Goal: Transaction & Acquisition: Book appointment/travel/reservation

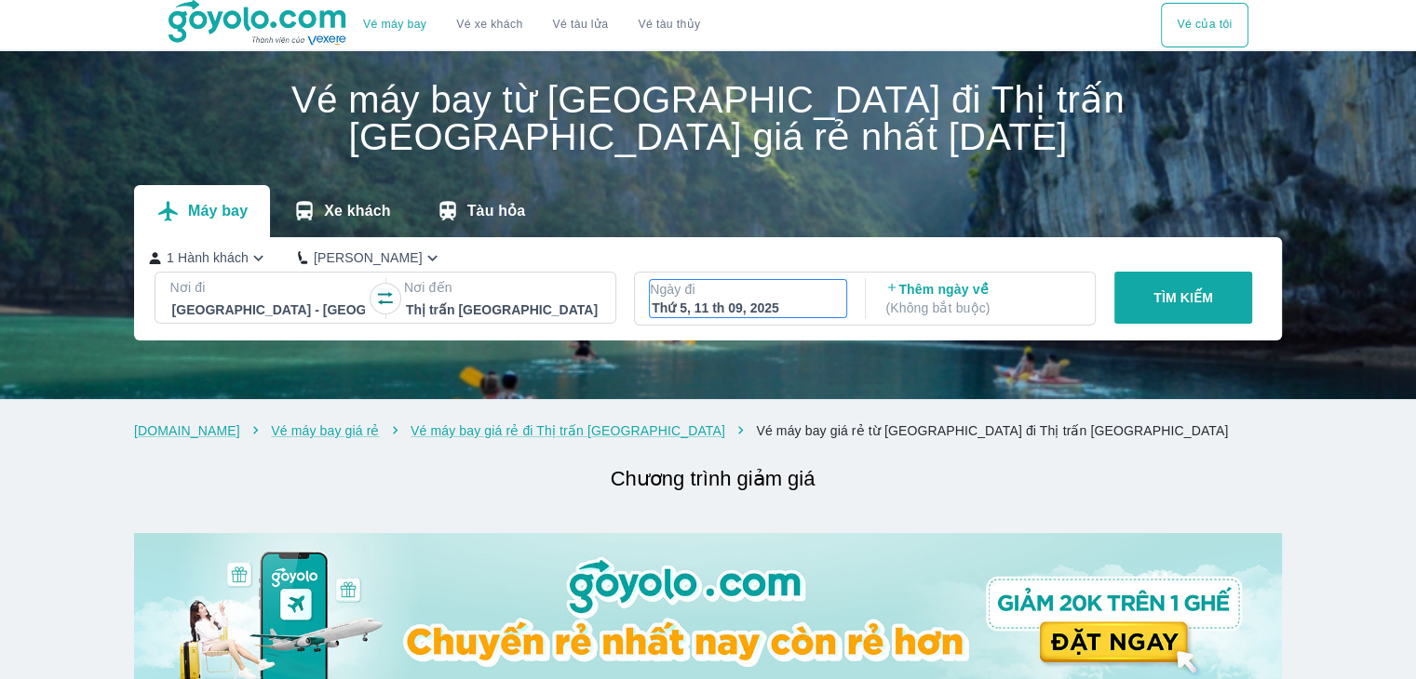
click at [737, 309] on div "Thứ 5, 11 th 09, 2025" at bounding box center [748, 308] width 193 height 19
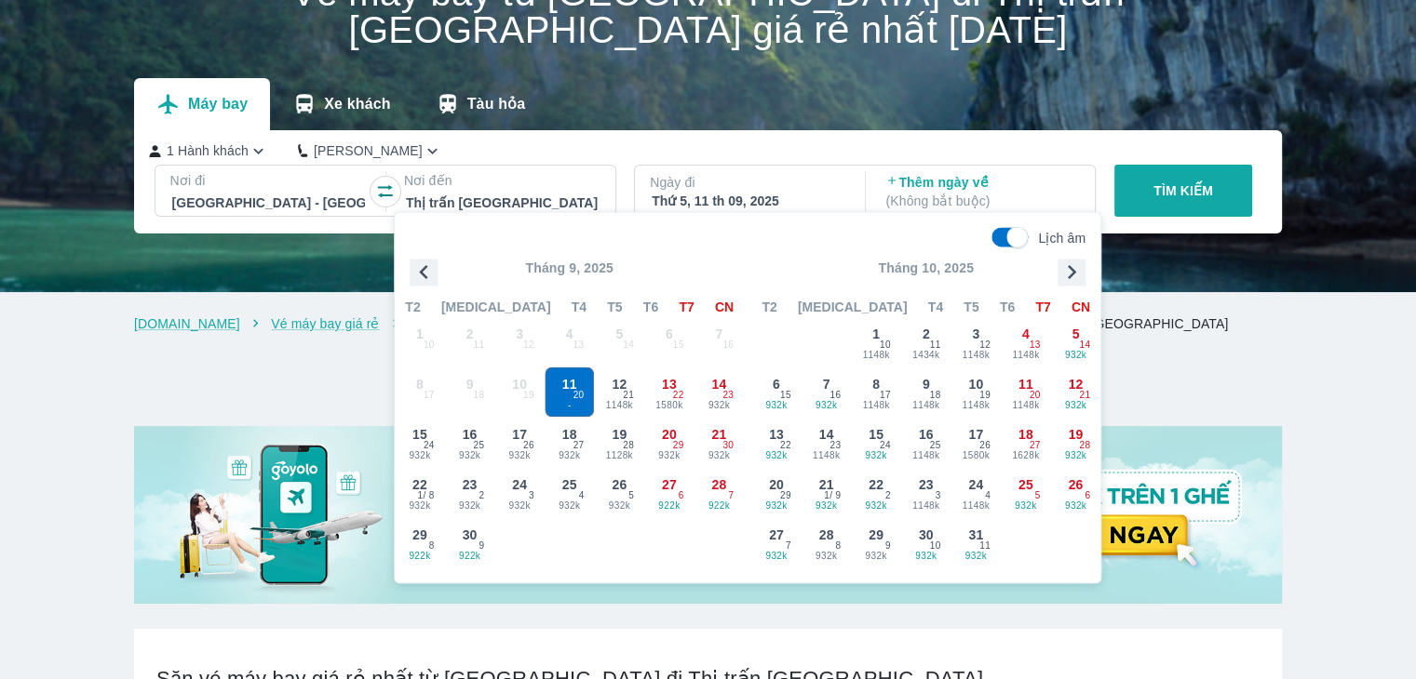
click at [995, 245] on input "Lịch âm" at bounding box center [1017, 237] width 64 height 20
checkbox input "false"
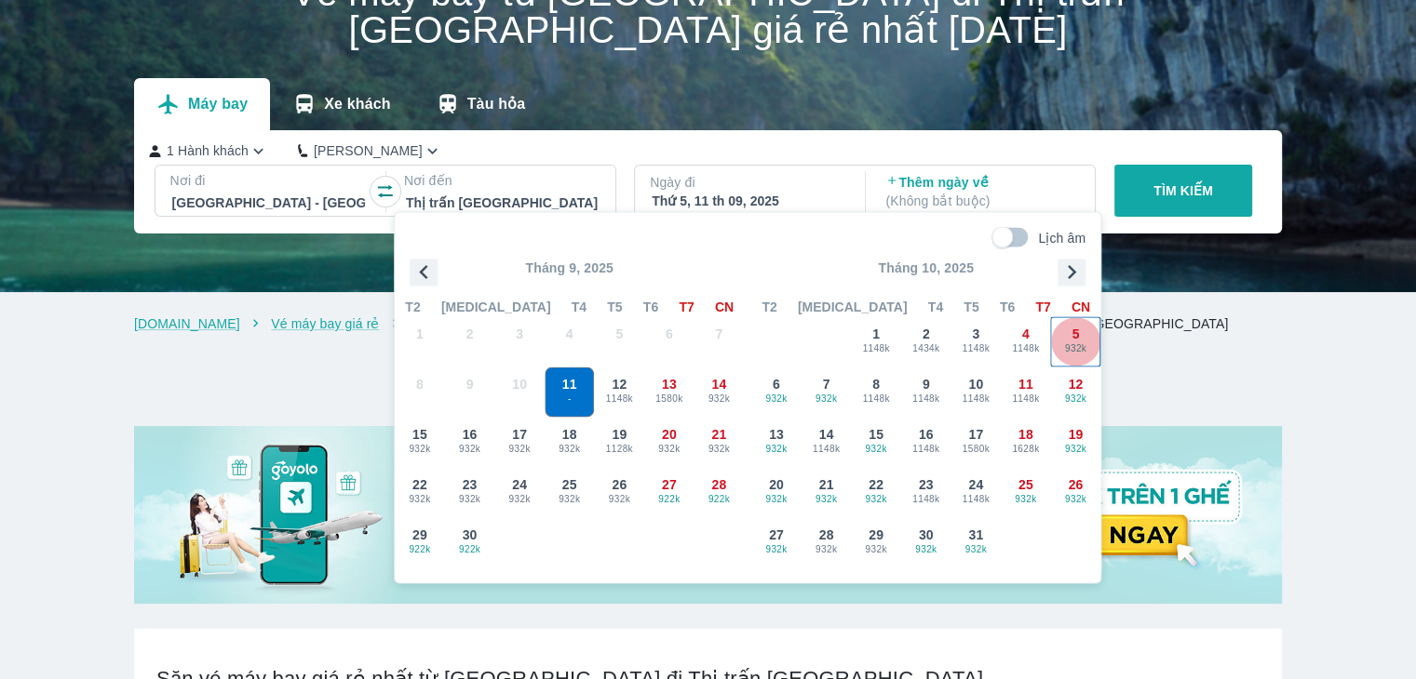
click at [1070, 342] on span "932k" at bounding box center [1076, 349] width 48 height 15
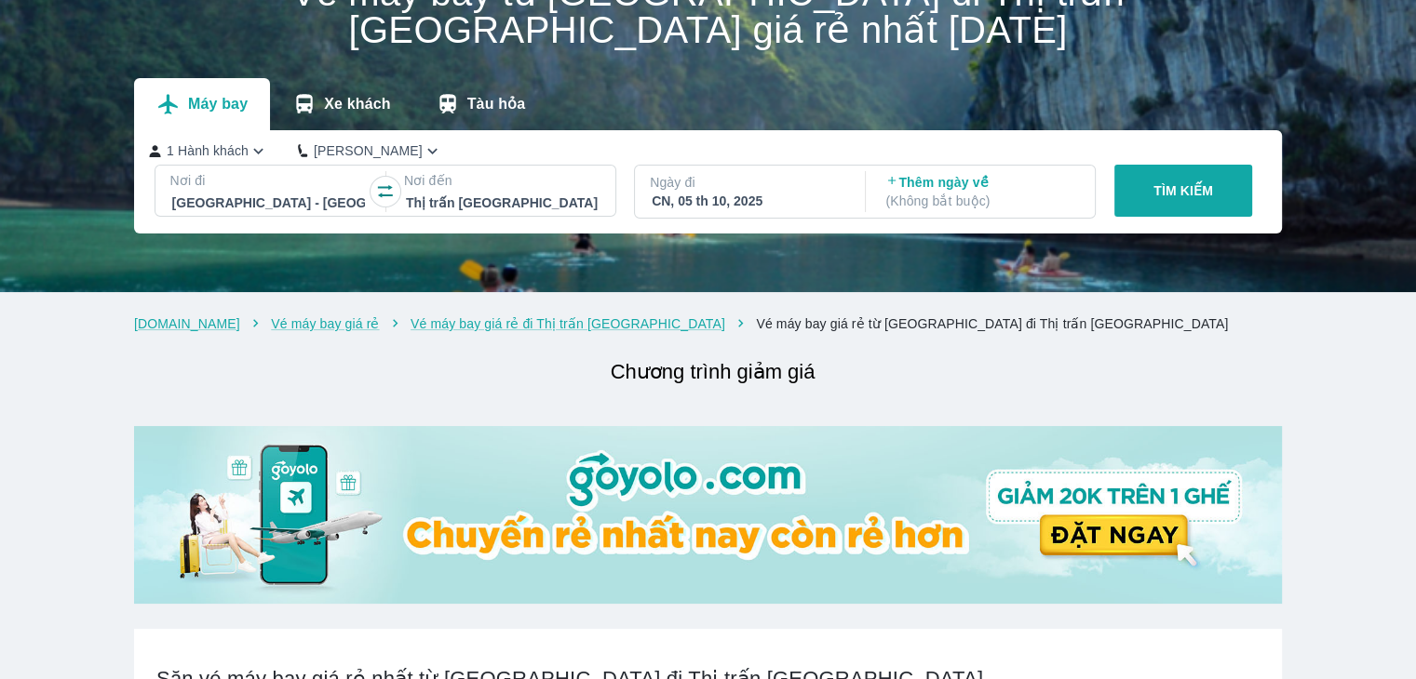
click at [975, 203] on p "( Không bắt buộc )" at bounding box center [981, 201] width 193 height 19
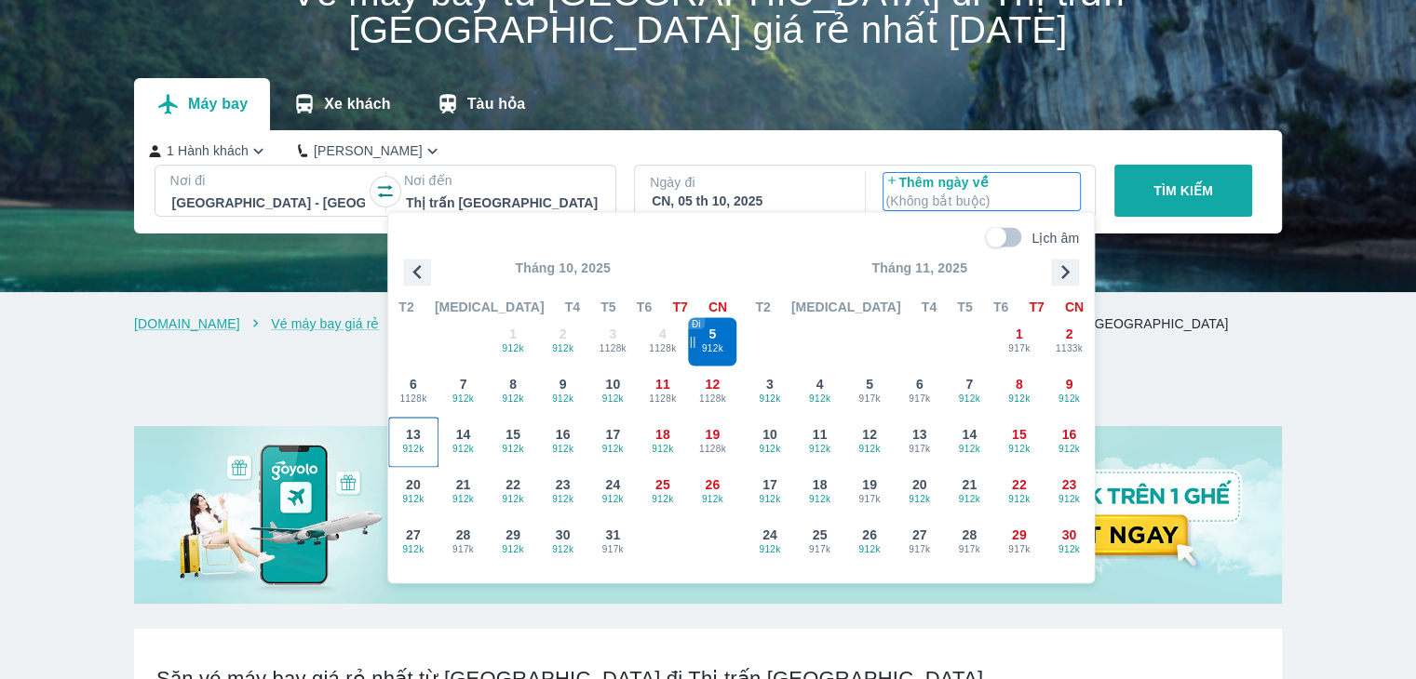
click at [410, 443] on span "912k" at bounding box center [413, 449] width 48 height 15
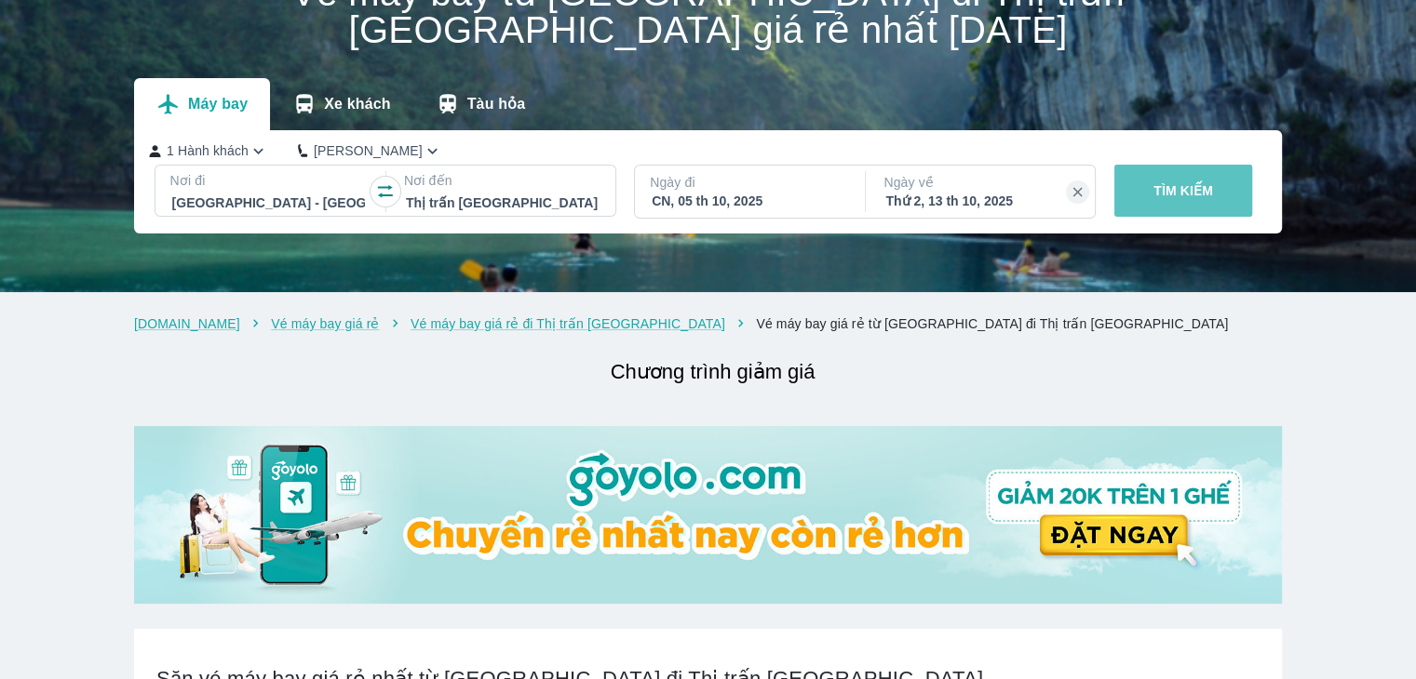
click at [1199, 191] on p "TÌM KIẾM" at bounding box center [1183, 190] width 60 height 19
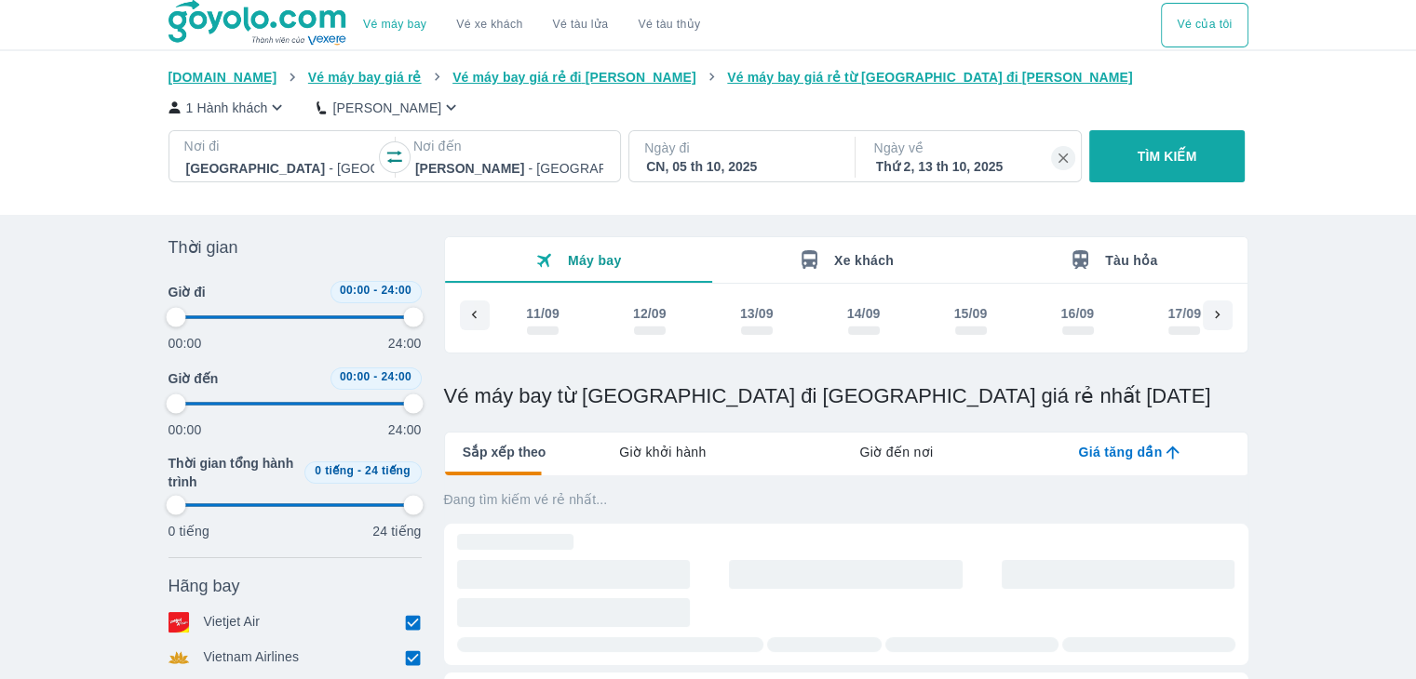
type input "97.9166666666667"
checkbox input "true"
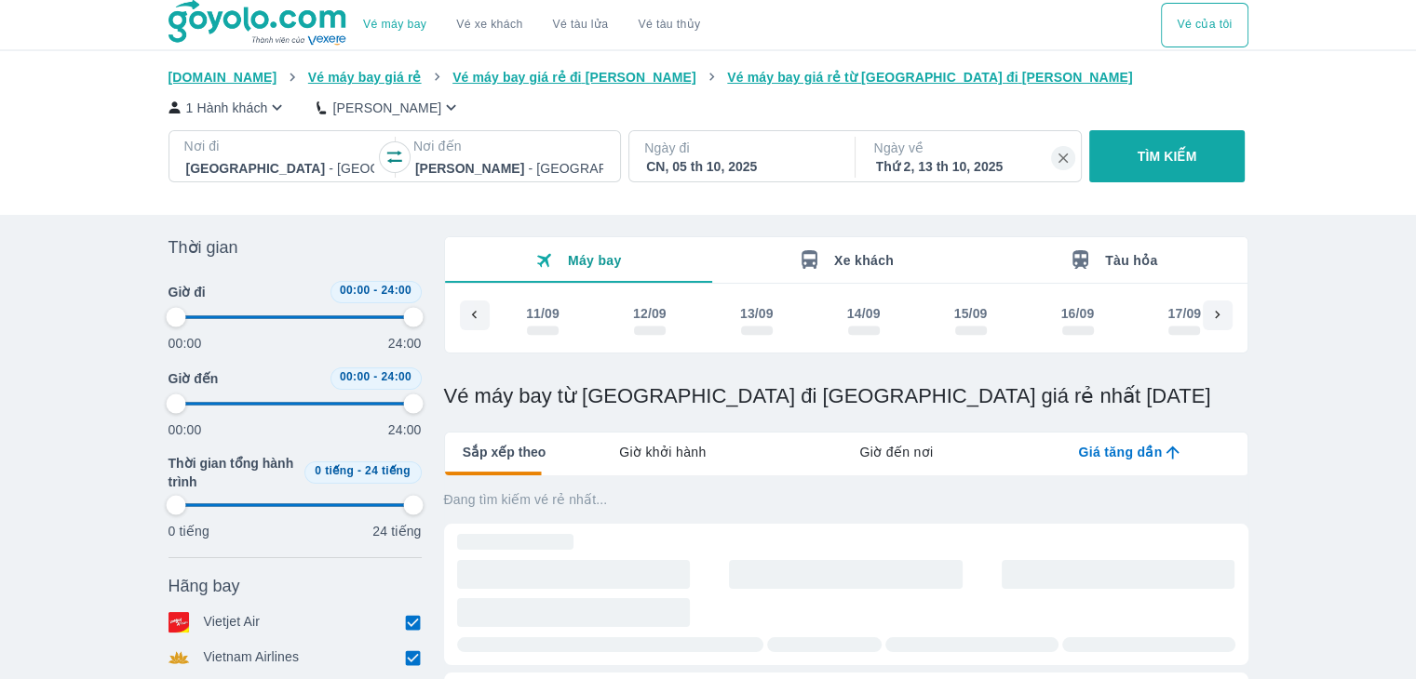
scroll to position [0, 2125]
type input "97.9166666666667"
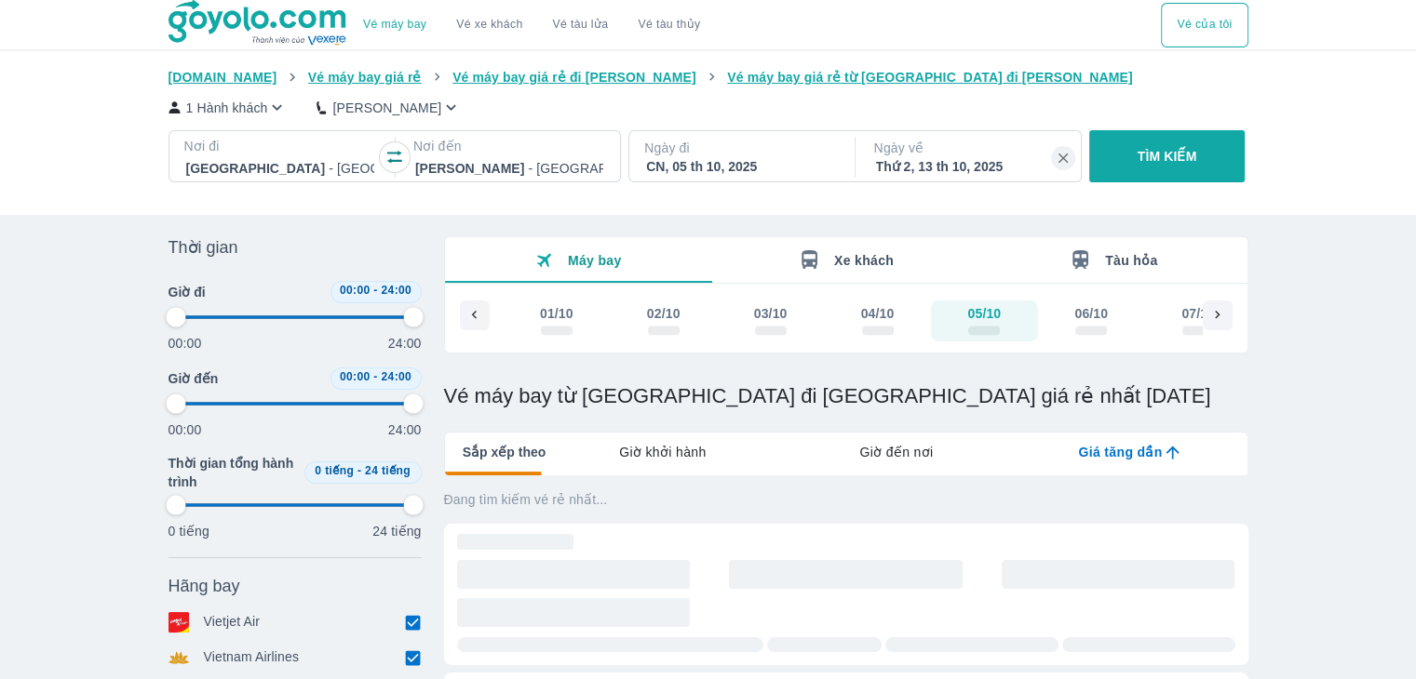
type input "97.9166666666667"
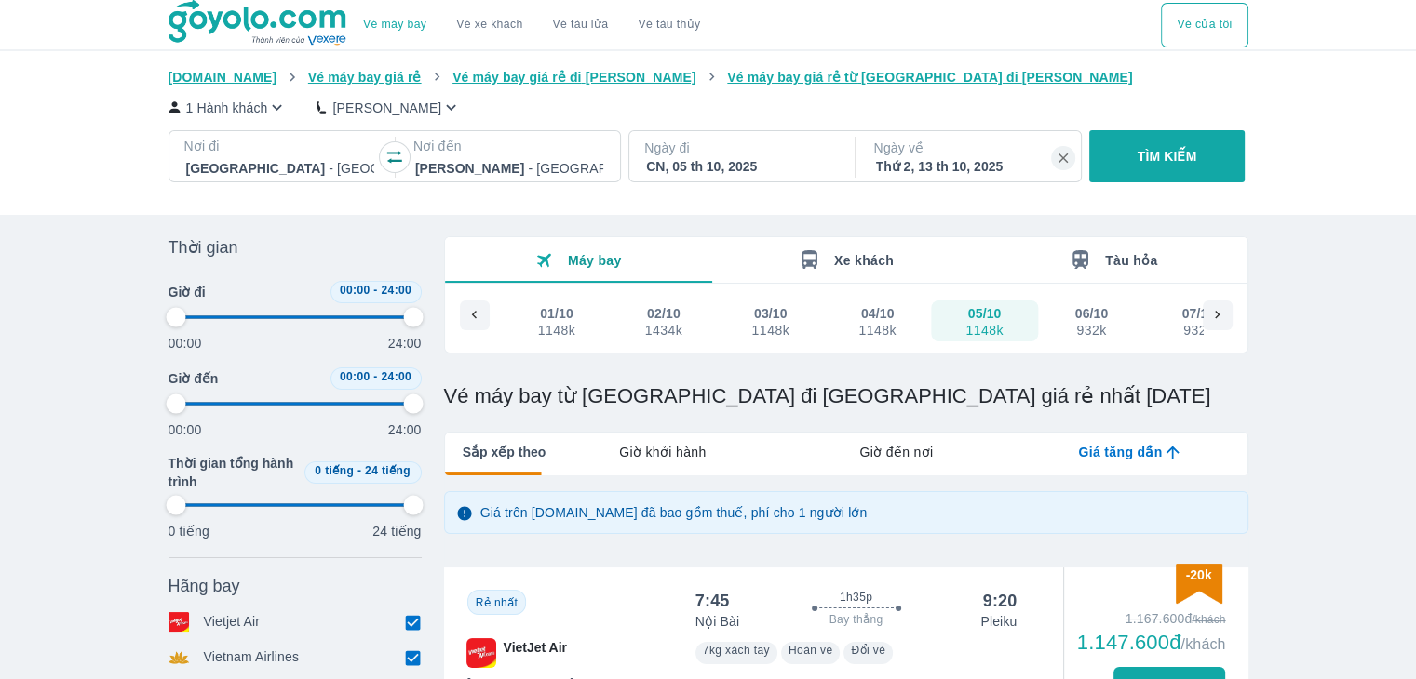
scroll to position [186, 0]
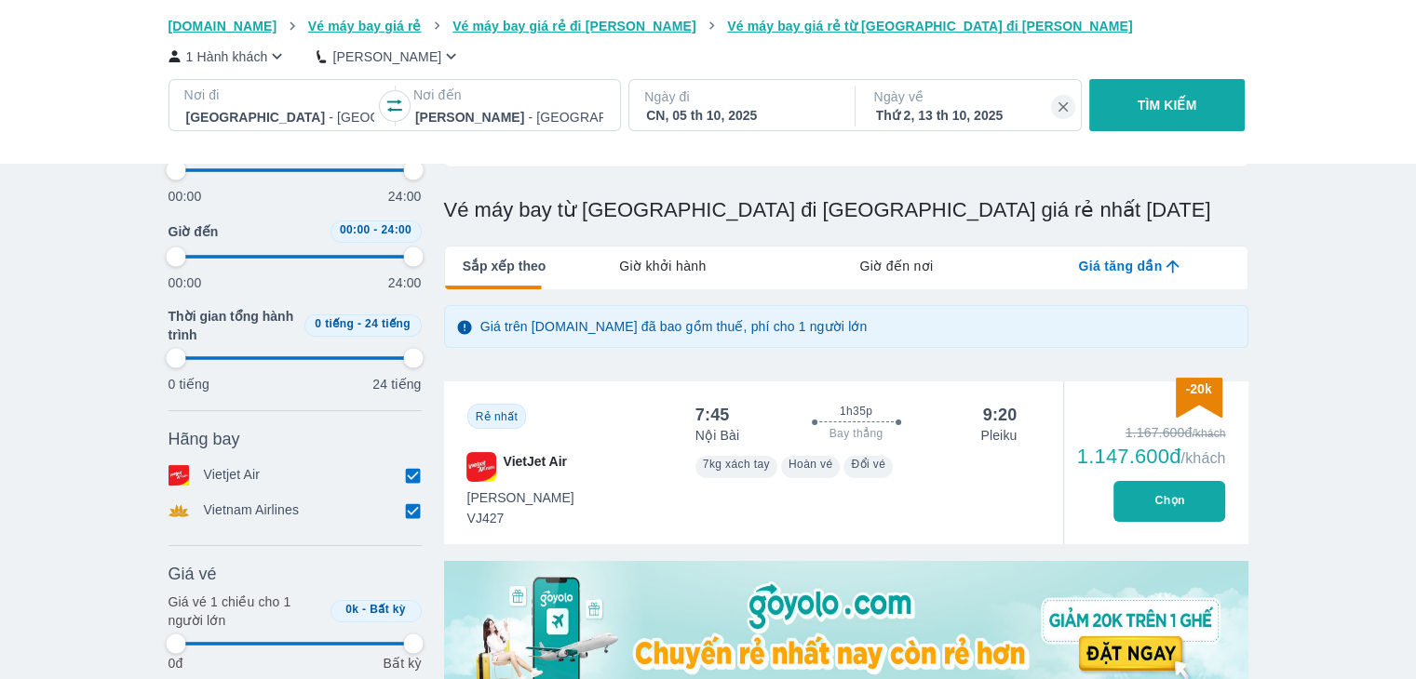
type input "97.9166666666667"
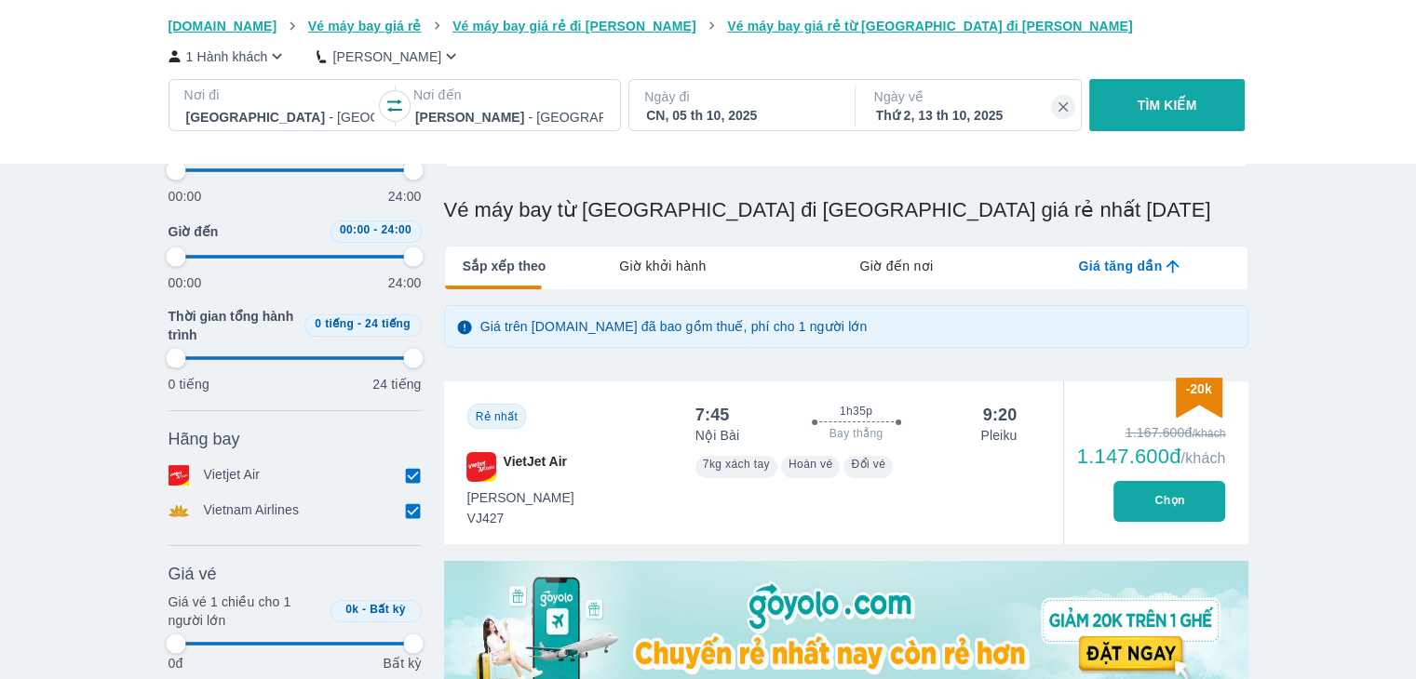
type input "97.9166666666667"
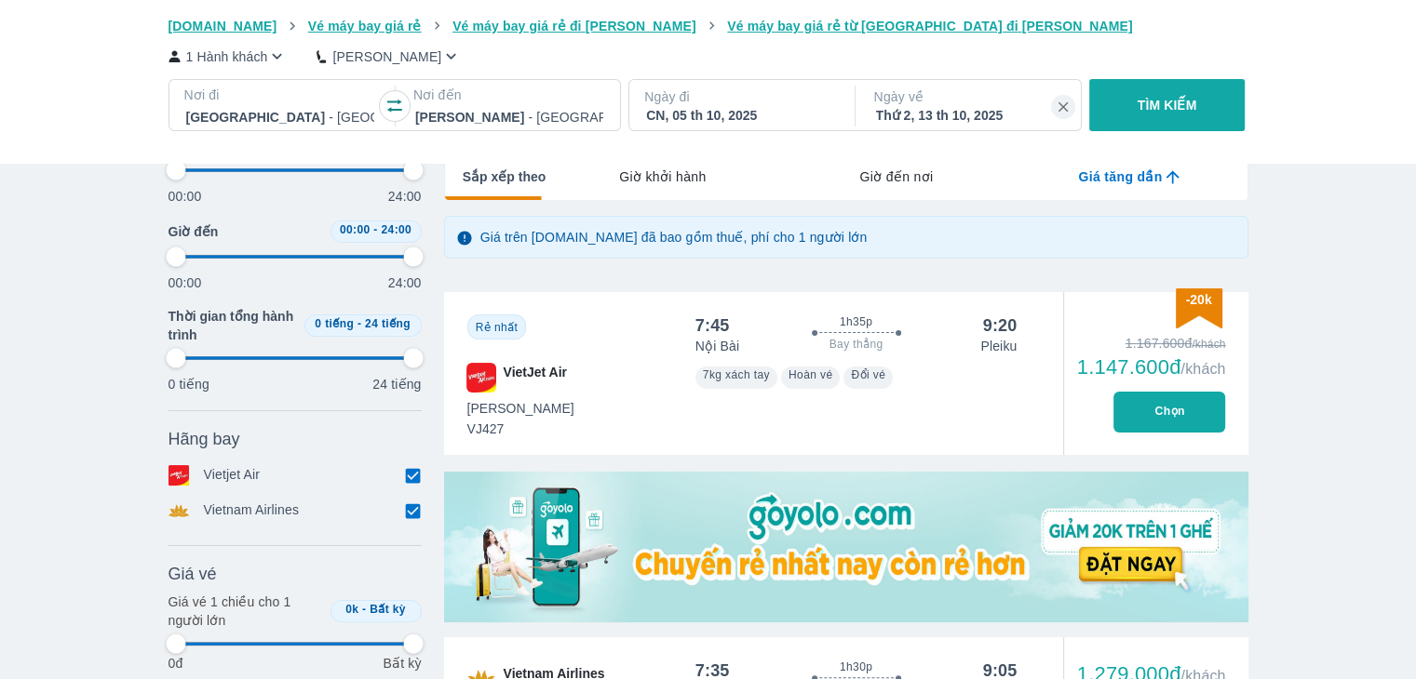
type input "97.9166666666667"
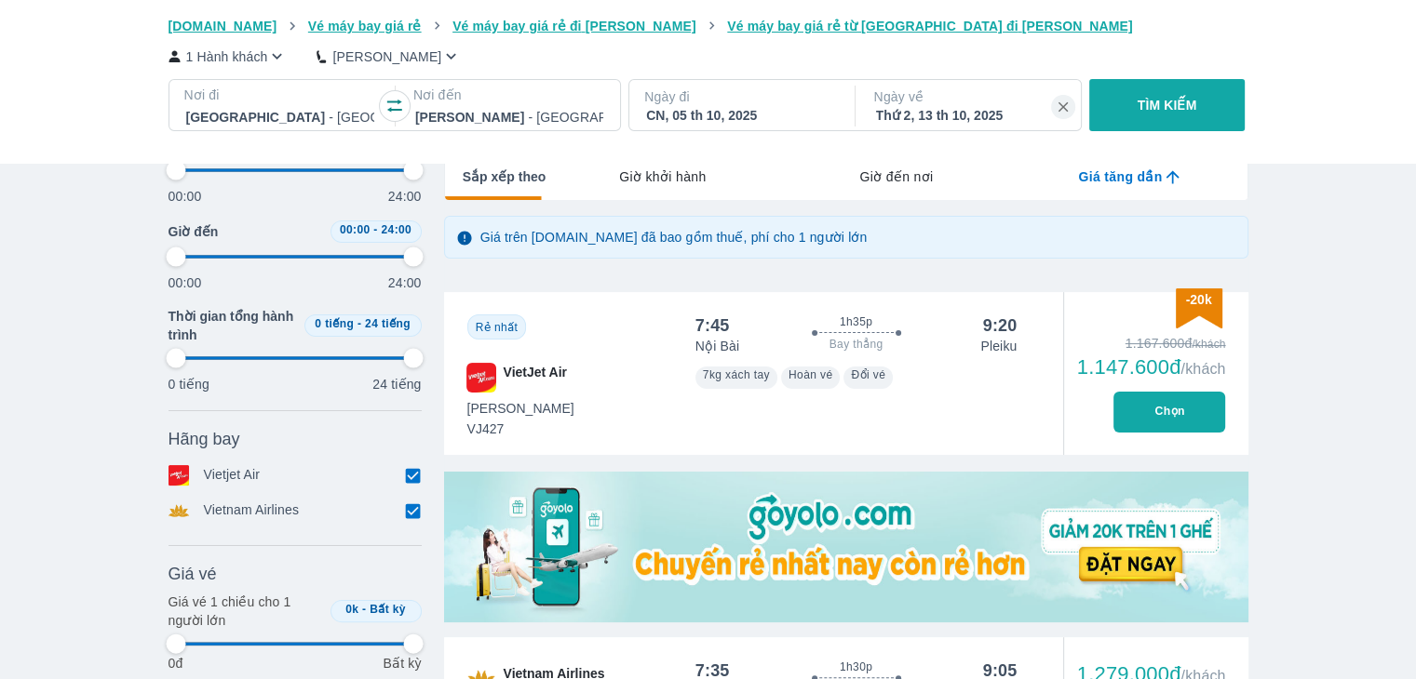
type input "97.9166666666667"
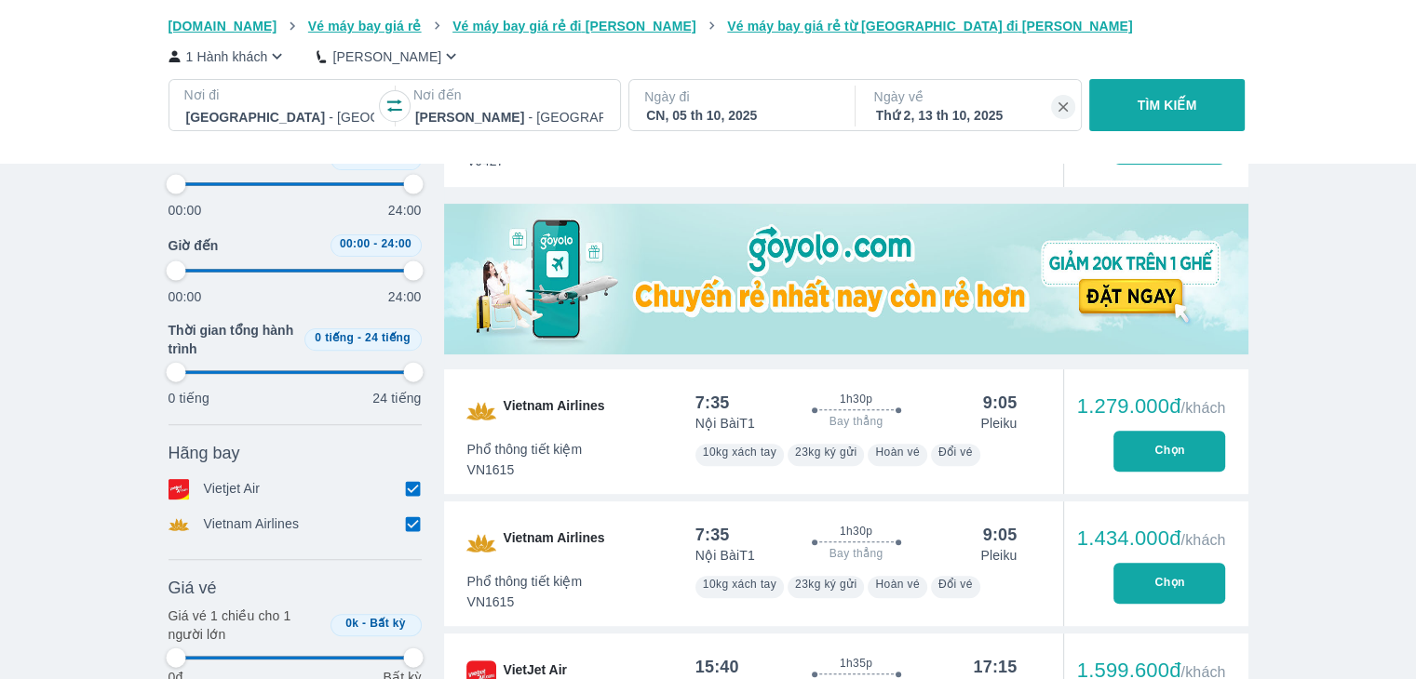
type input "97.9166666666667"
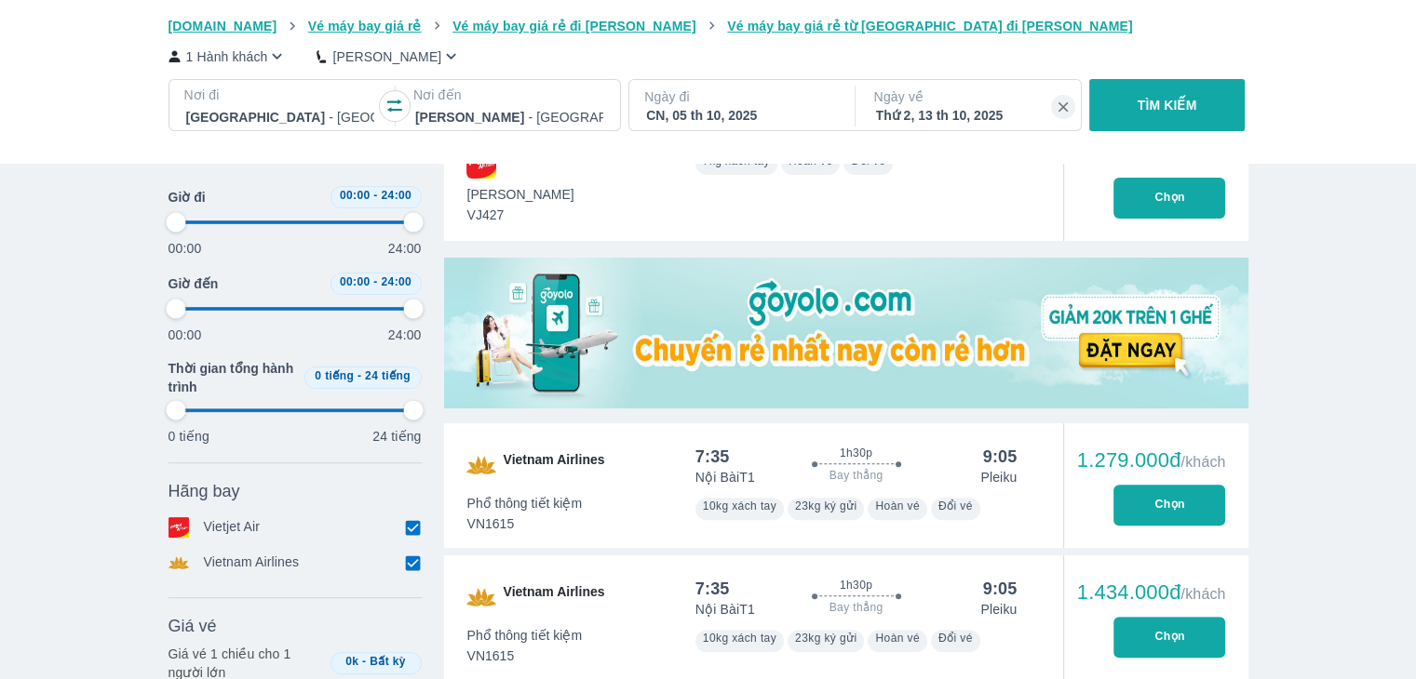
type input "97.9166666666667"
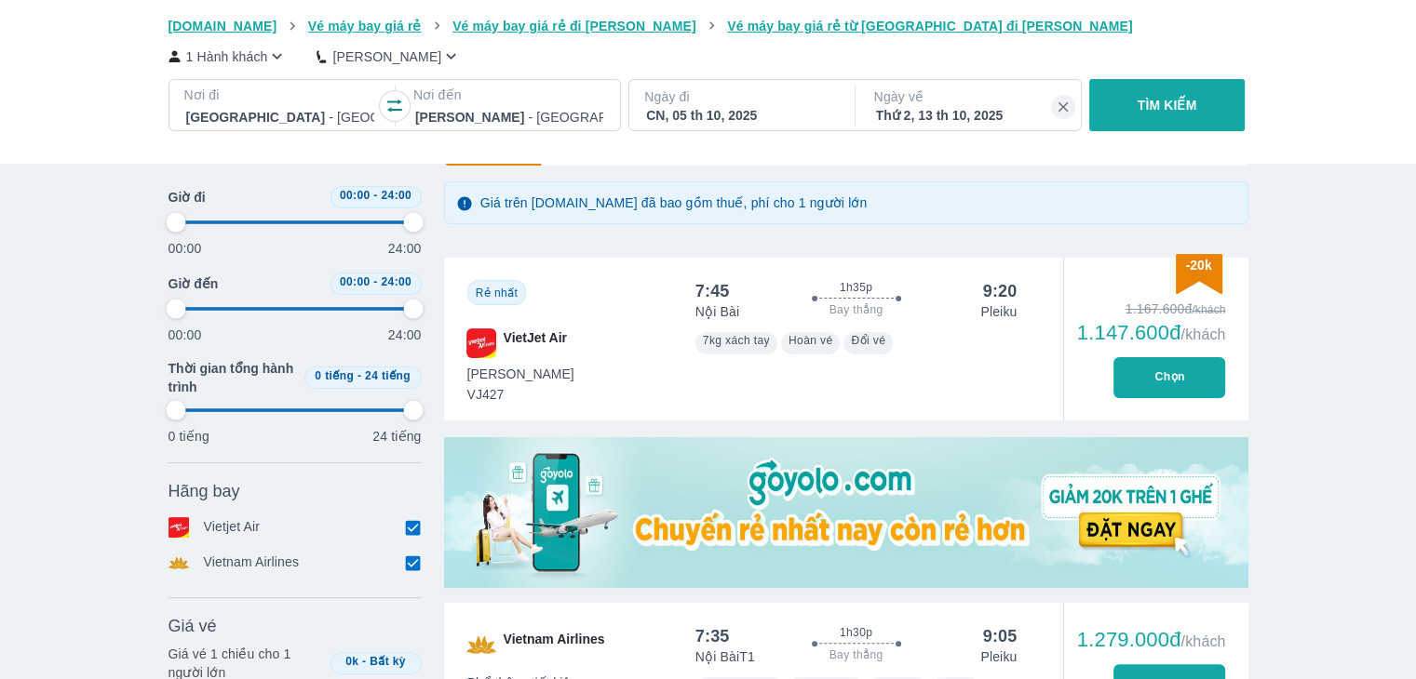
type input "97.9166666666667"
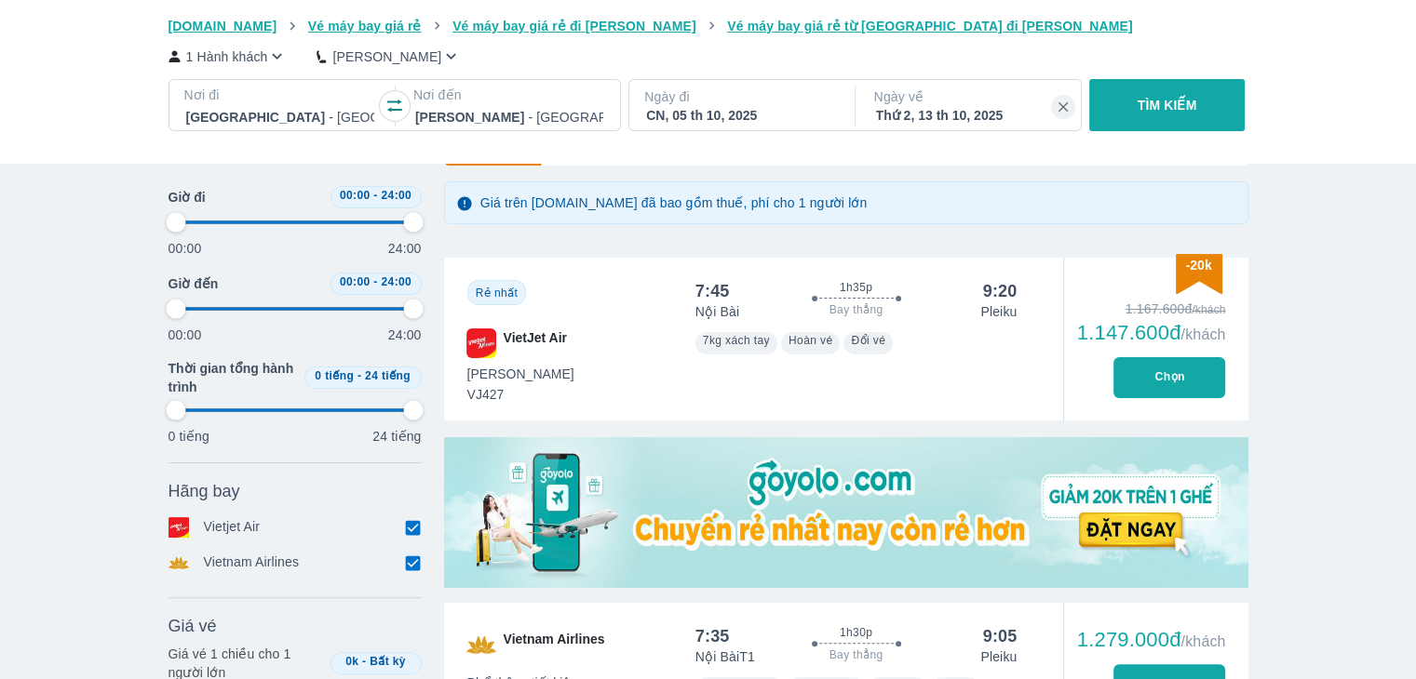
type input "97.9166666666667"
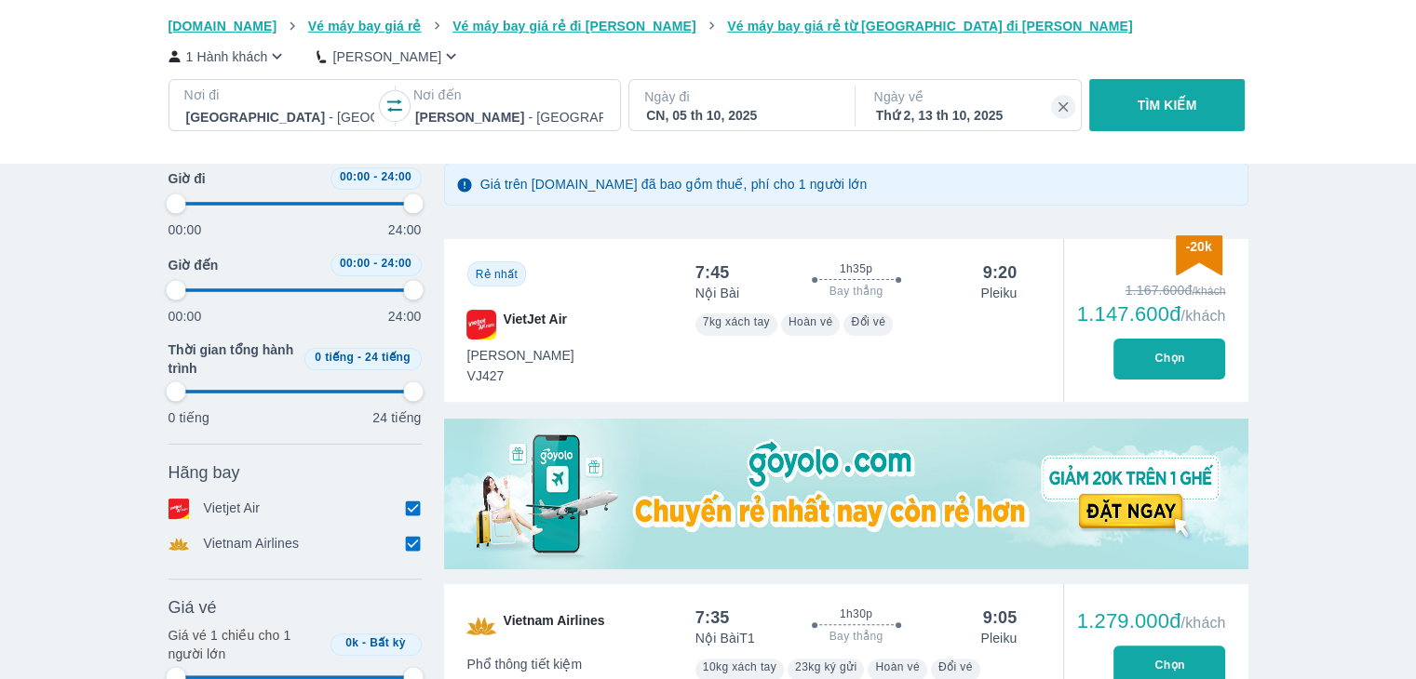
scroll to position [745, 0]
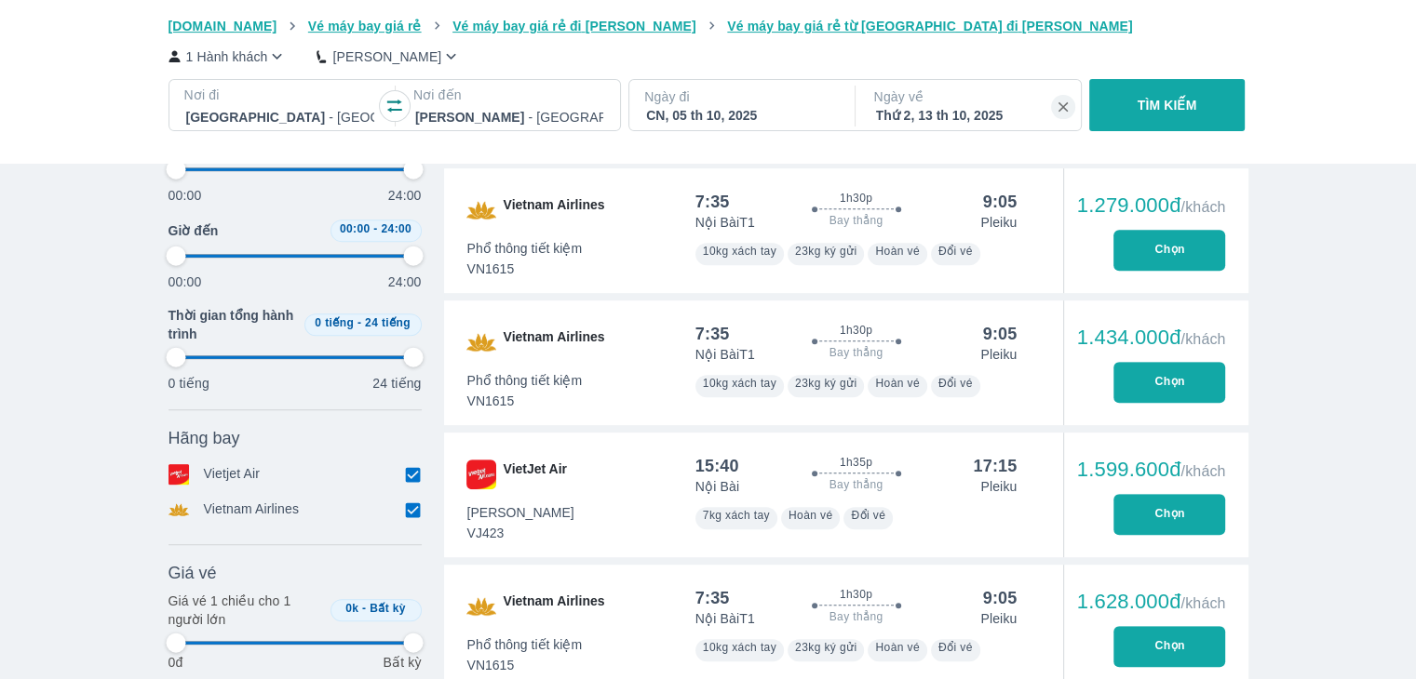
type input "97.9166666666667"
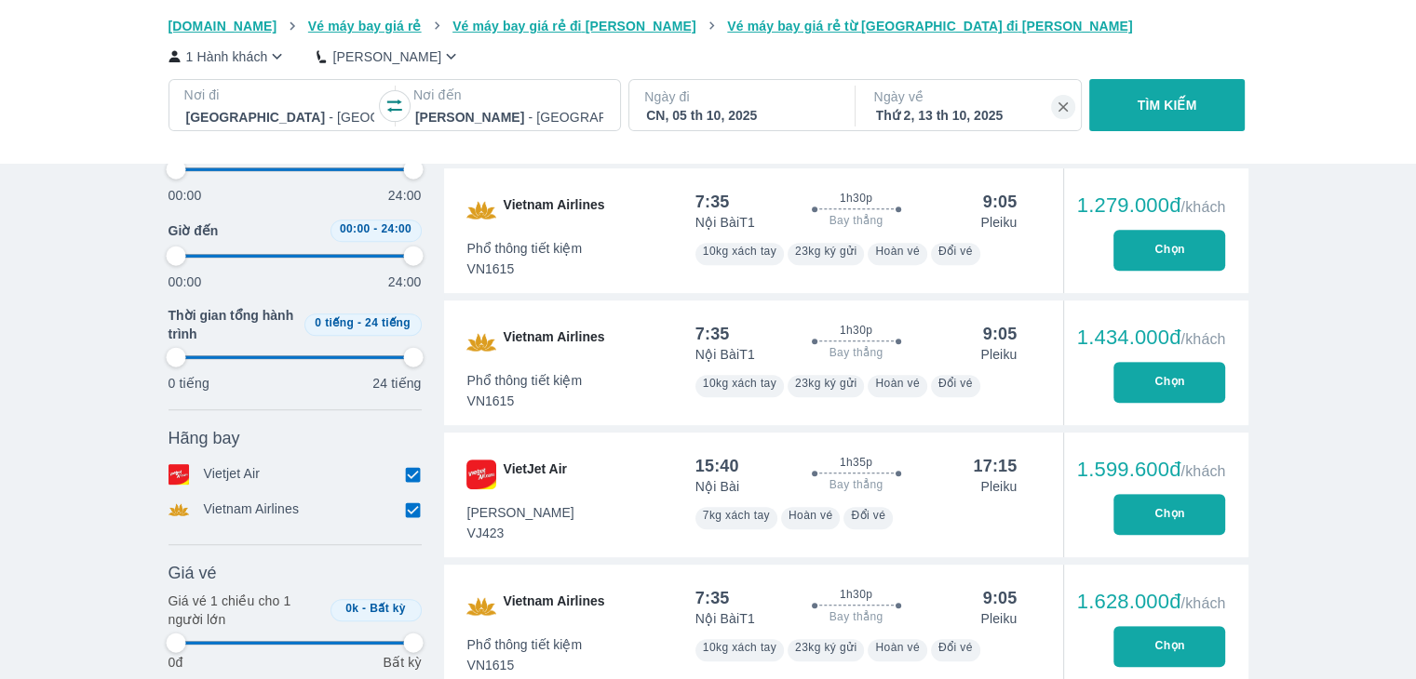
type input "97.9166666666667"
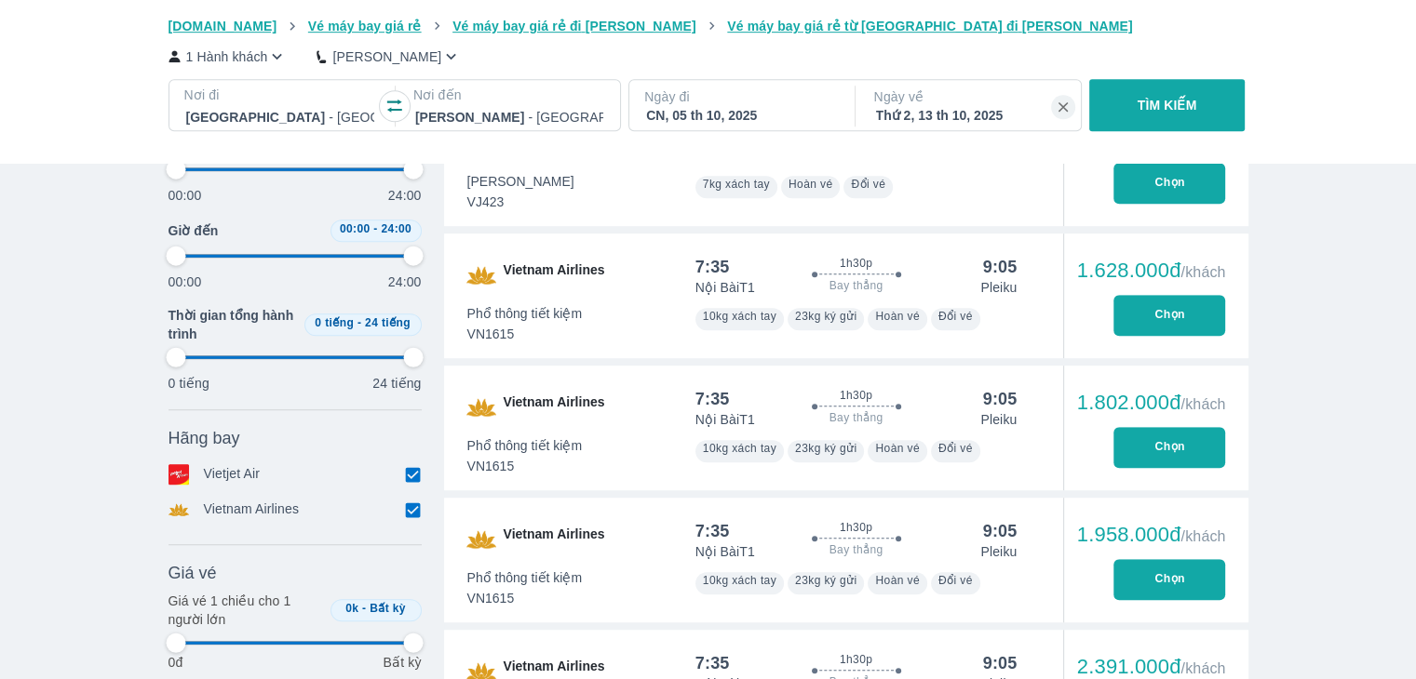
scroll to position [1117, 0]
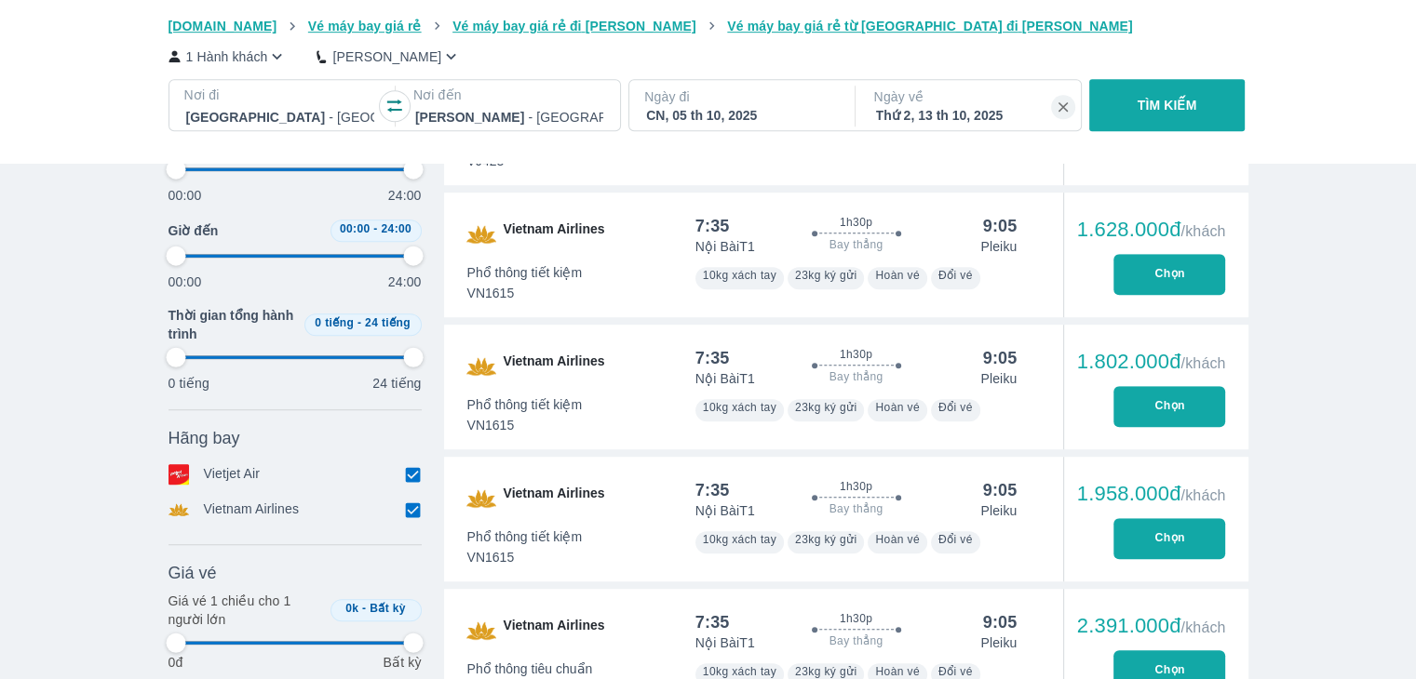
type input "97.9166666666667"
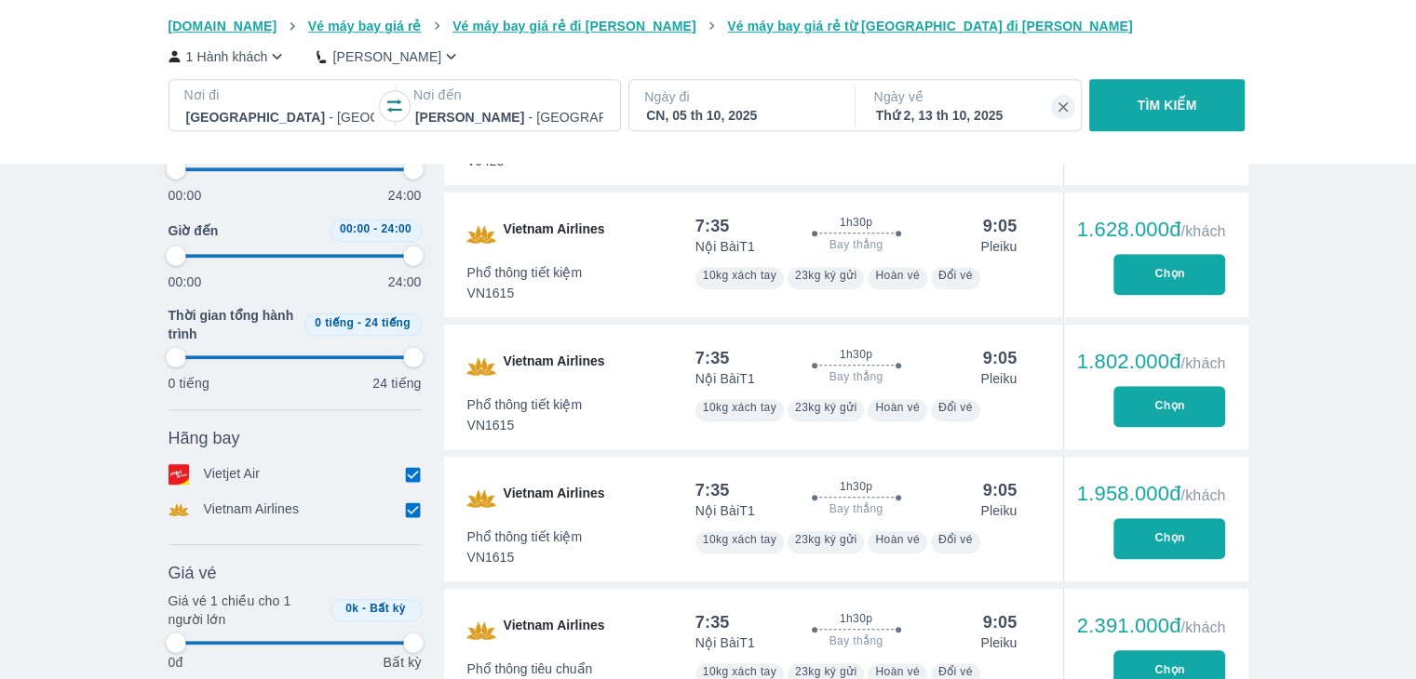
type input "97.9166666666667"
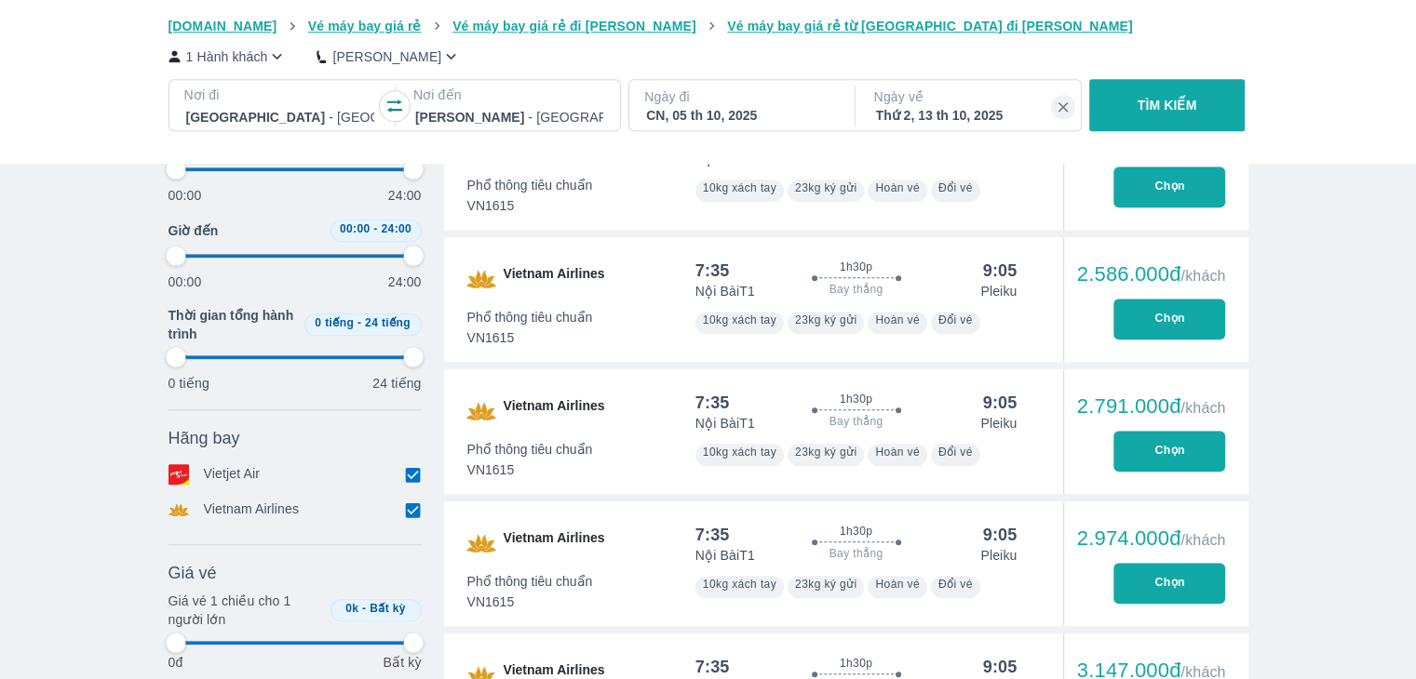
type input "97.9166666666667"
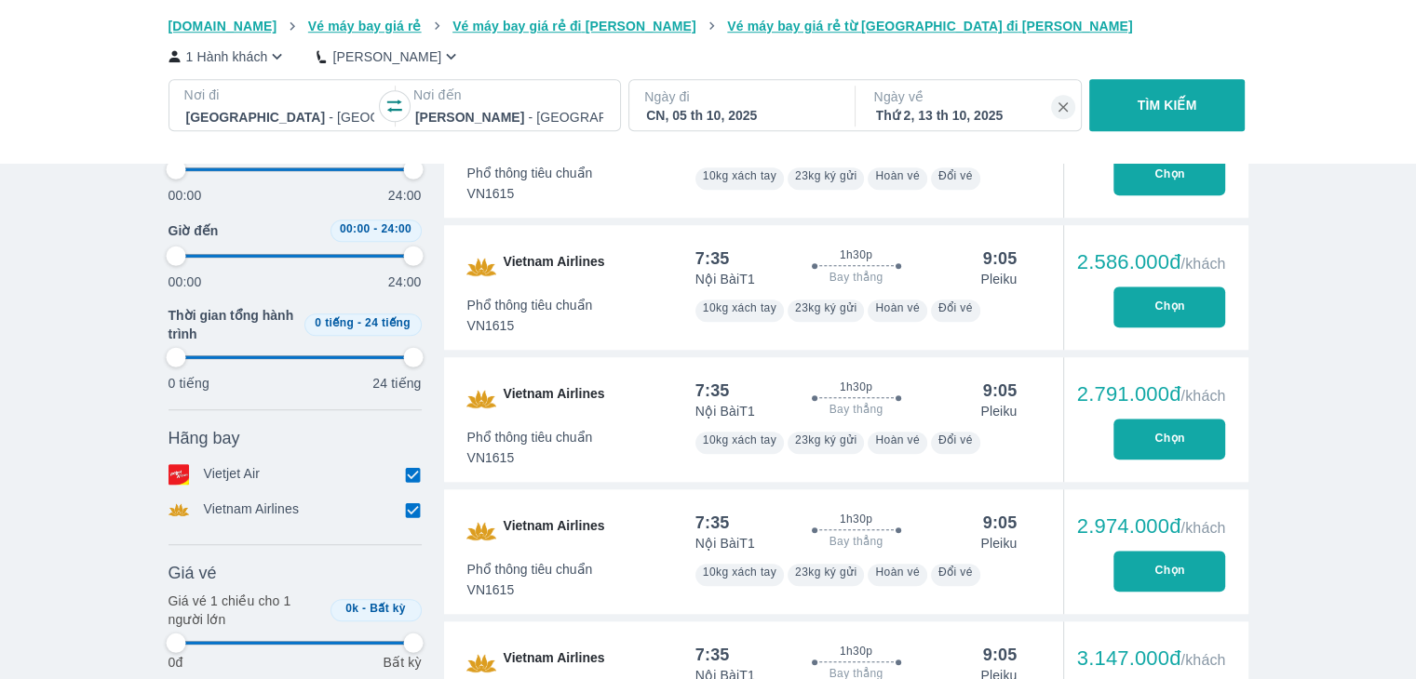
type input "97.9166666666667"
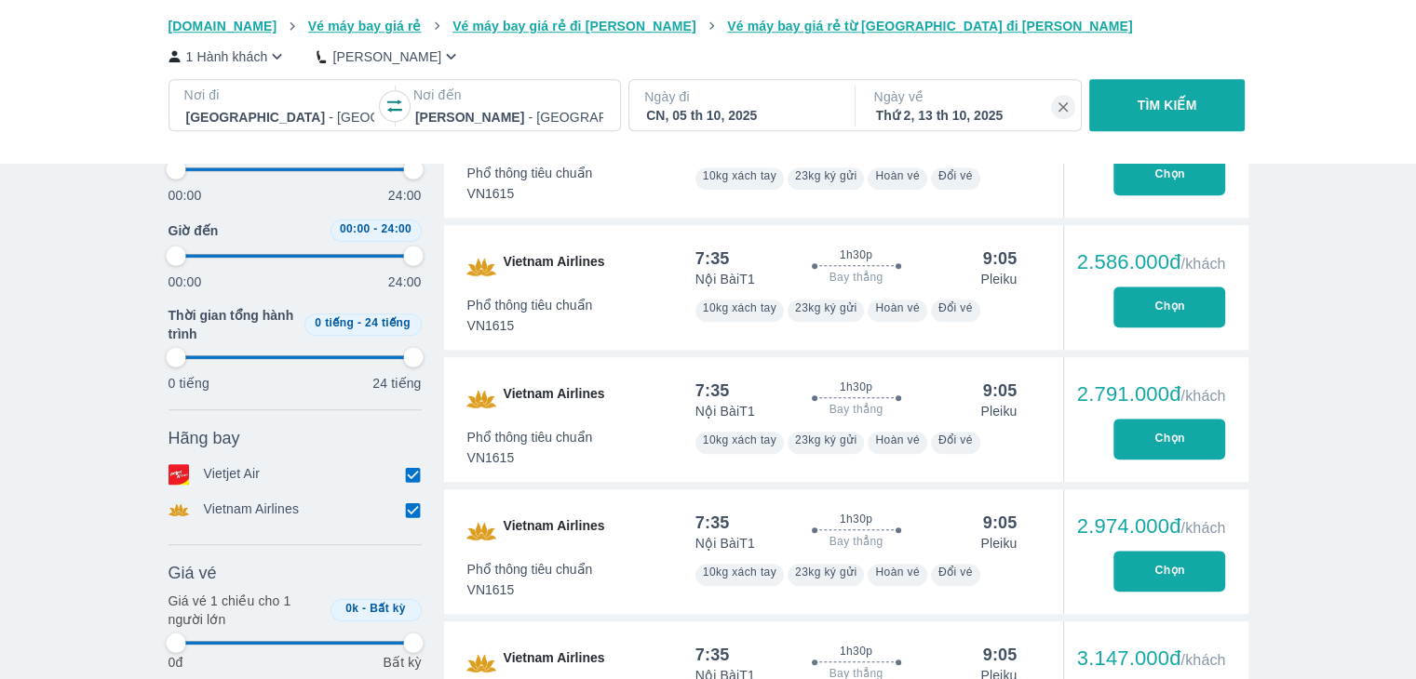
type input "97.9166666666667"
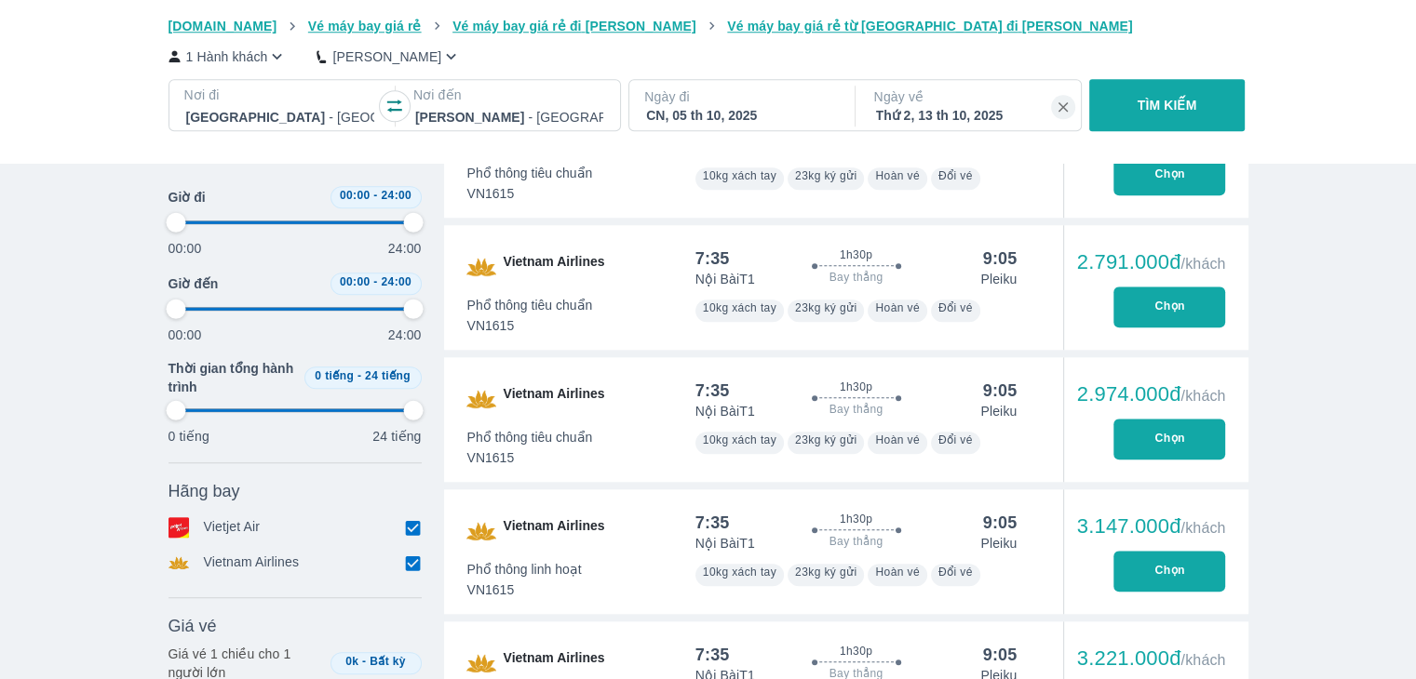
scroll to position [1489, 0]
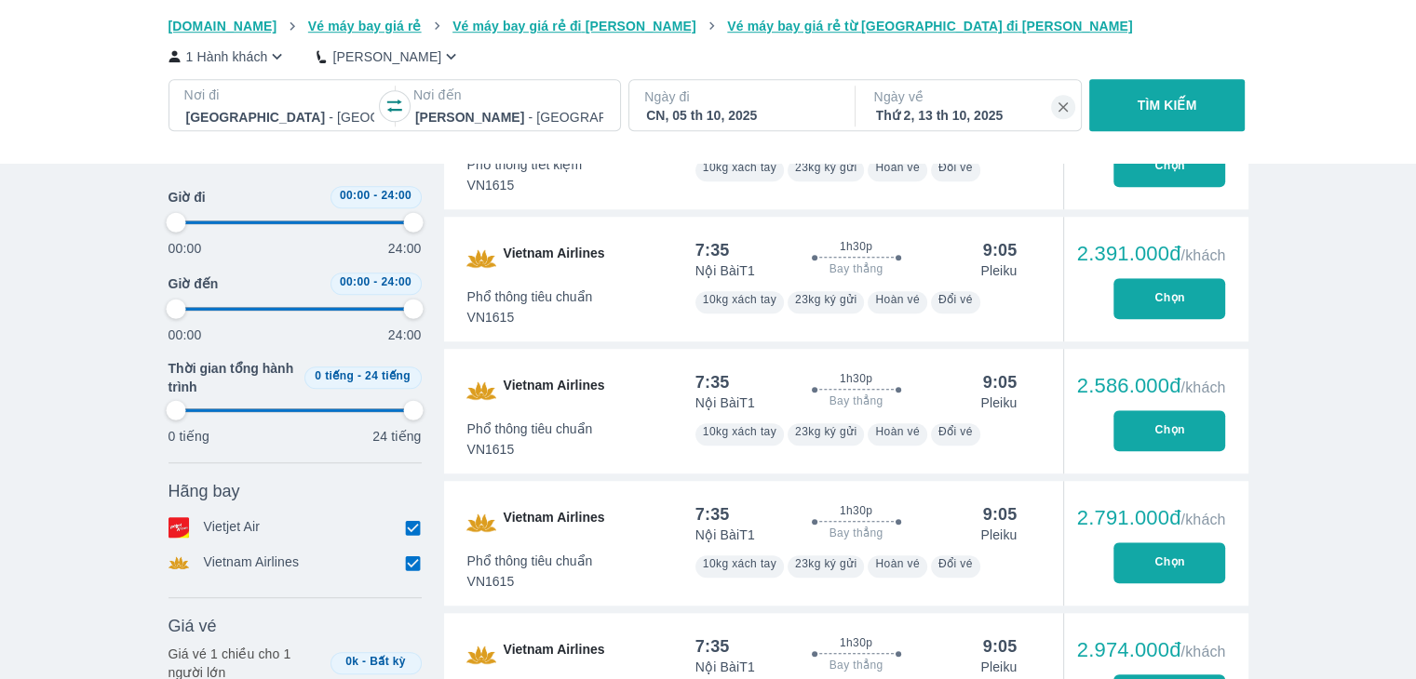
type input "97.9166666666667"
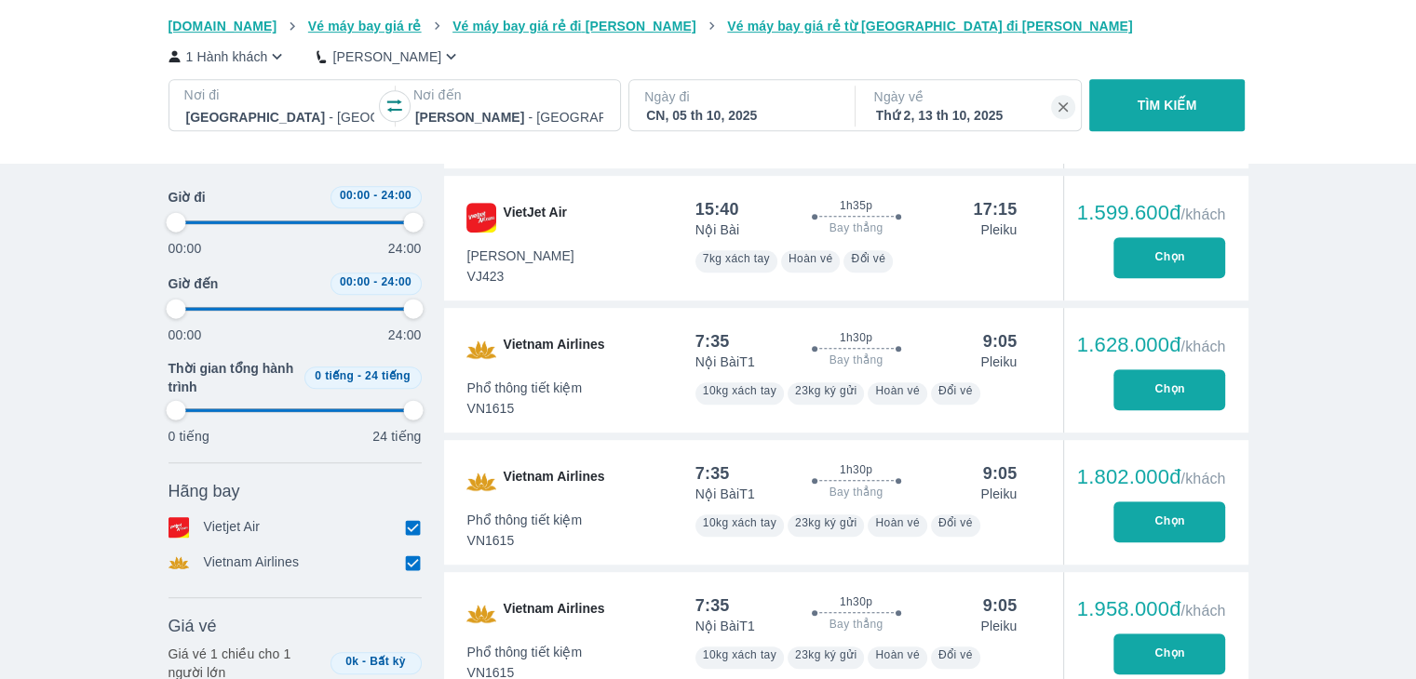
type input "97.9166666666667"
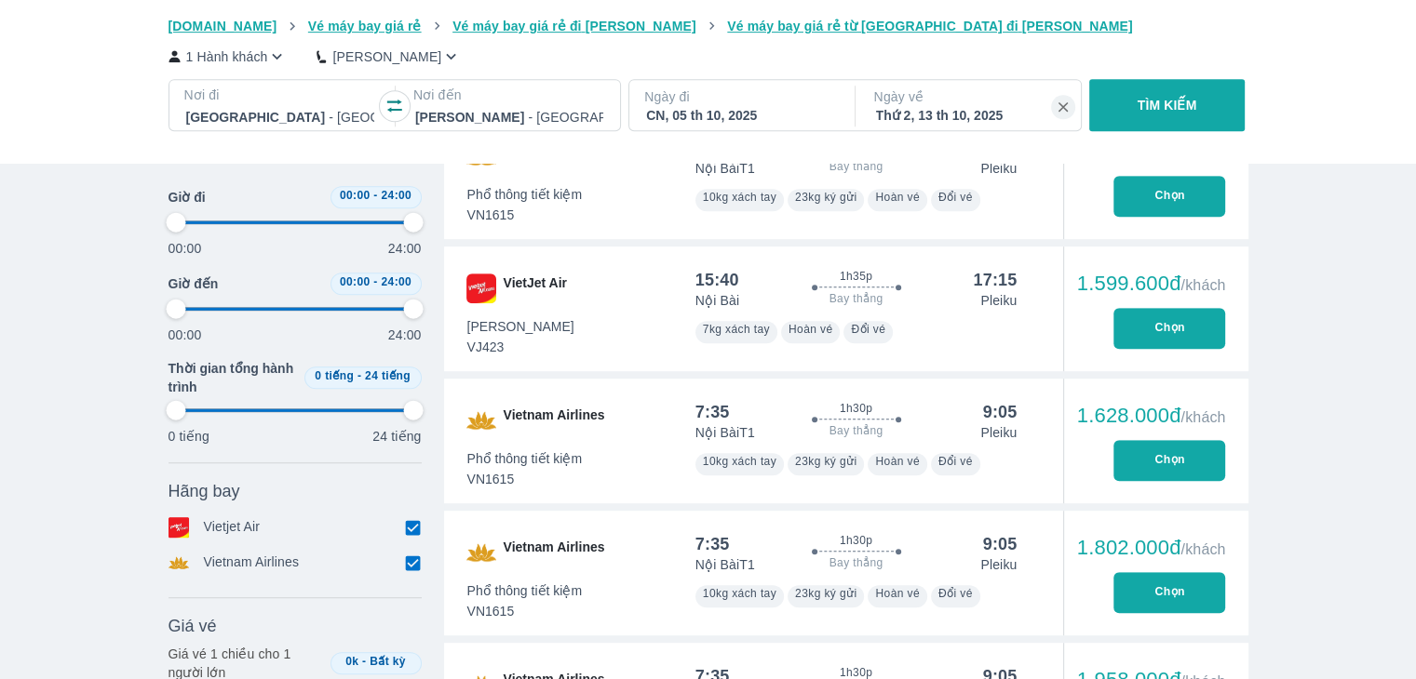
type input "97.9166666666667"
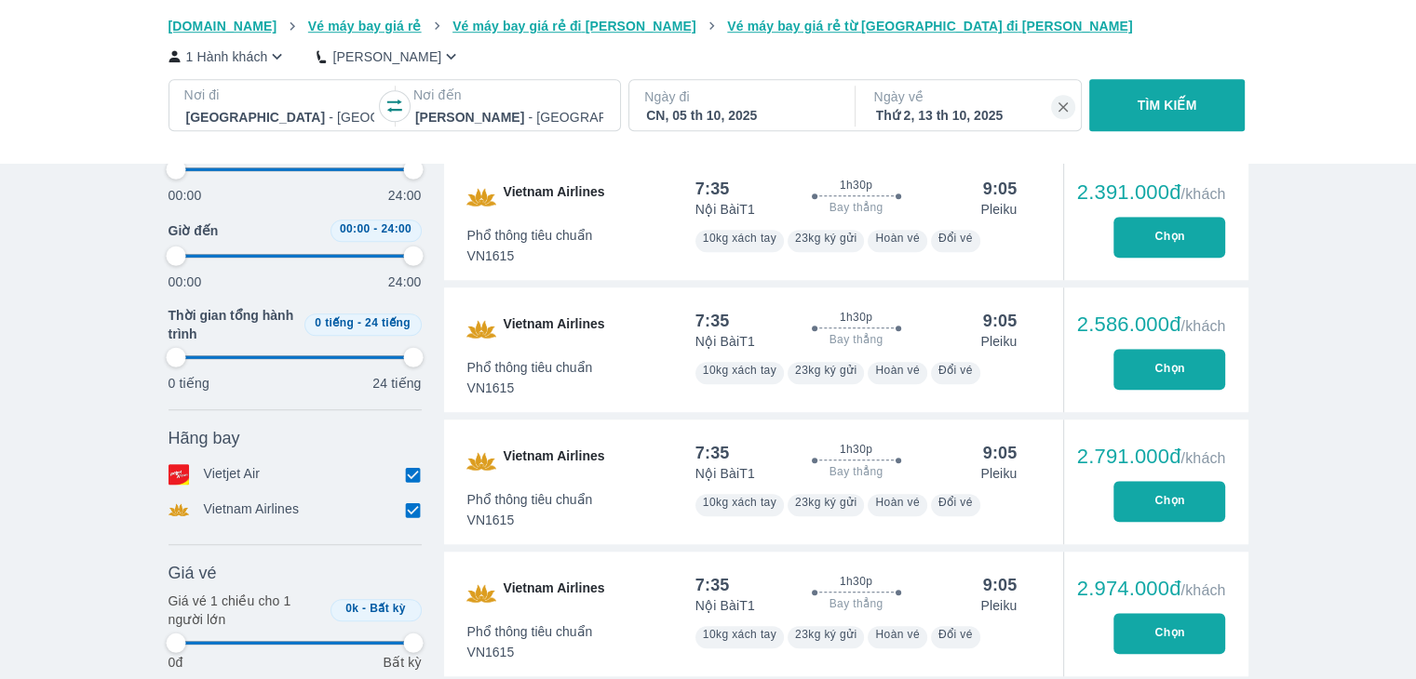
type input "97.9166666666667"
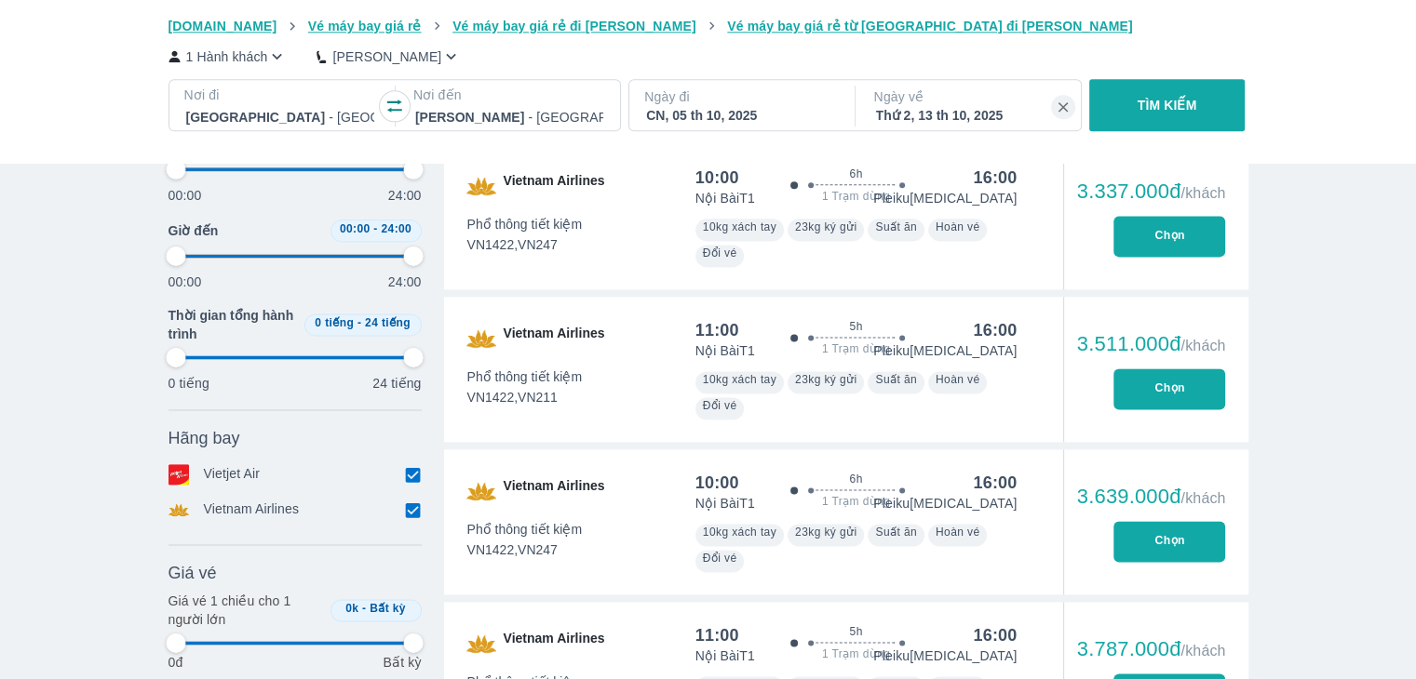
type input "97.9166666666667"
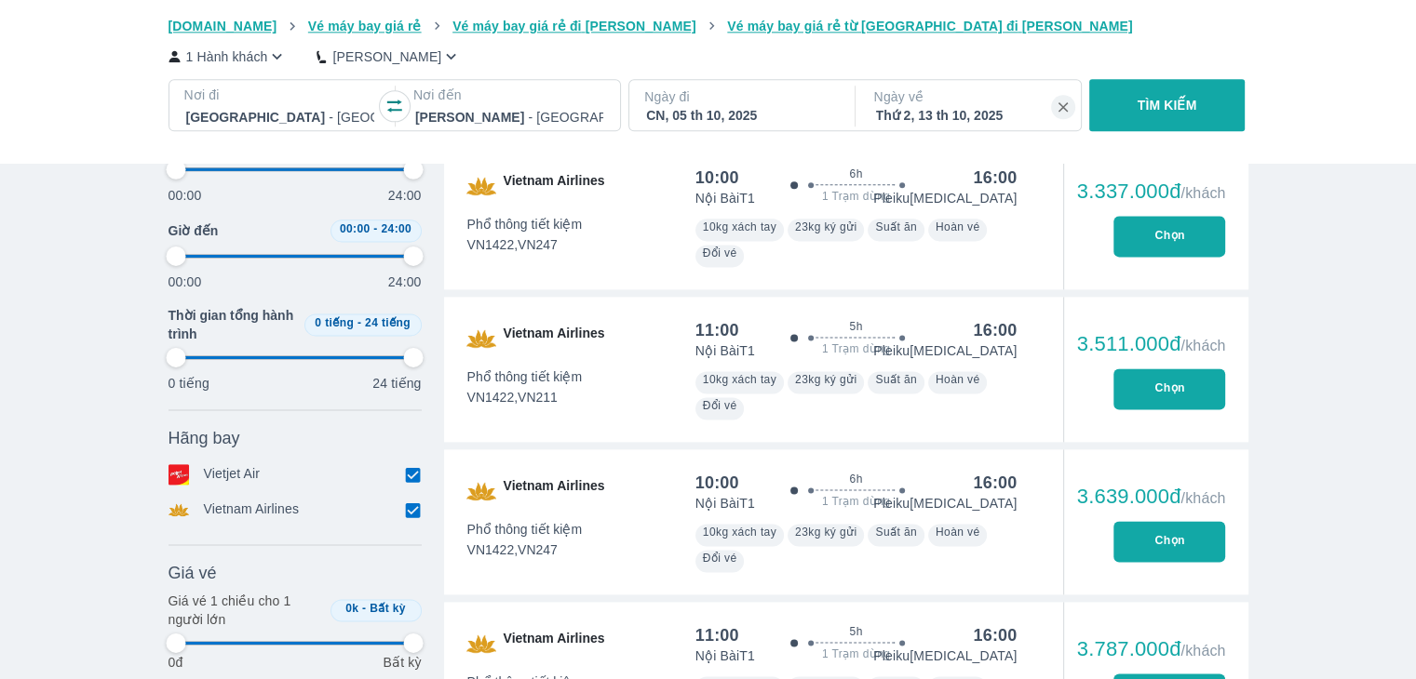
type input "97.9166666666667"
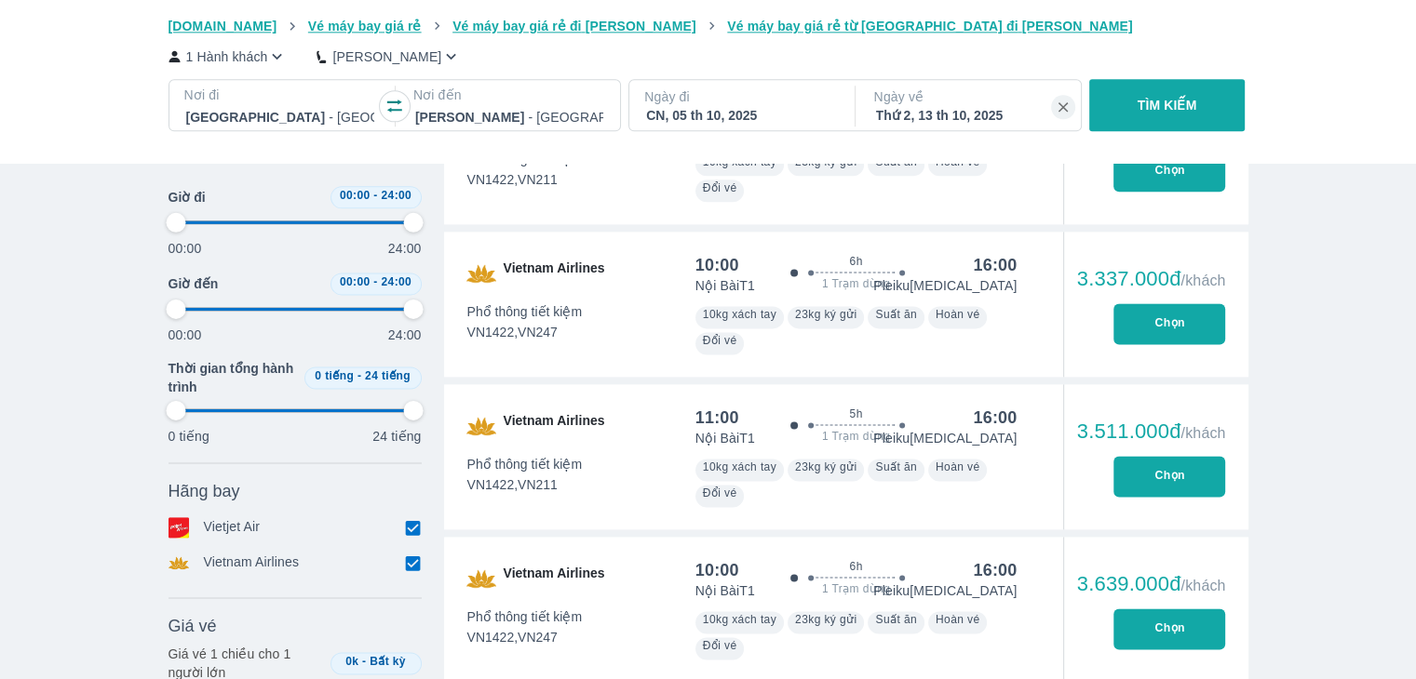
type input "97.9166666666667"
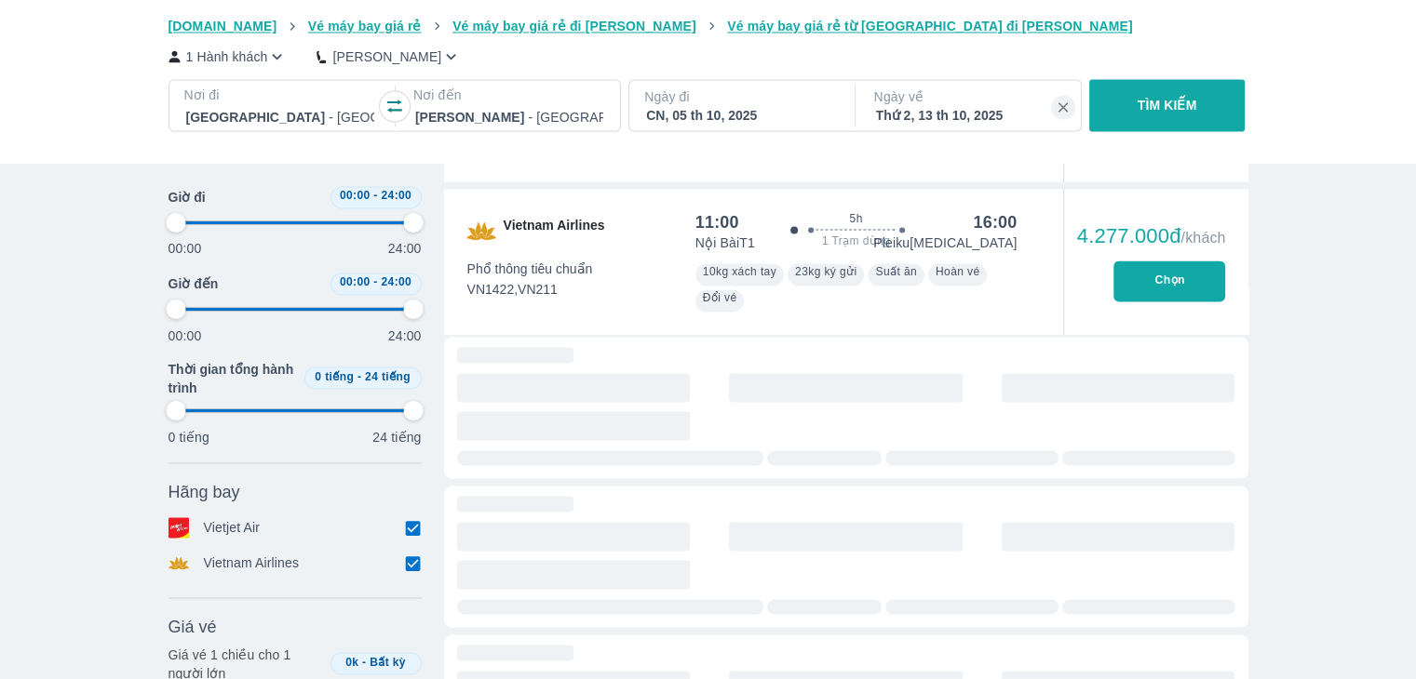
type input "97.9166666666667"
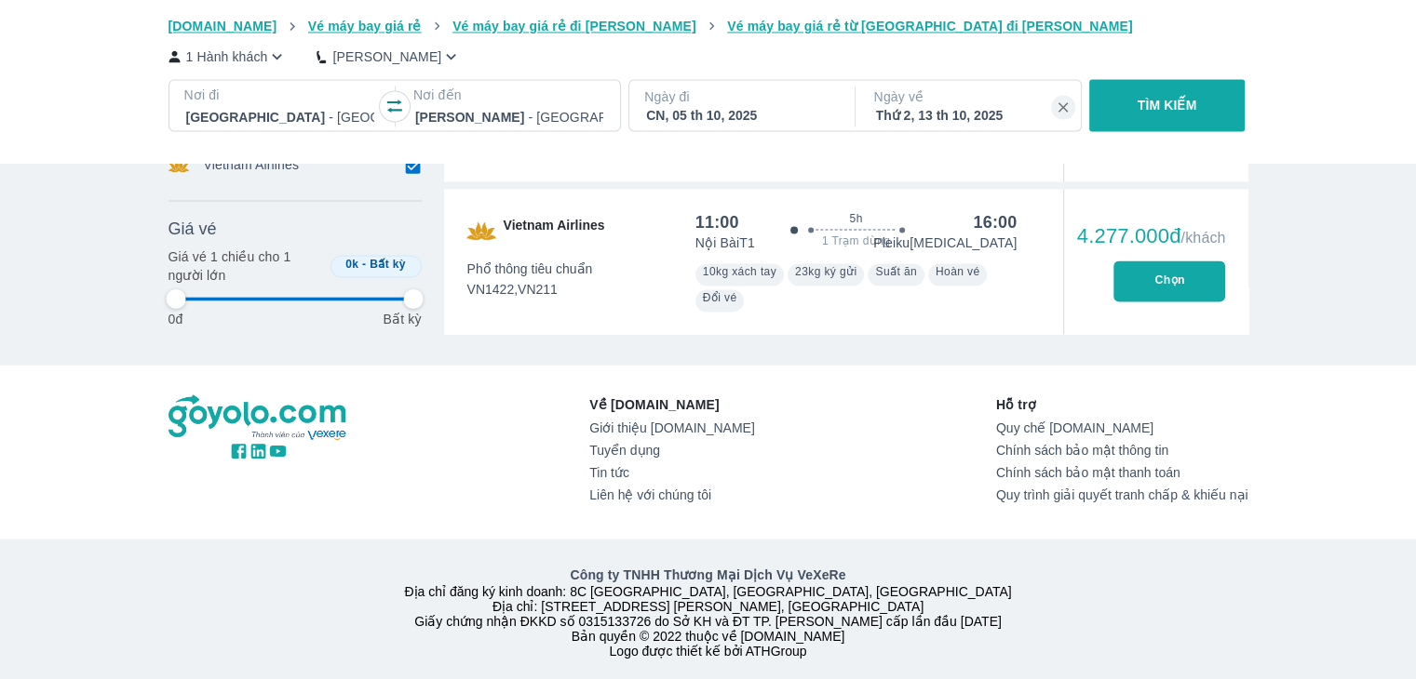
type input "97.9166666666667"
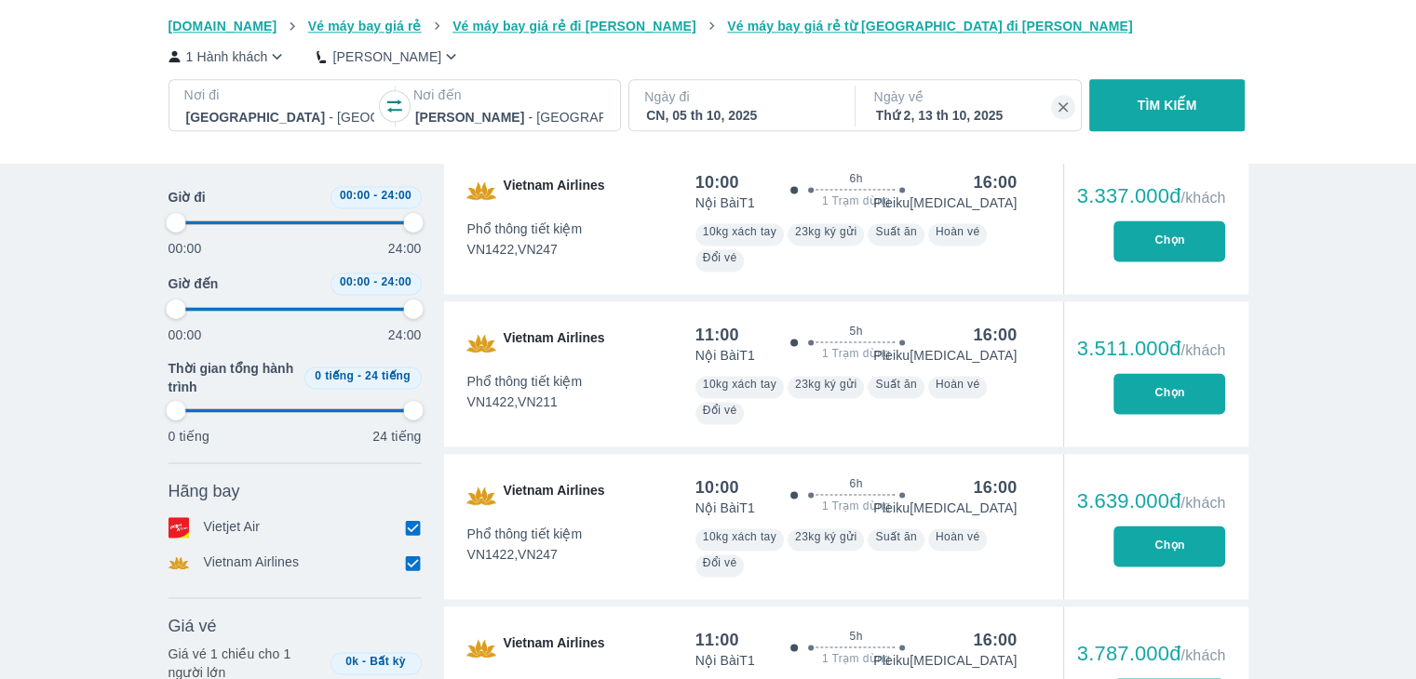
scroll to position [2481, 0]
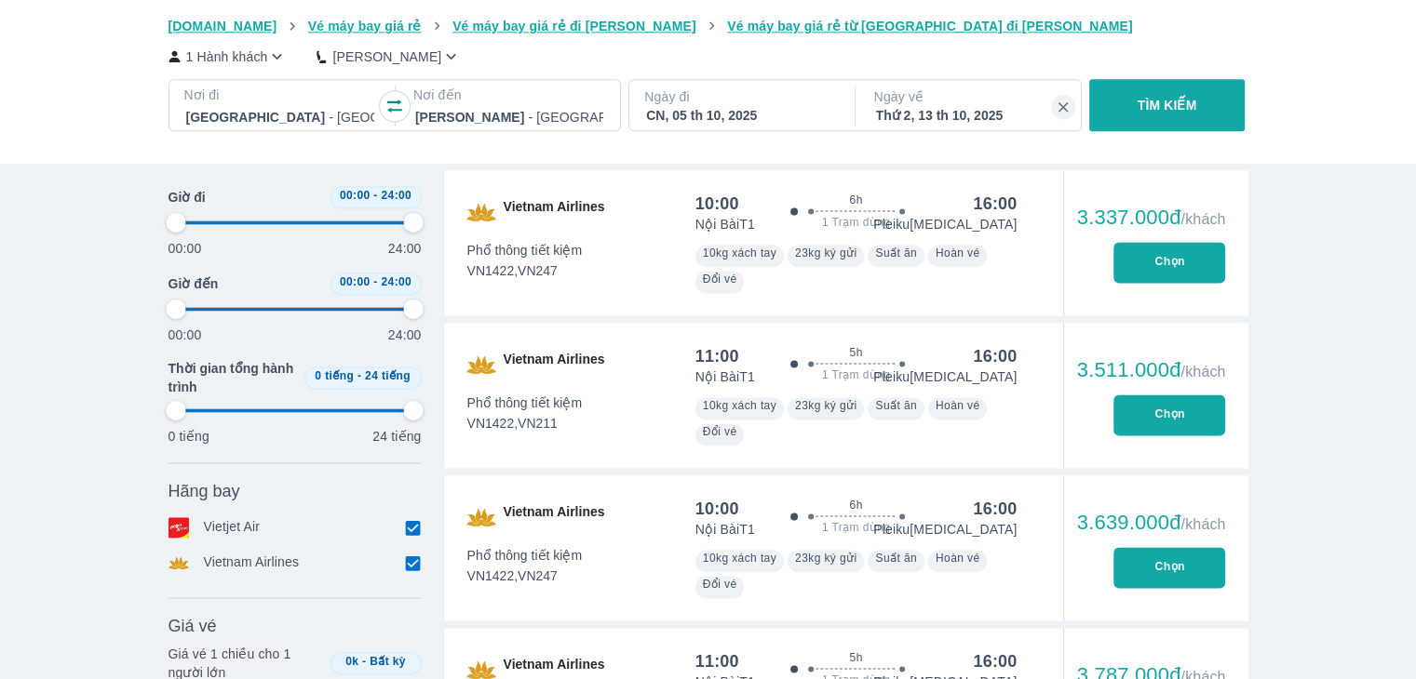
type input "97.9166666666667"
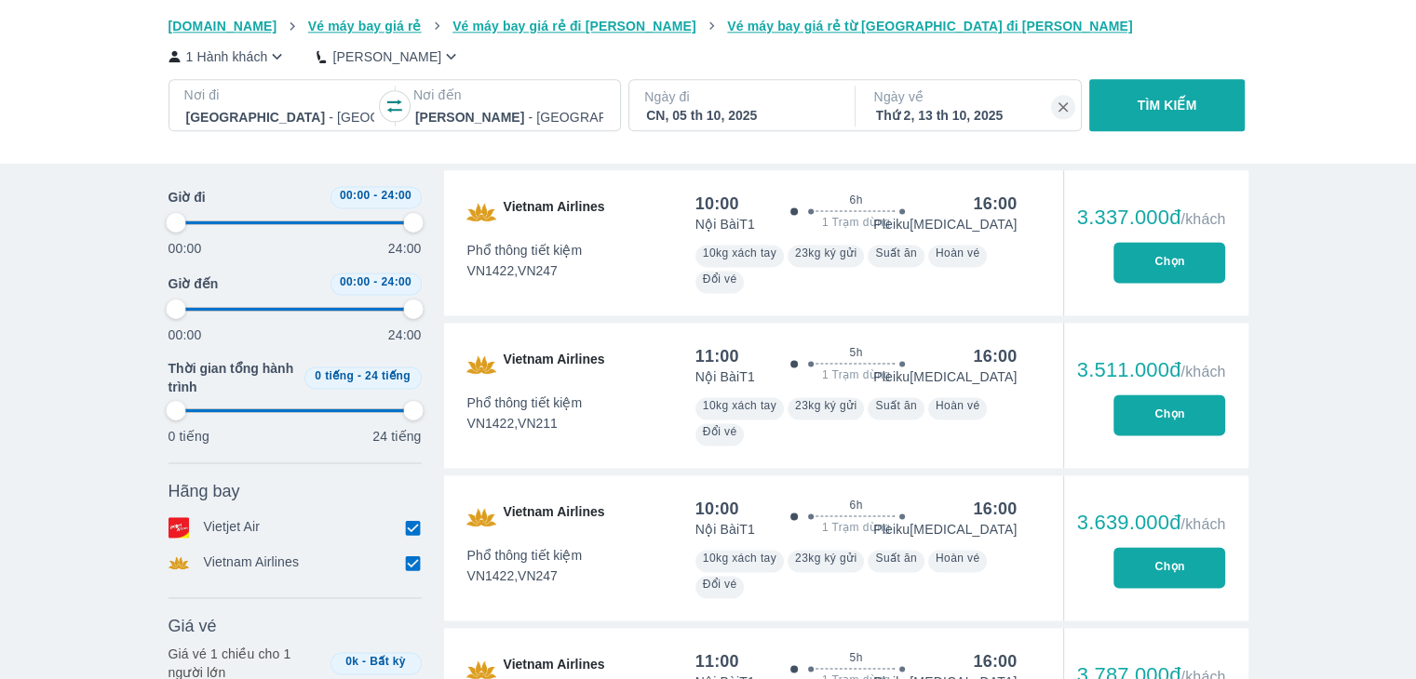
type input "97.9166666666667"
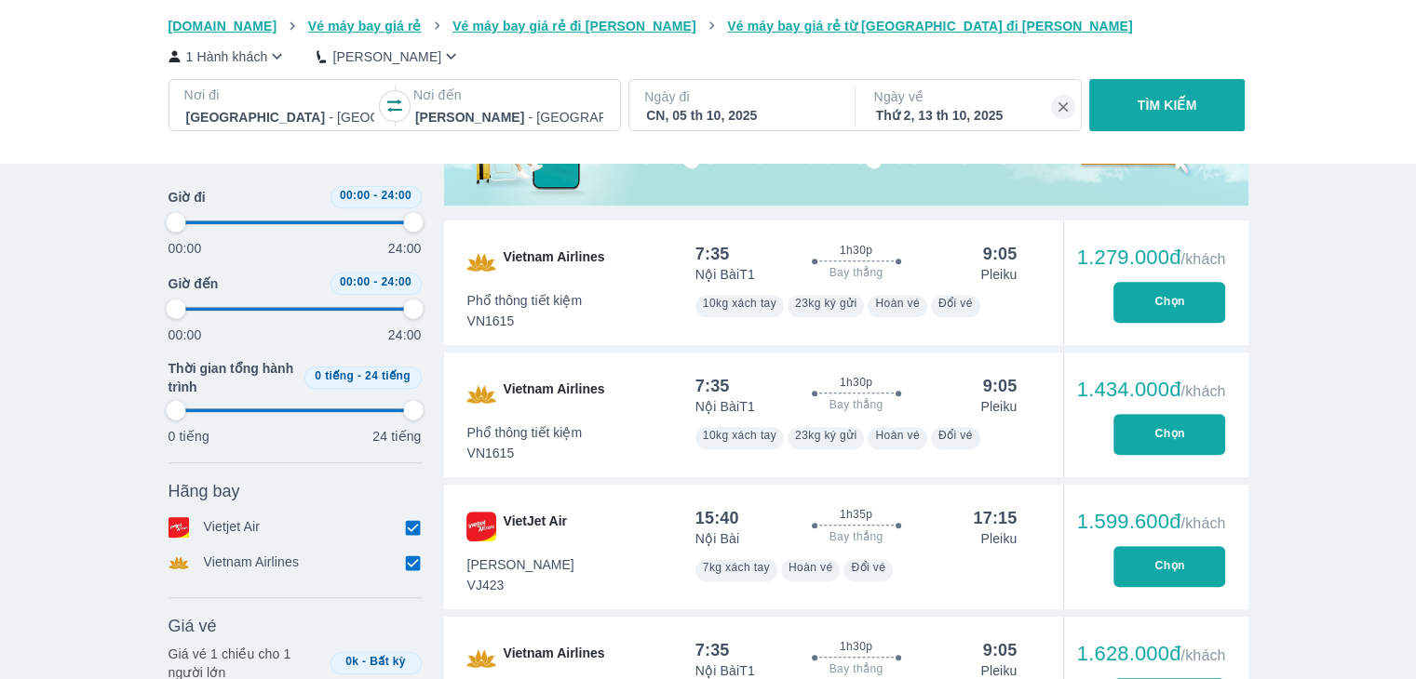
scroll to position [496, 0]
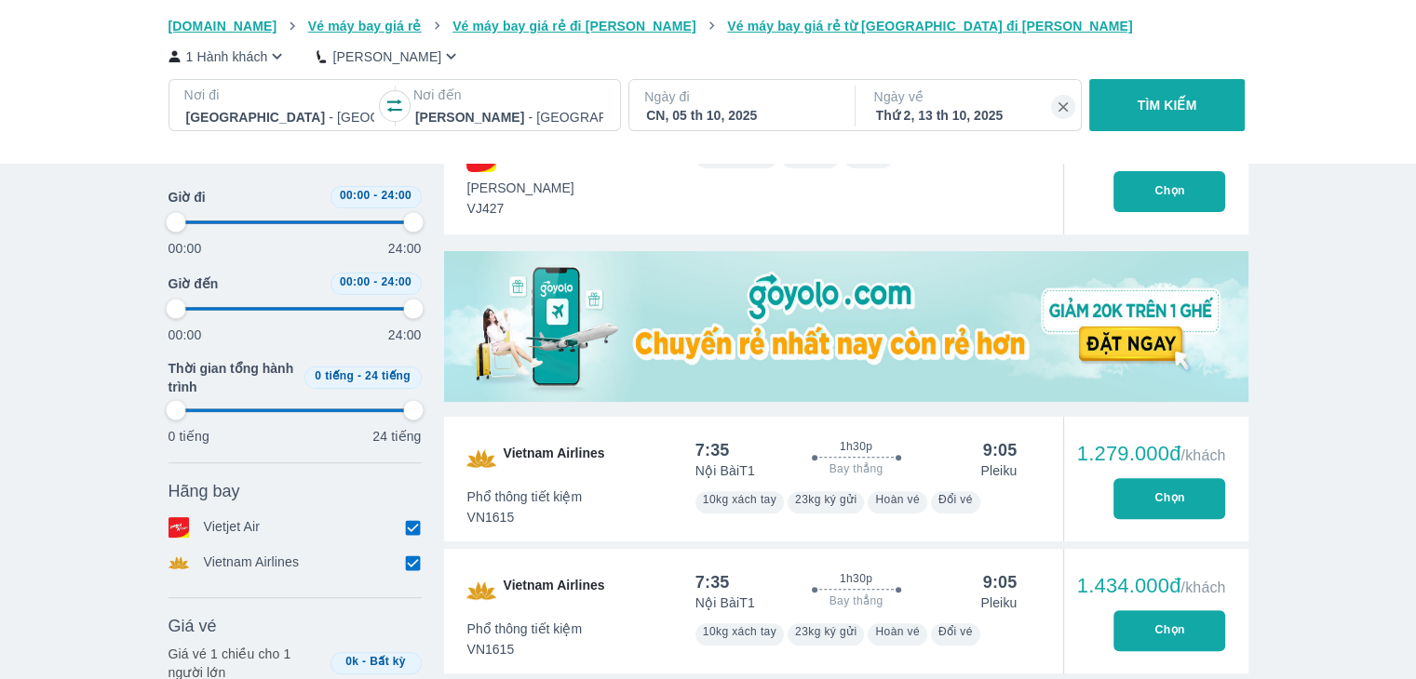
type input "97.9166666666667"
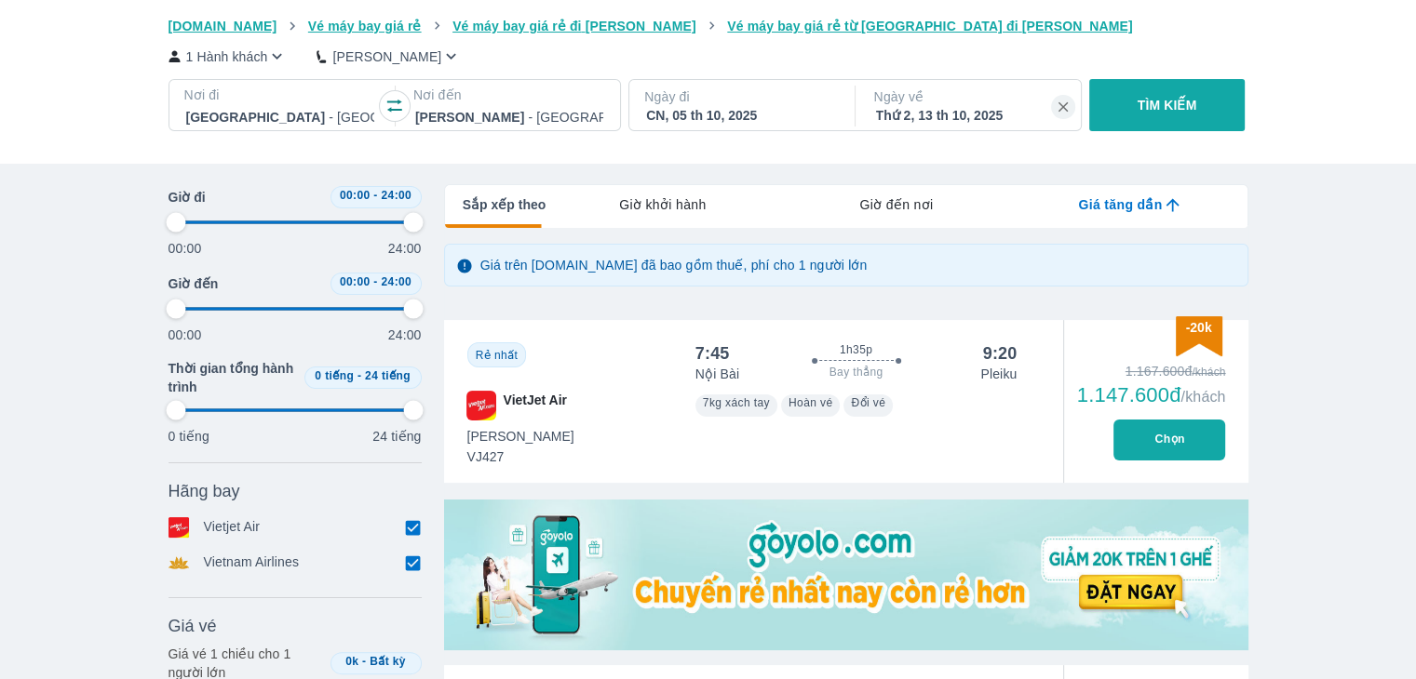
type input "97.9166666666667"
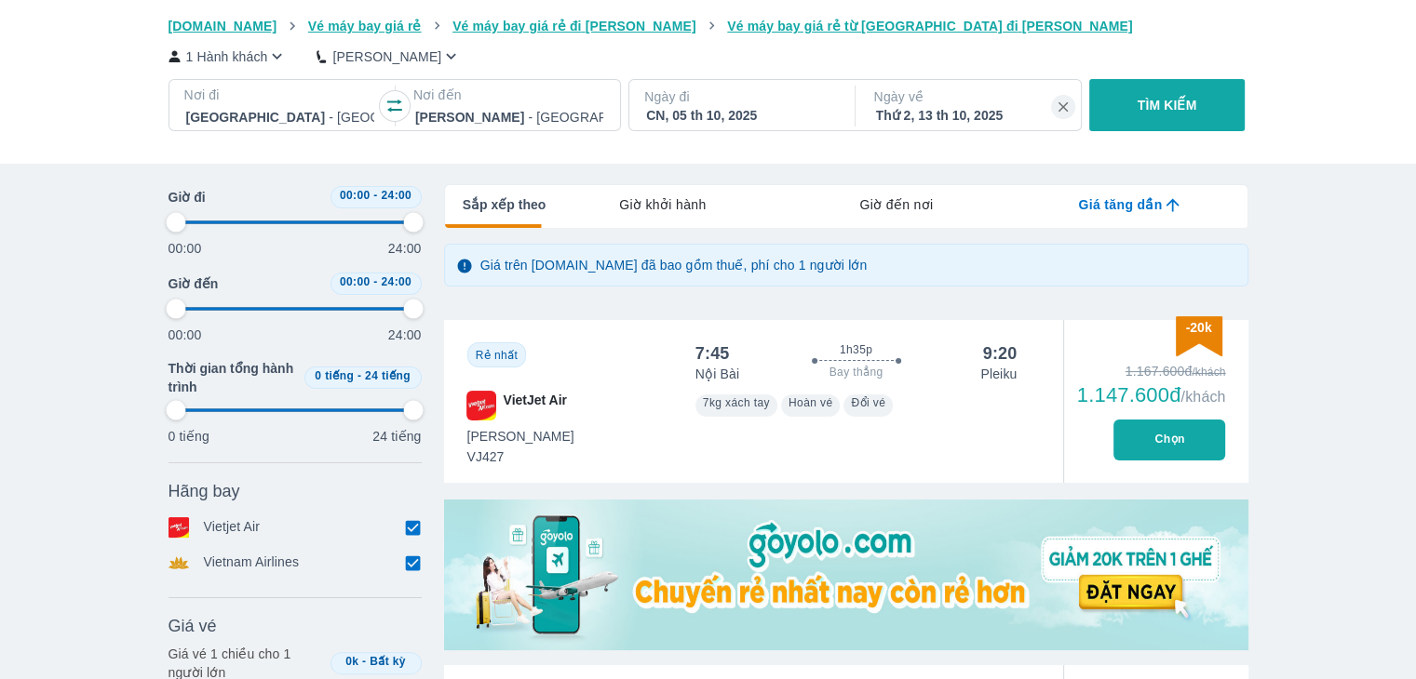
type input "97.9166666666667"
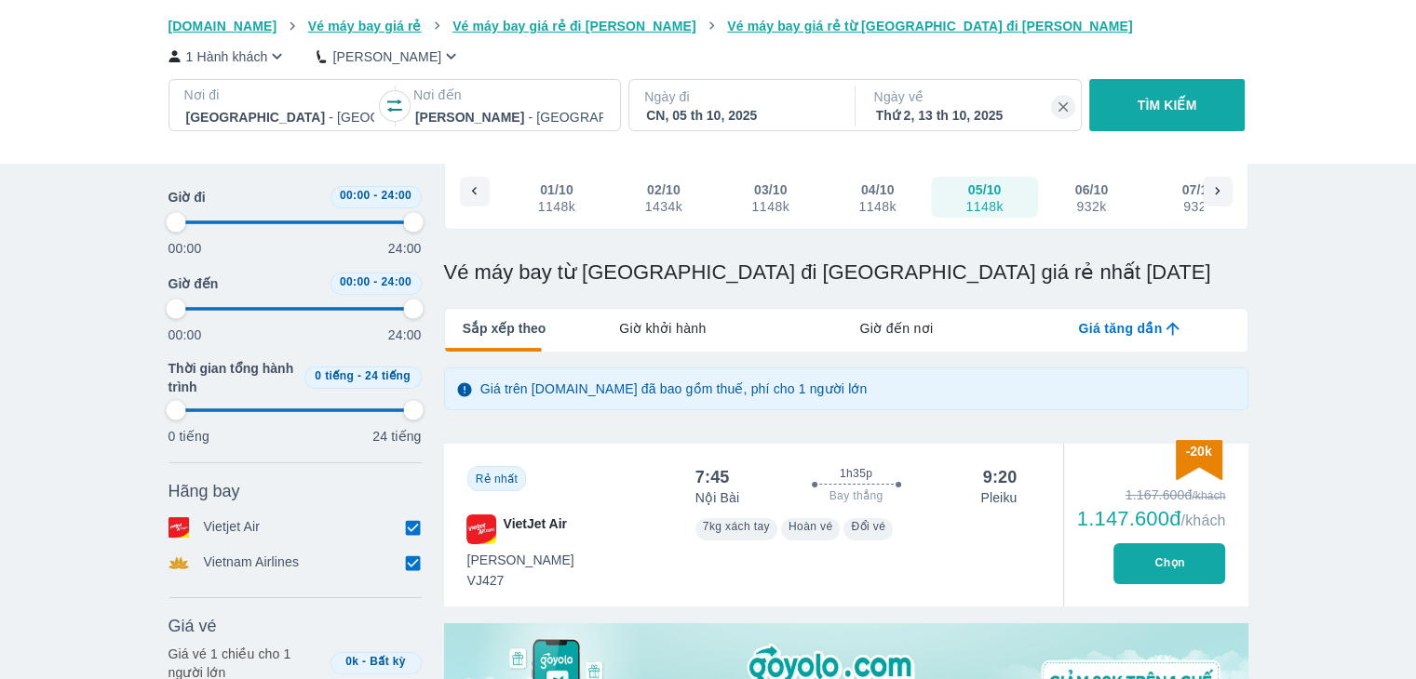
type input "97.9166666666667"
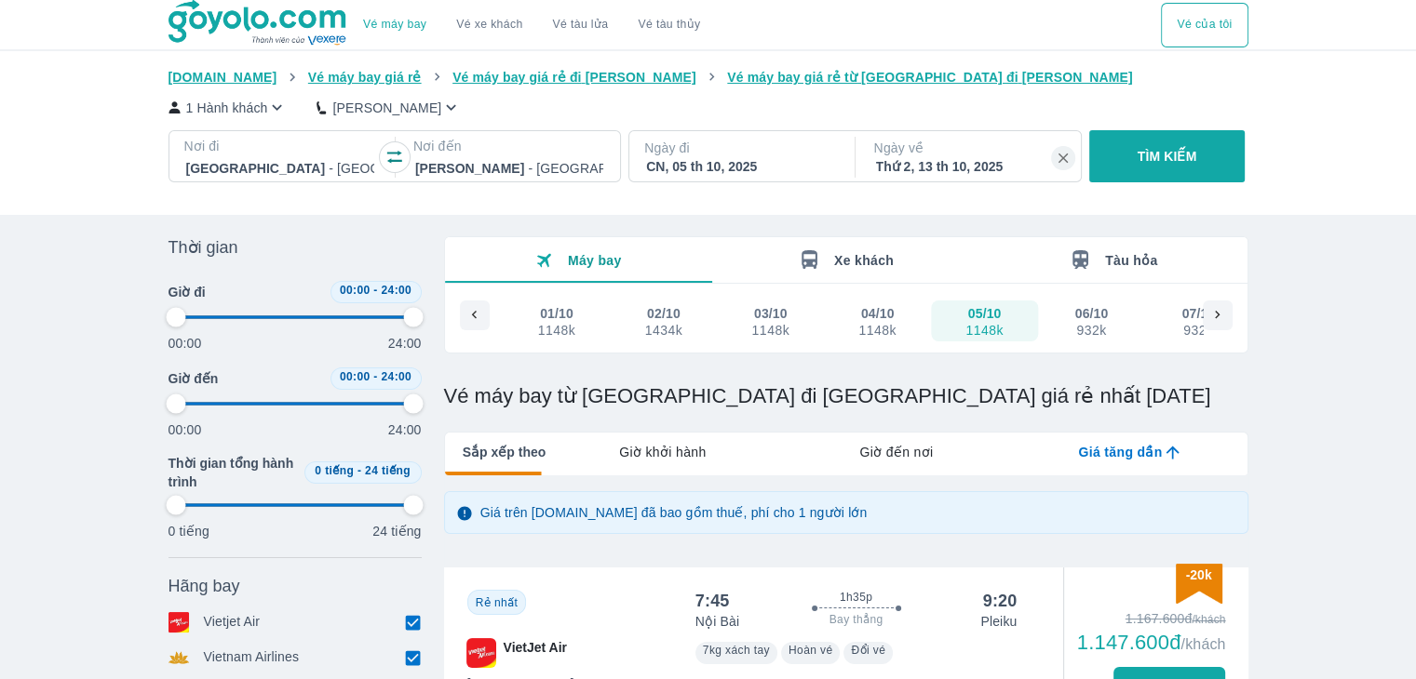
type input "97.9166666666667"
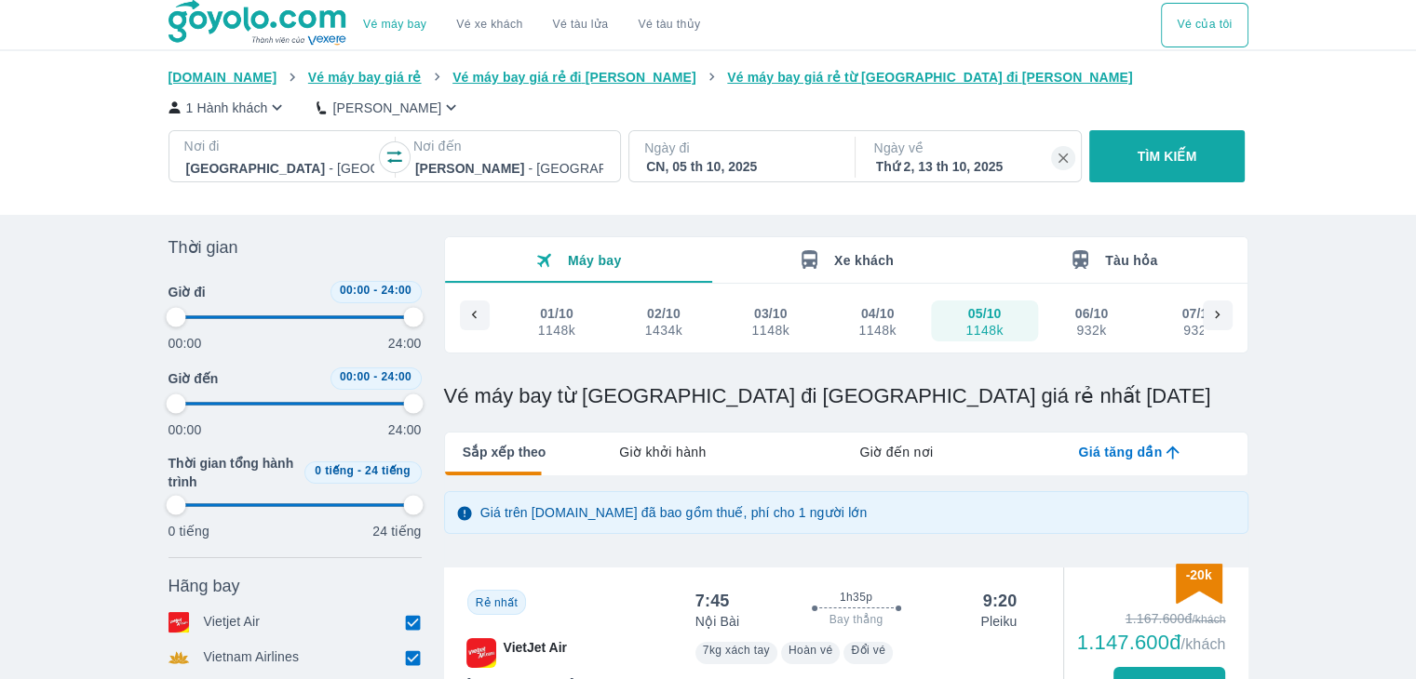
type input "97.9166666666667"
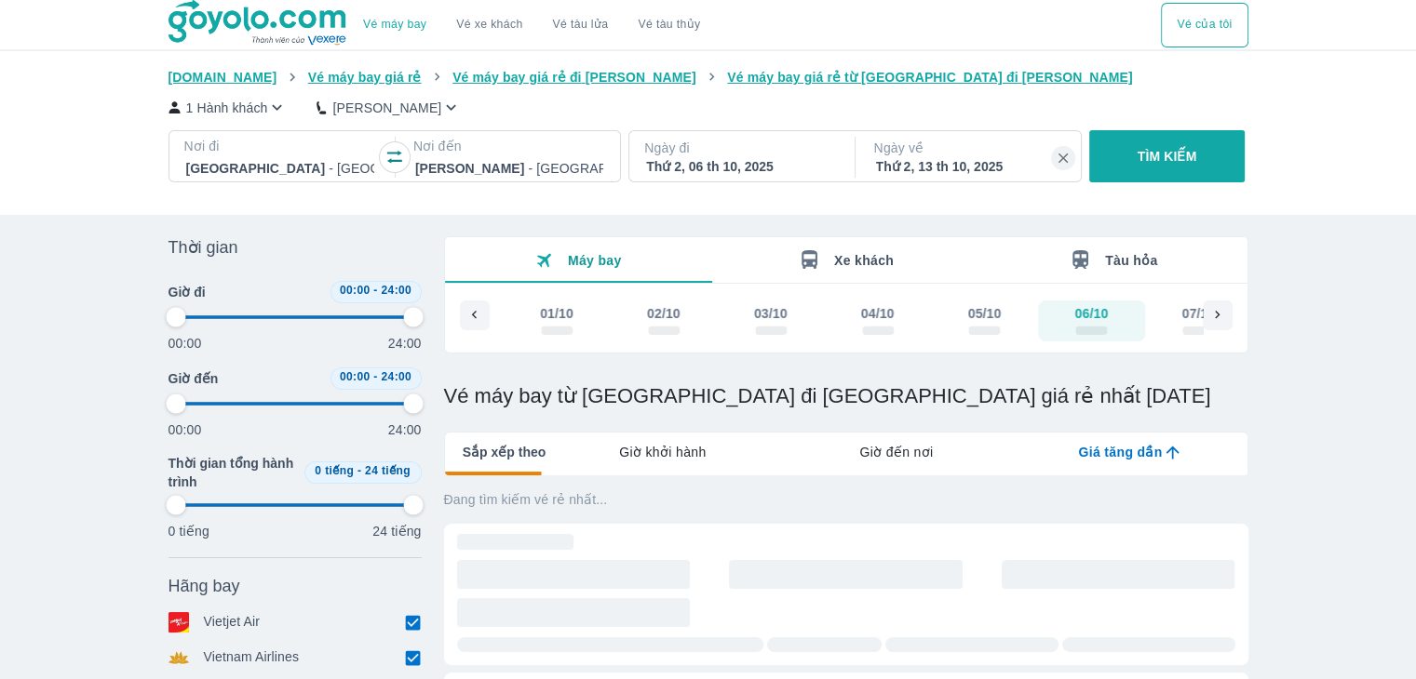
type input "97.9166666666667"
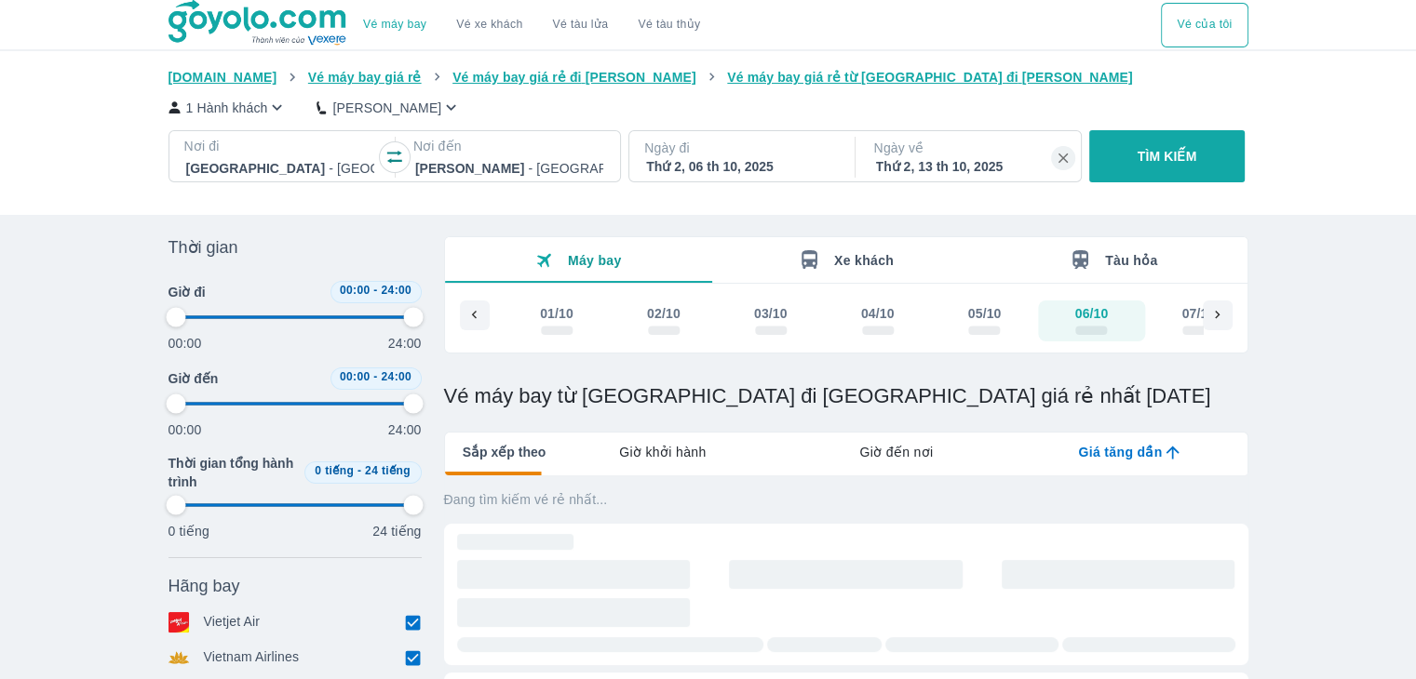
type input "97.9166666666667"
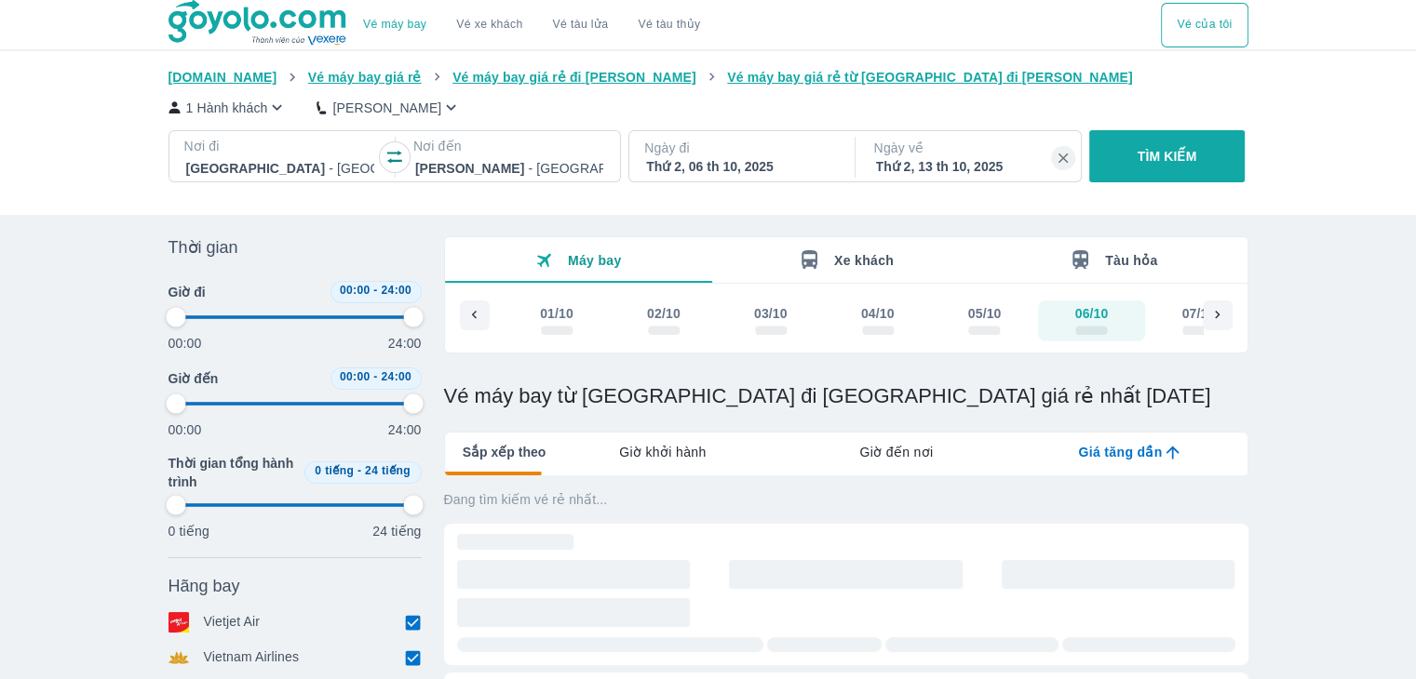
type input "97.9166666666667"
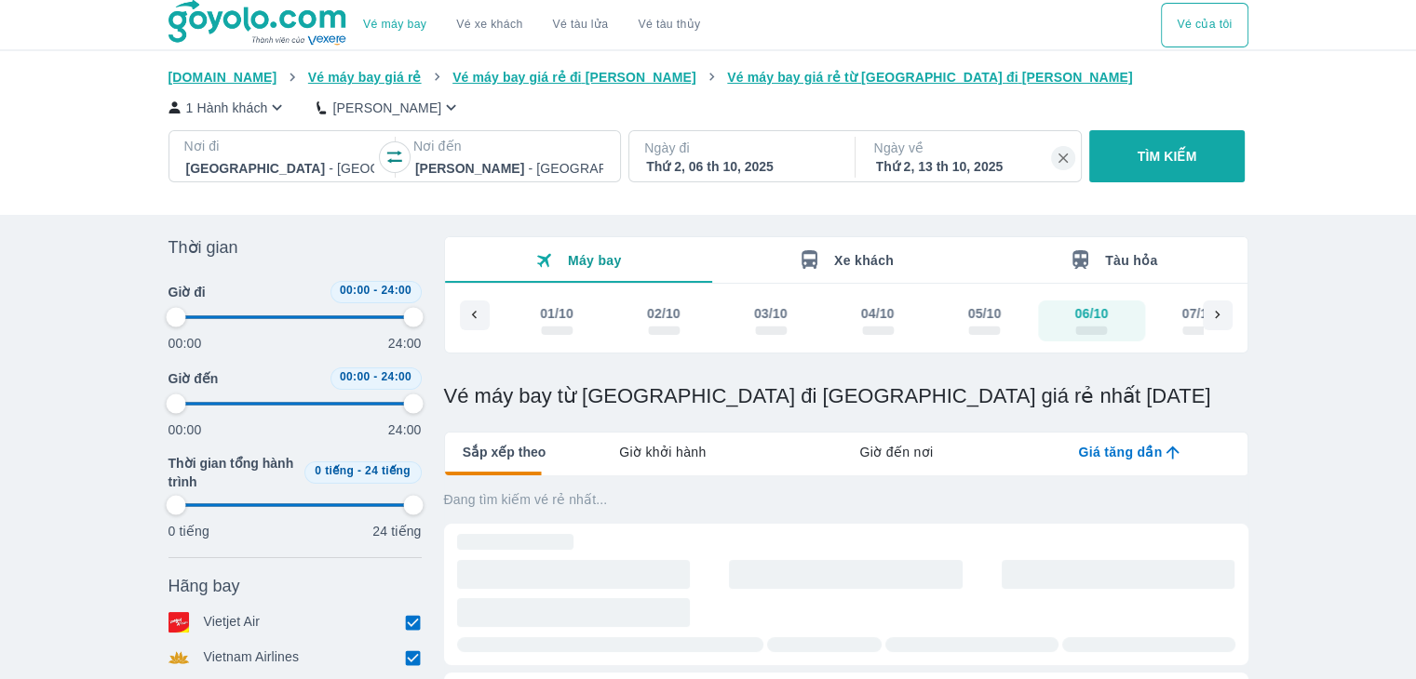
type input "97.9166666666667"
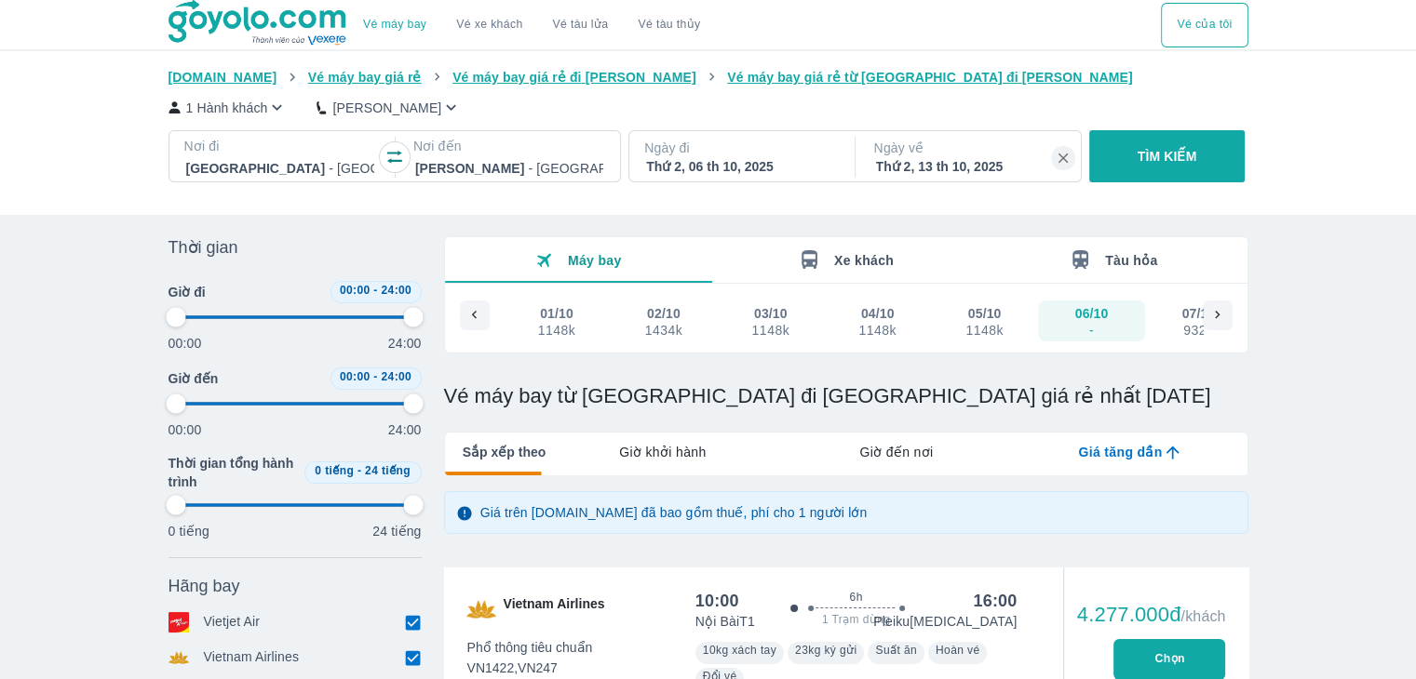
type input "97.9166666666667"
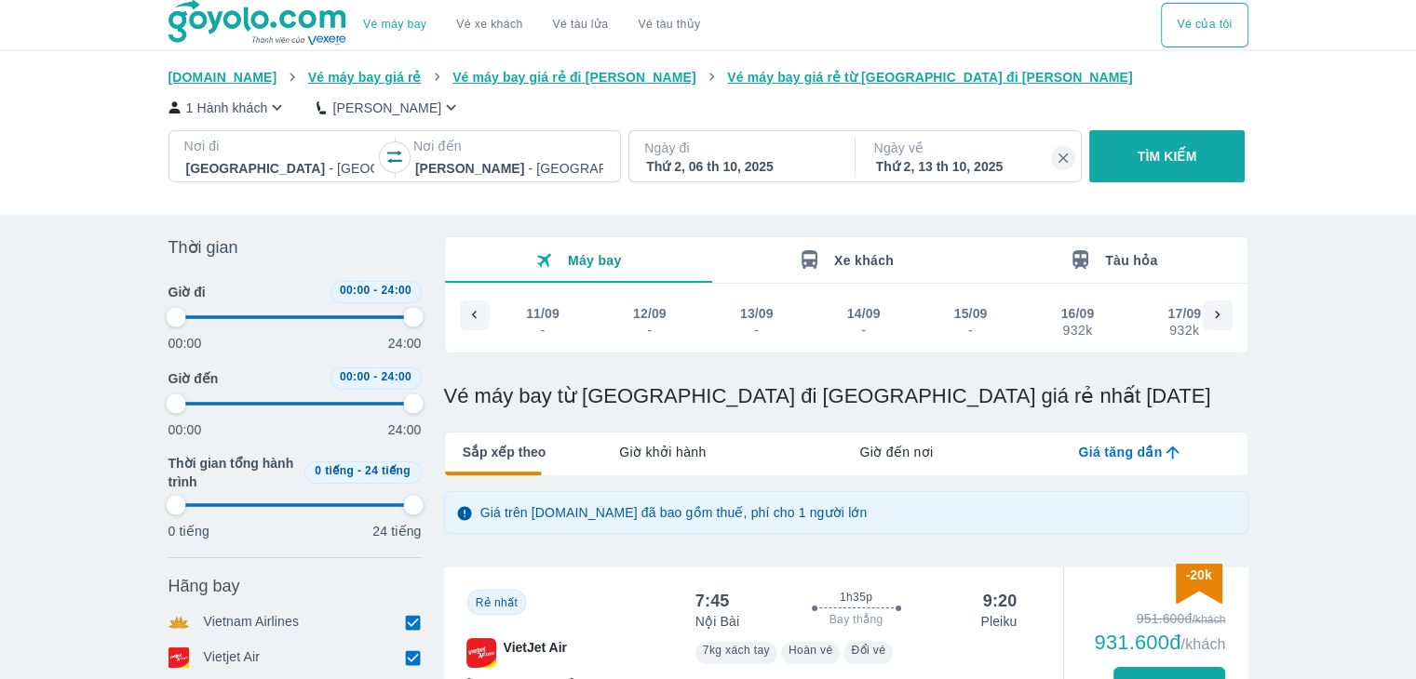
type input "97.9166666666667"
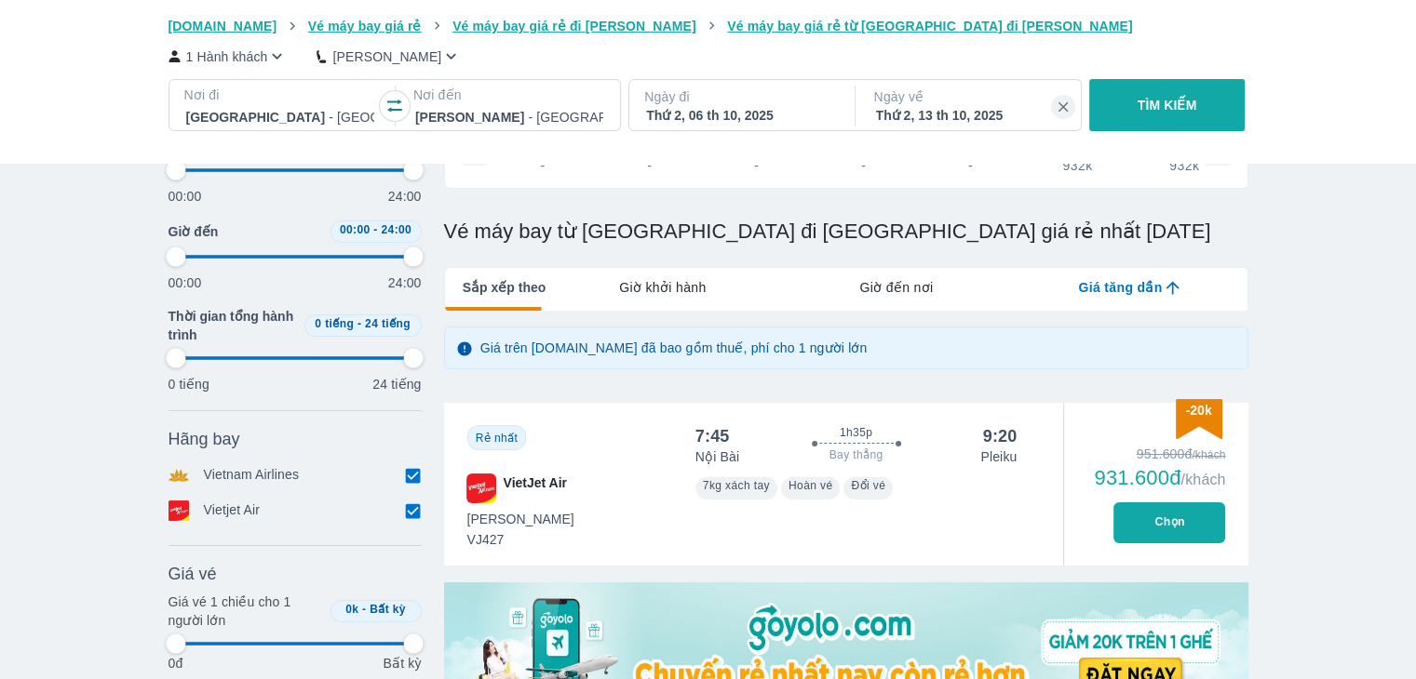
type input "97.9166666666667"
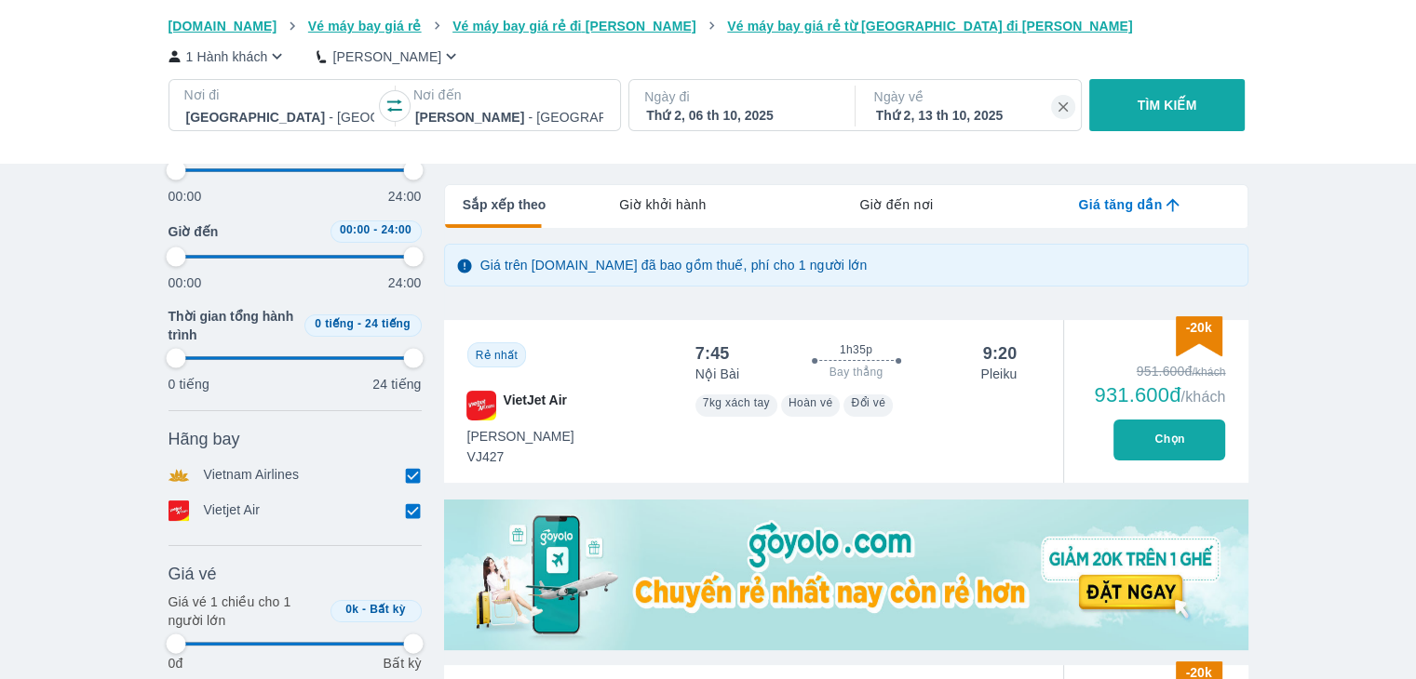
scroll to position [0, 2241]
type input "97.9166666666667"
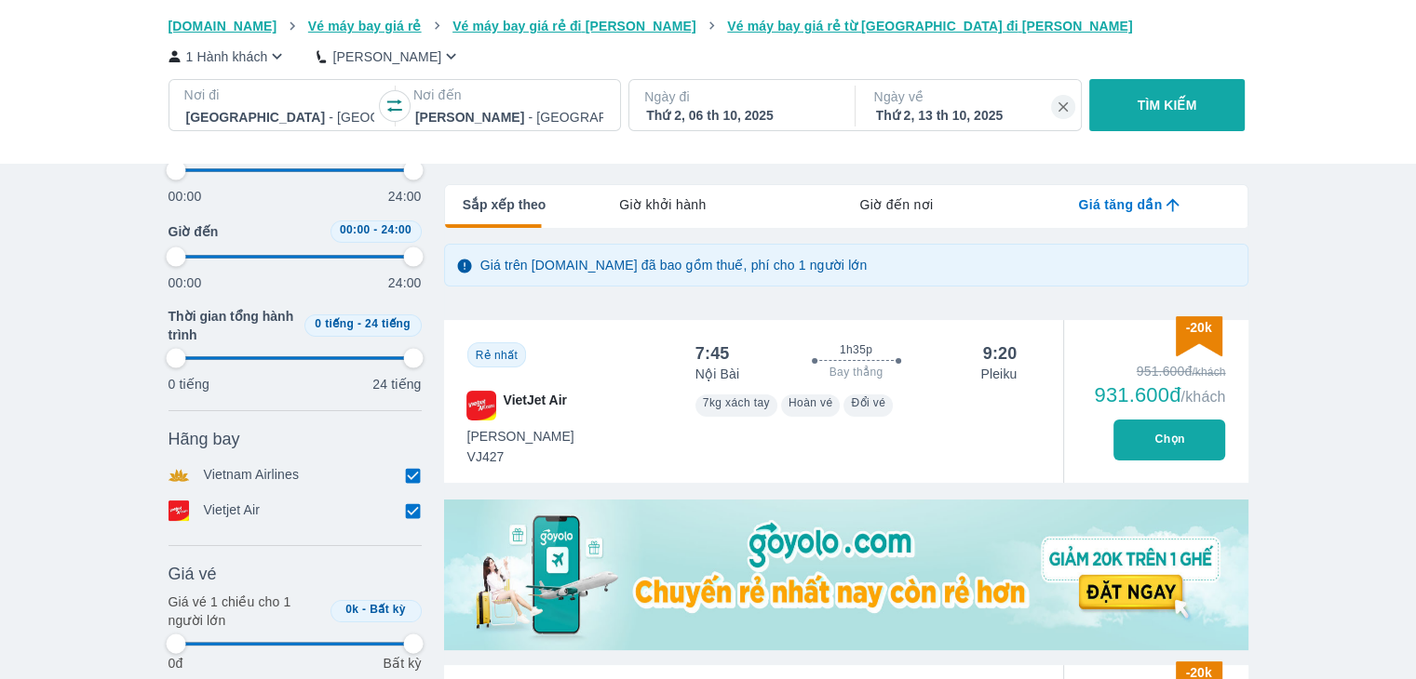
type input "97.9166666666667"
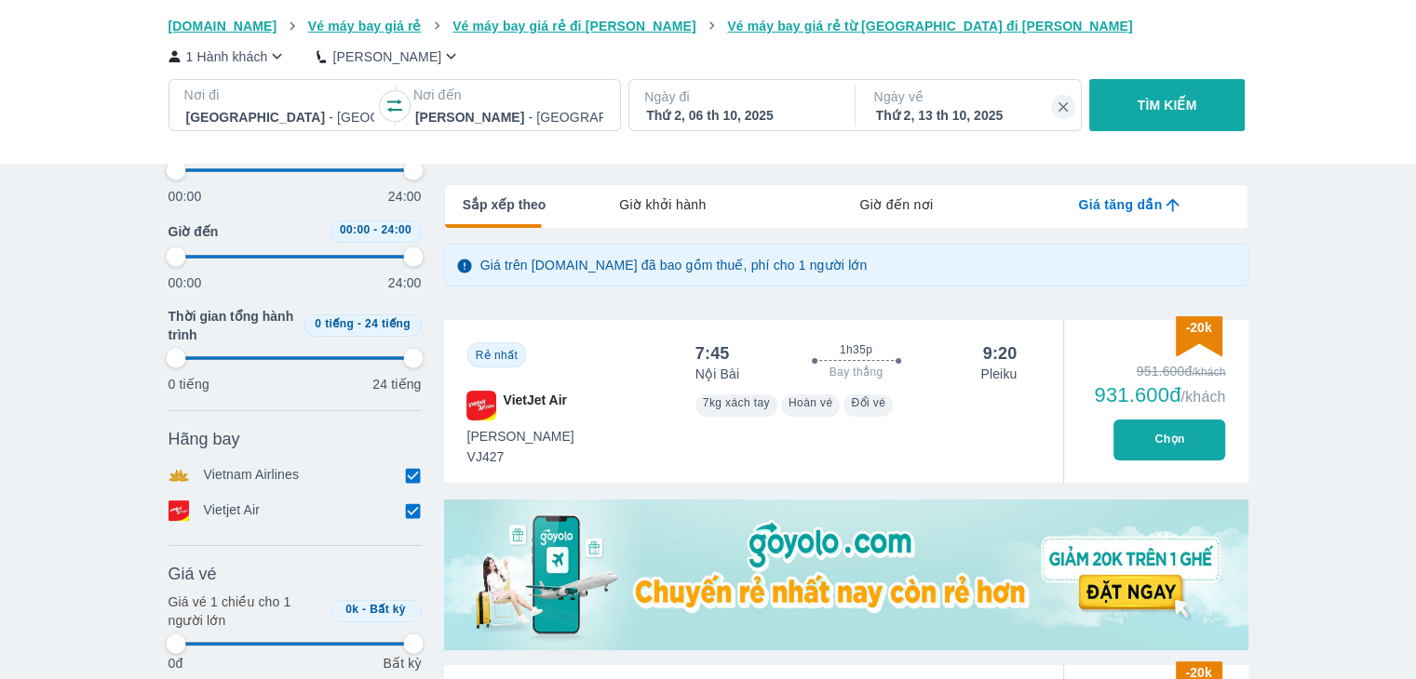
type input "97.9166666666667"
click at [1188, 437] on button "Chọn" at bounding box center [1169, 440] width 112 height 41
type input "97.9166666666667"
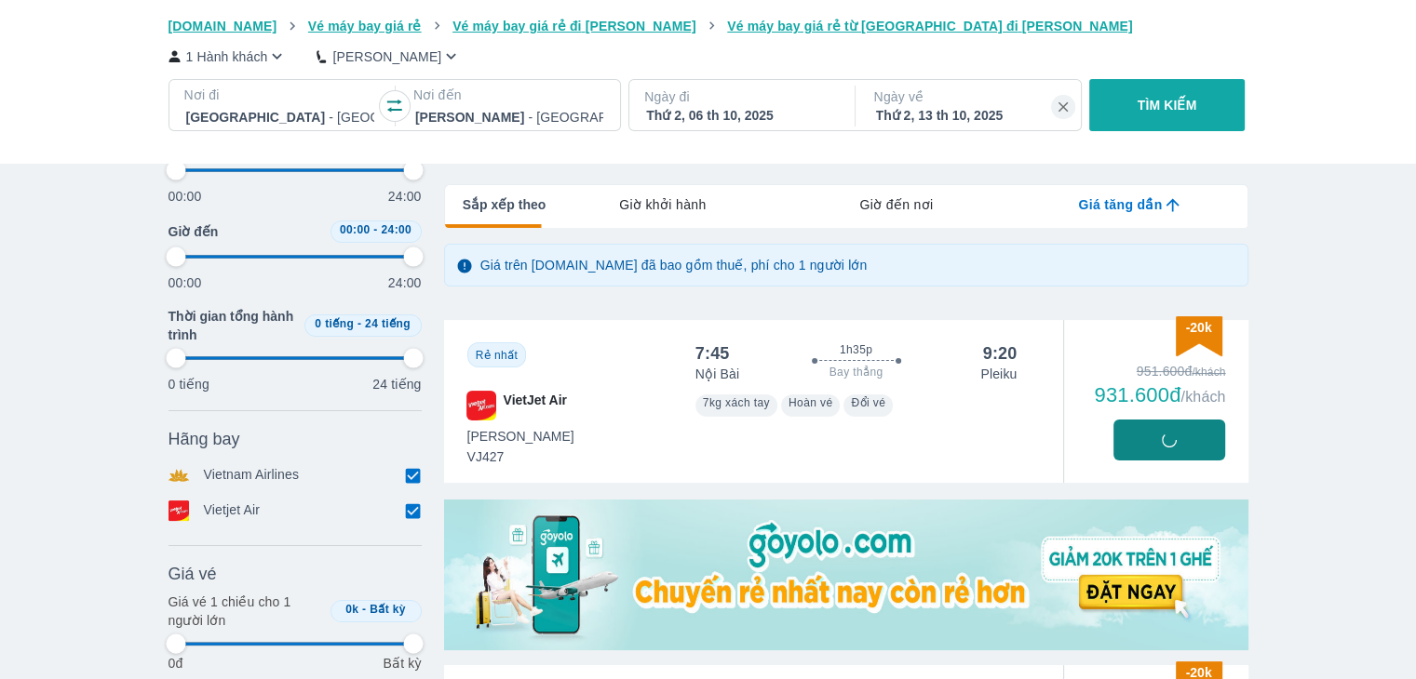
type input "97.9166666666667"
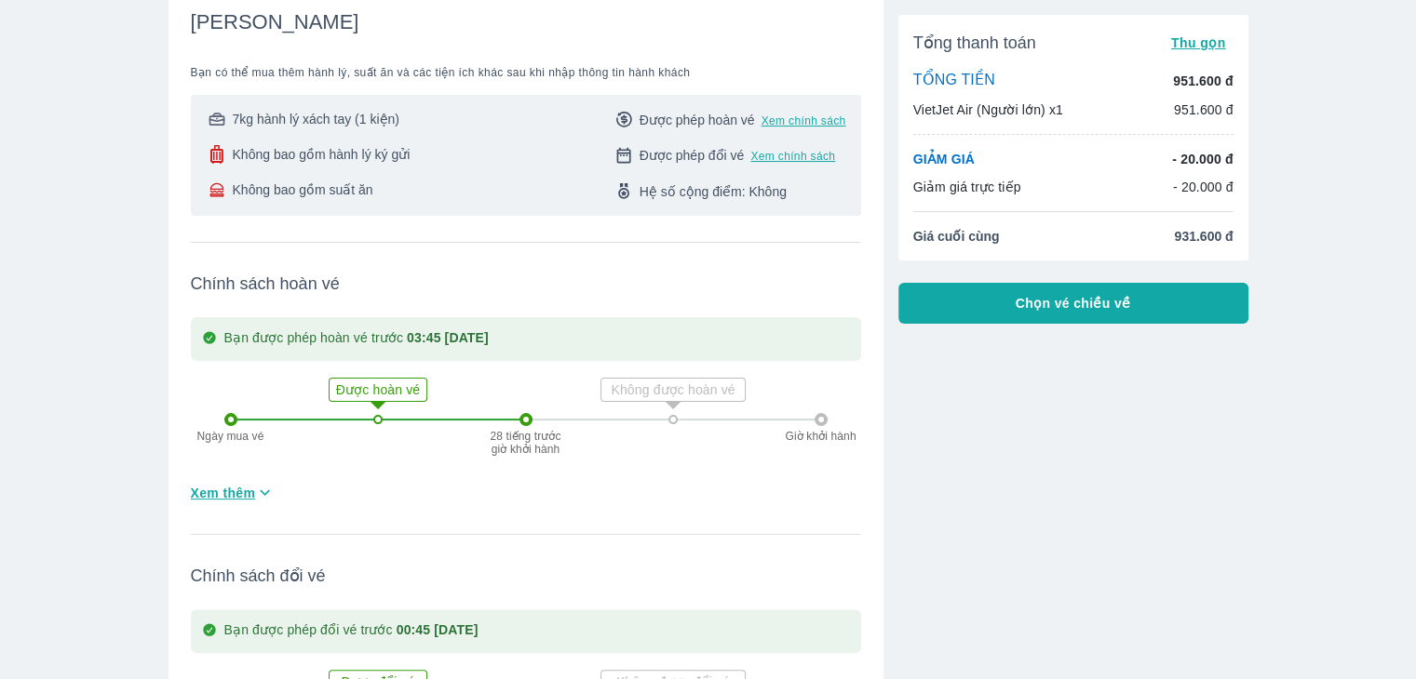
scroll to position [248, 0]
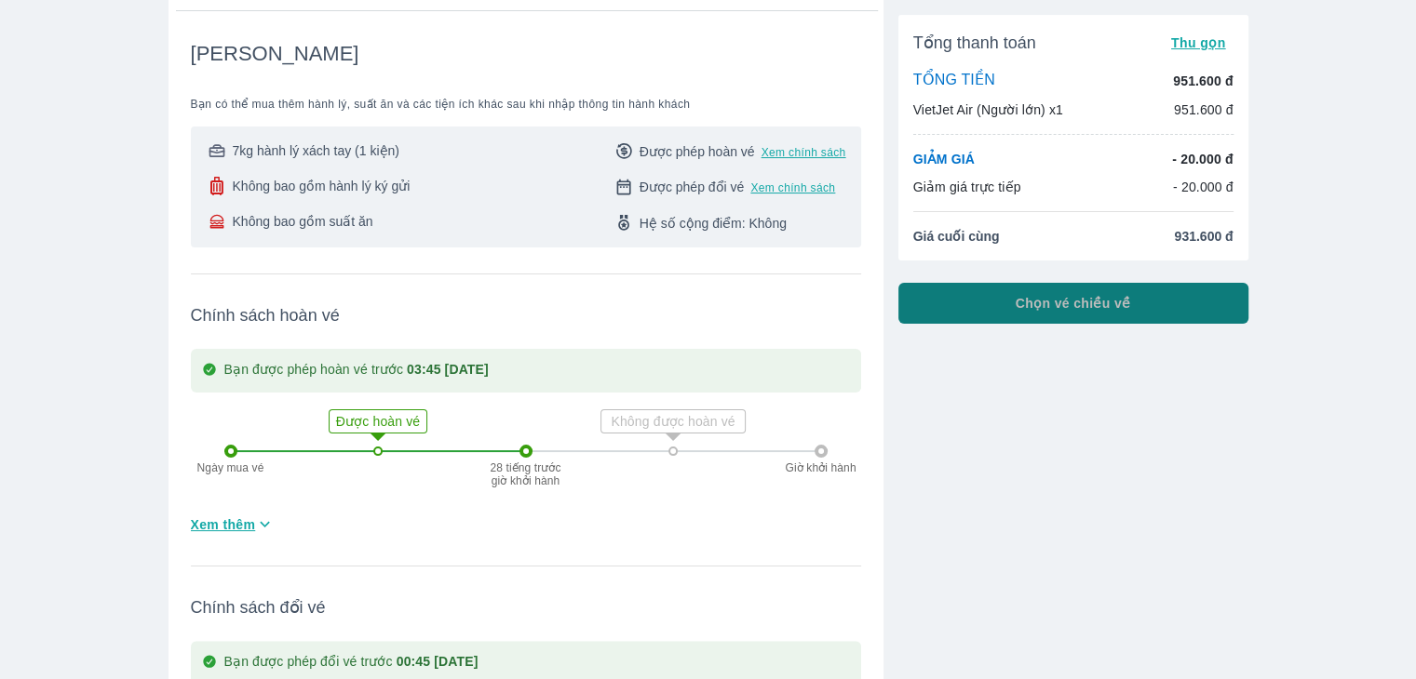
click at [1007, 317] on button "Chọn vé chiều về" at bounding box center [1073, 303] width 350 height 41
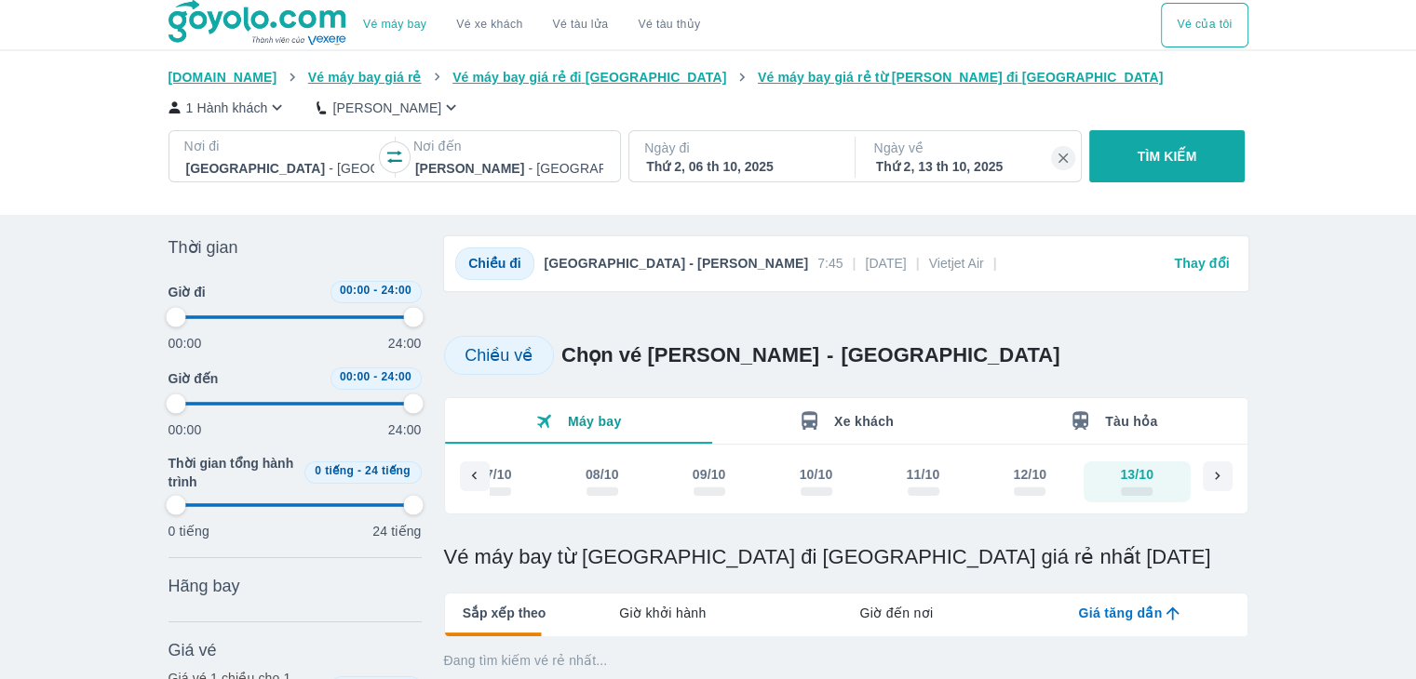
type input "97.9166666666667"
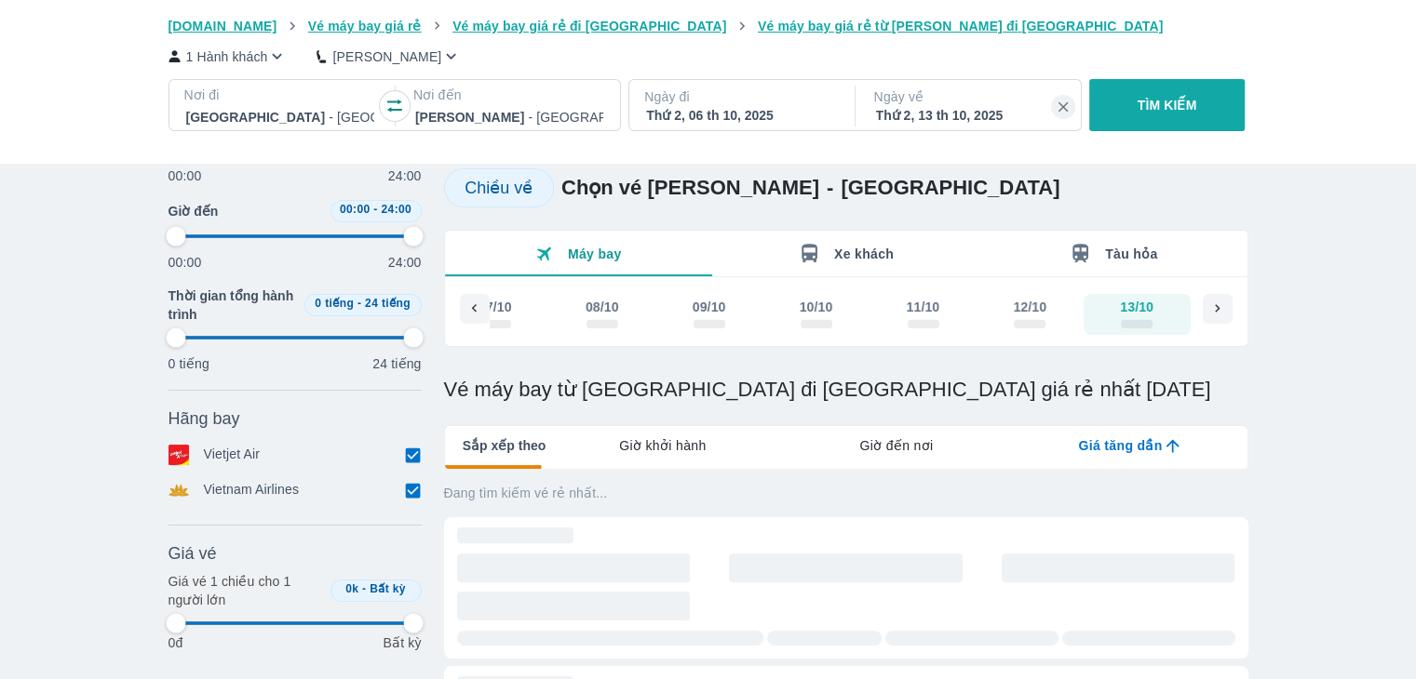
type input "97.9166666666667"
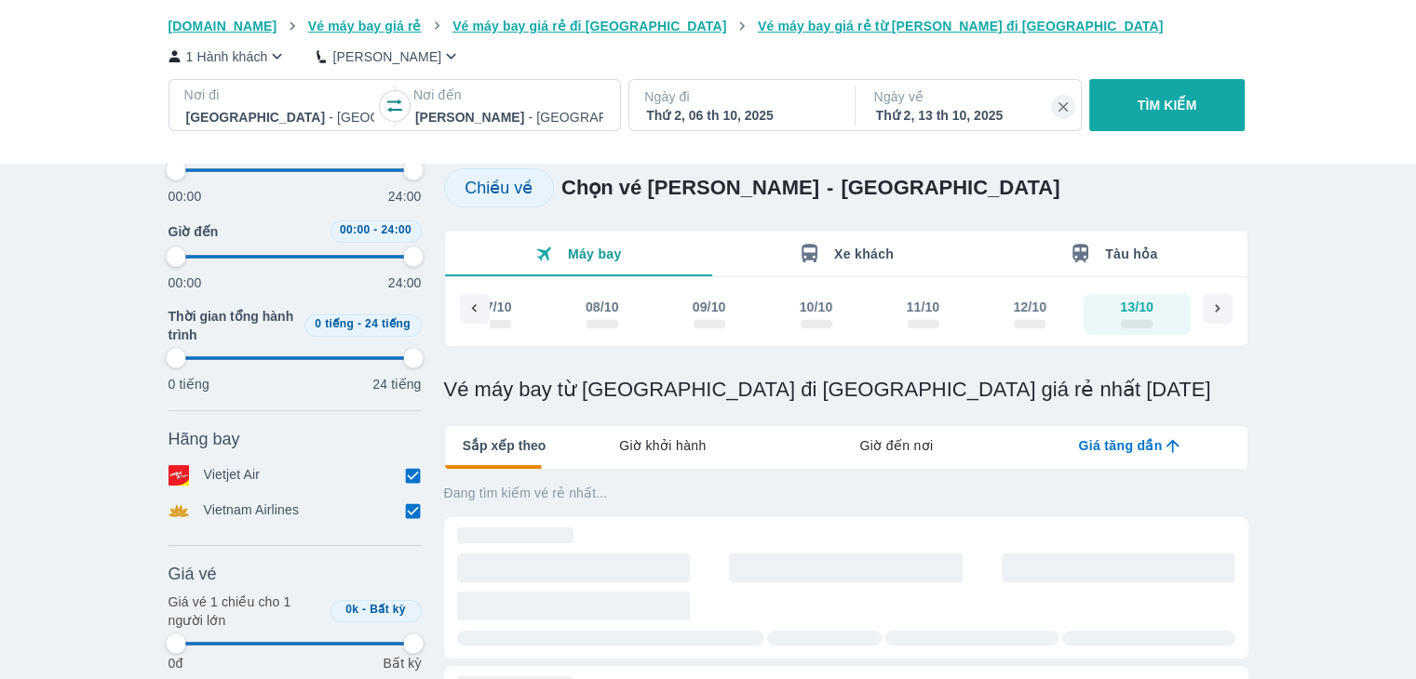
scroll to position [248, 0]
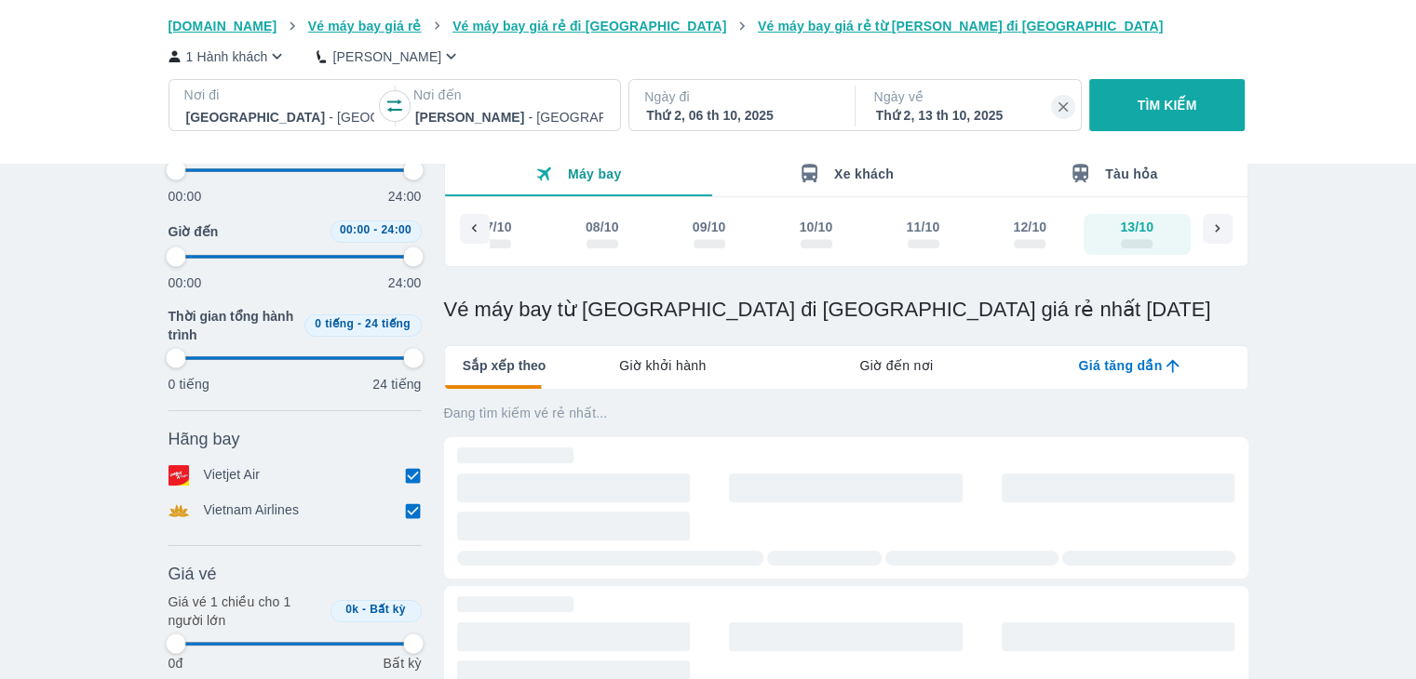
type input "97.9166666666667"
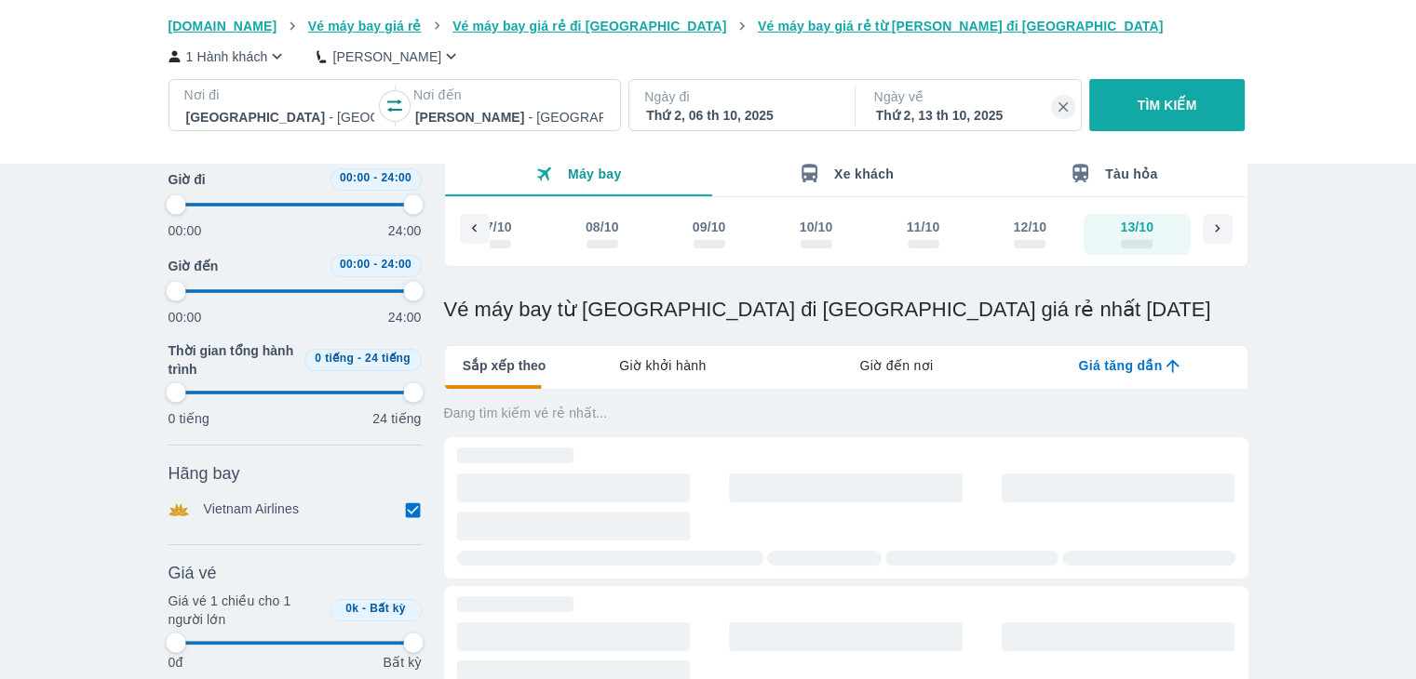
type input "97.9166666666667"
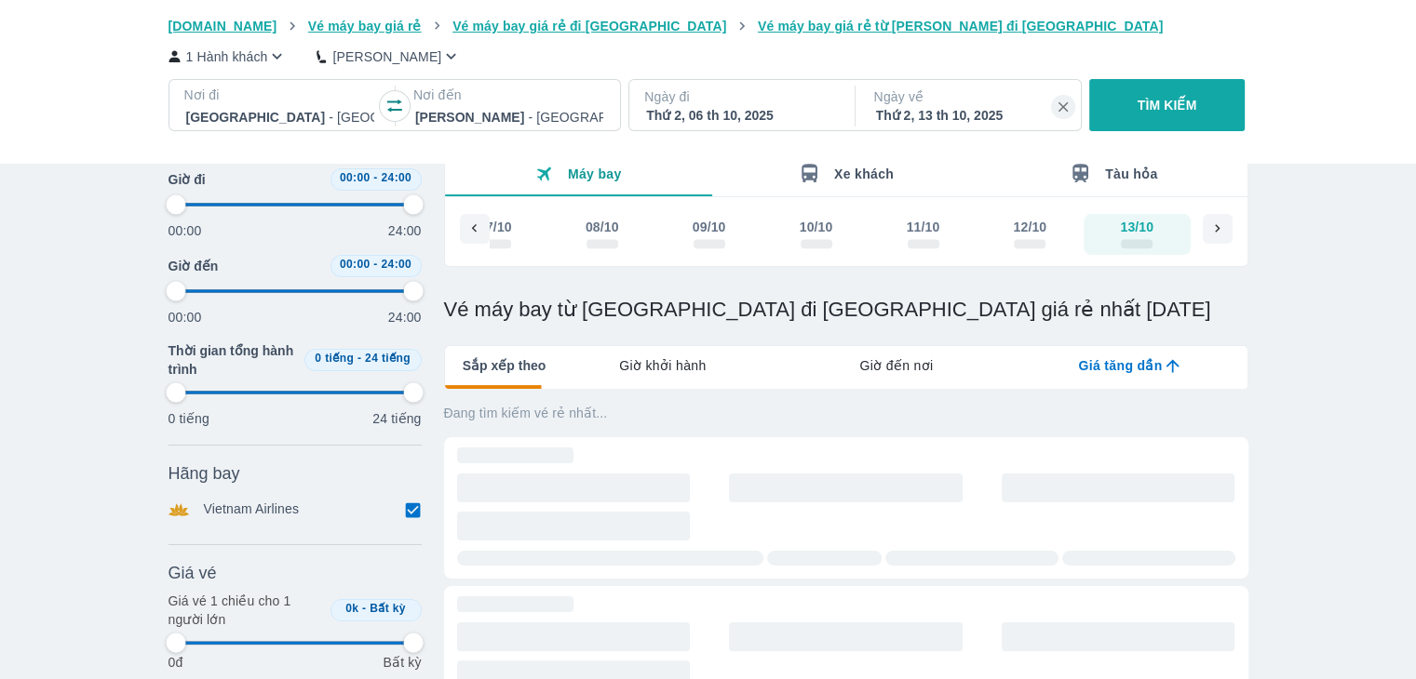
type input "97.9166666666667"
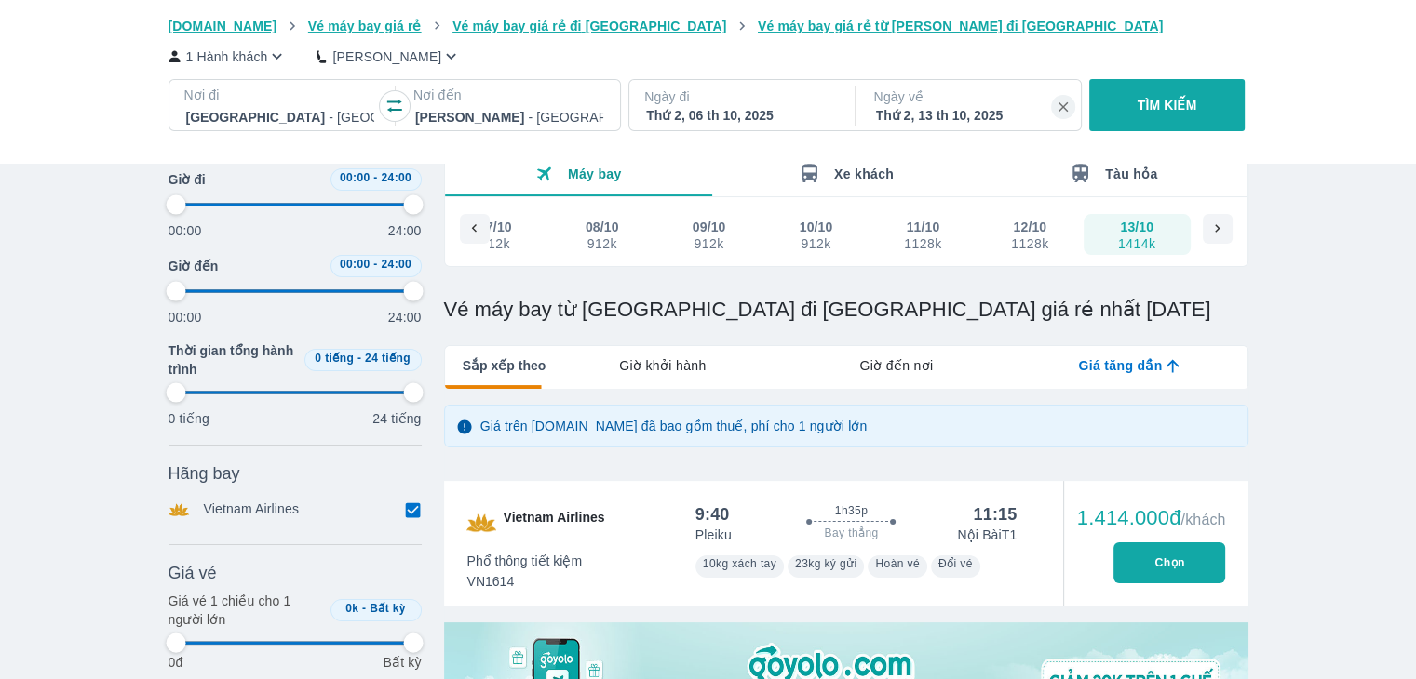
type input "97.9166666666667"
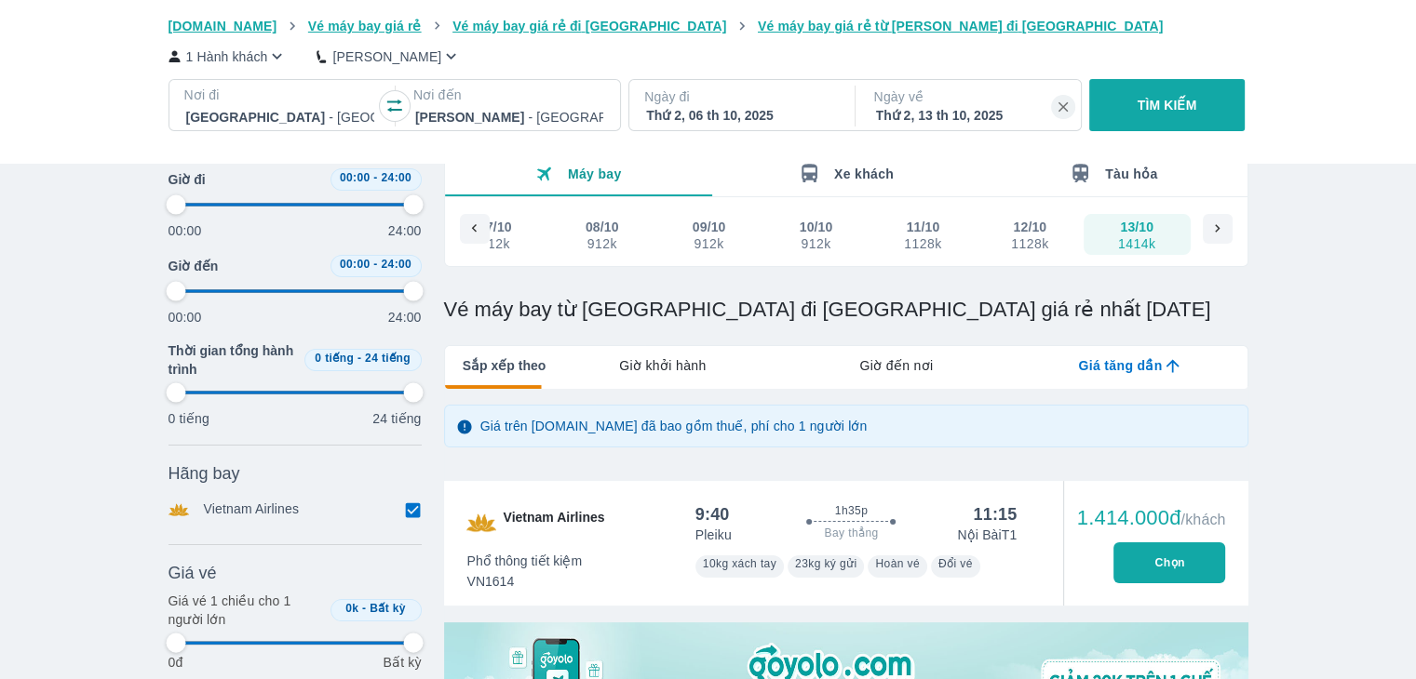
type input "97.9166666666667"
click at [1209, 238] on div at bounding box center [1218, 229] width 30 height 30
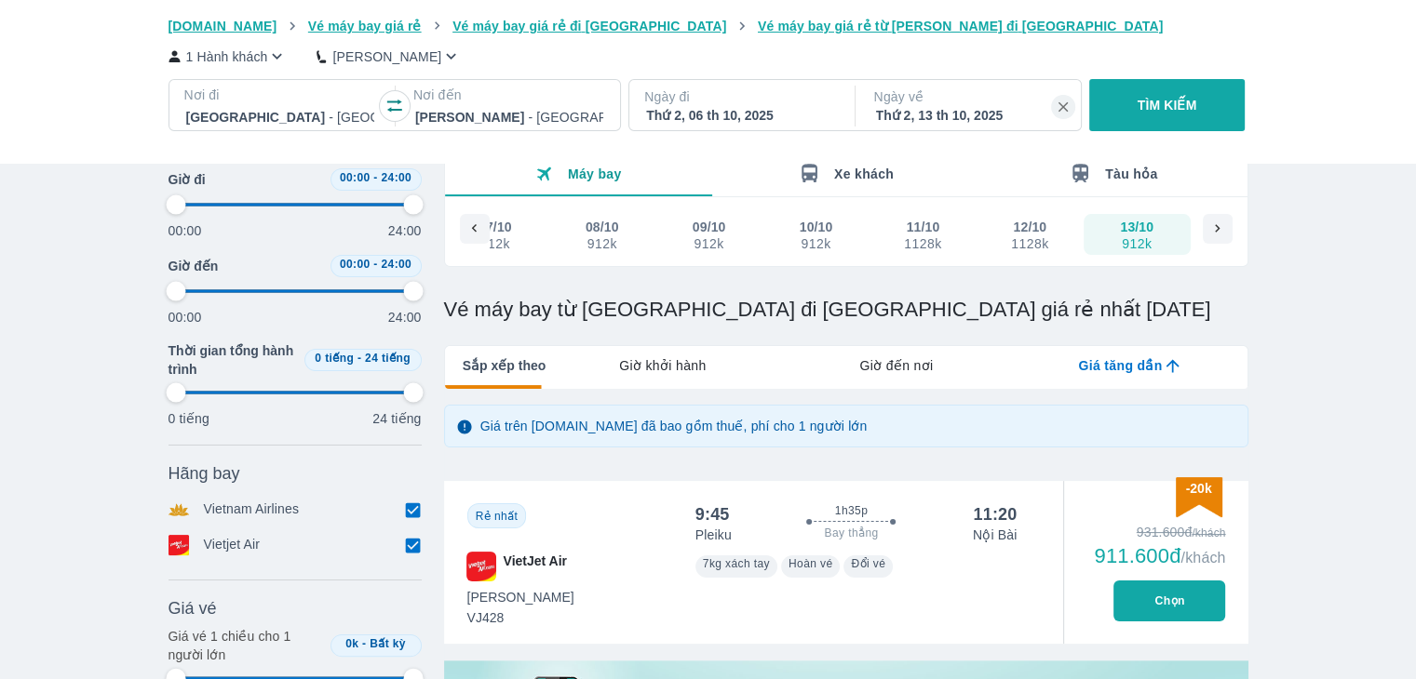
type input "97.9166666666667"
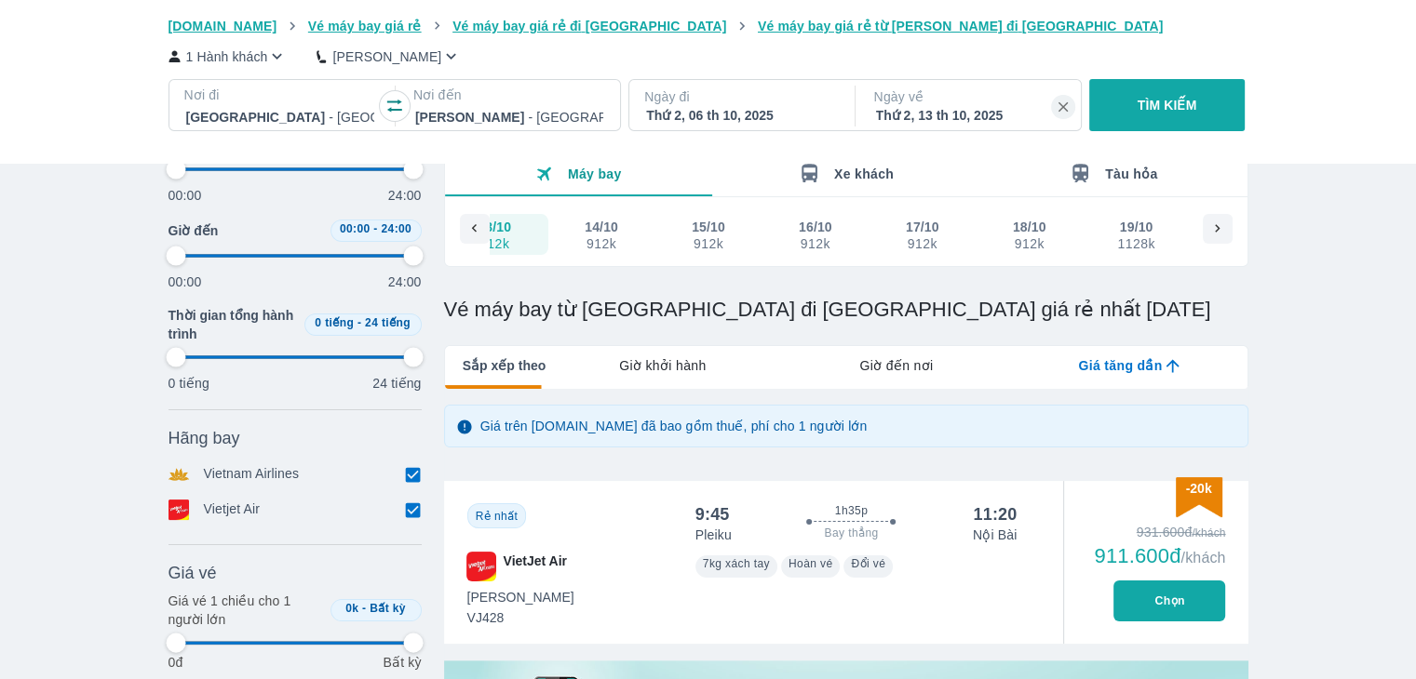
scroll to position [0, 797]
type input "97.9166666666667"
click at [590, 234] on div "14/10" at bounding box center [602, 227] width 34 height 19
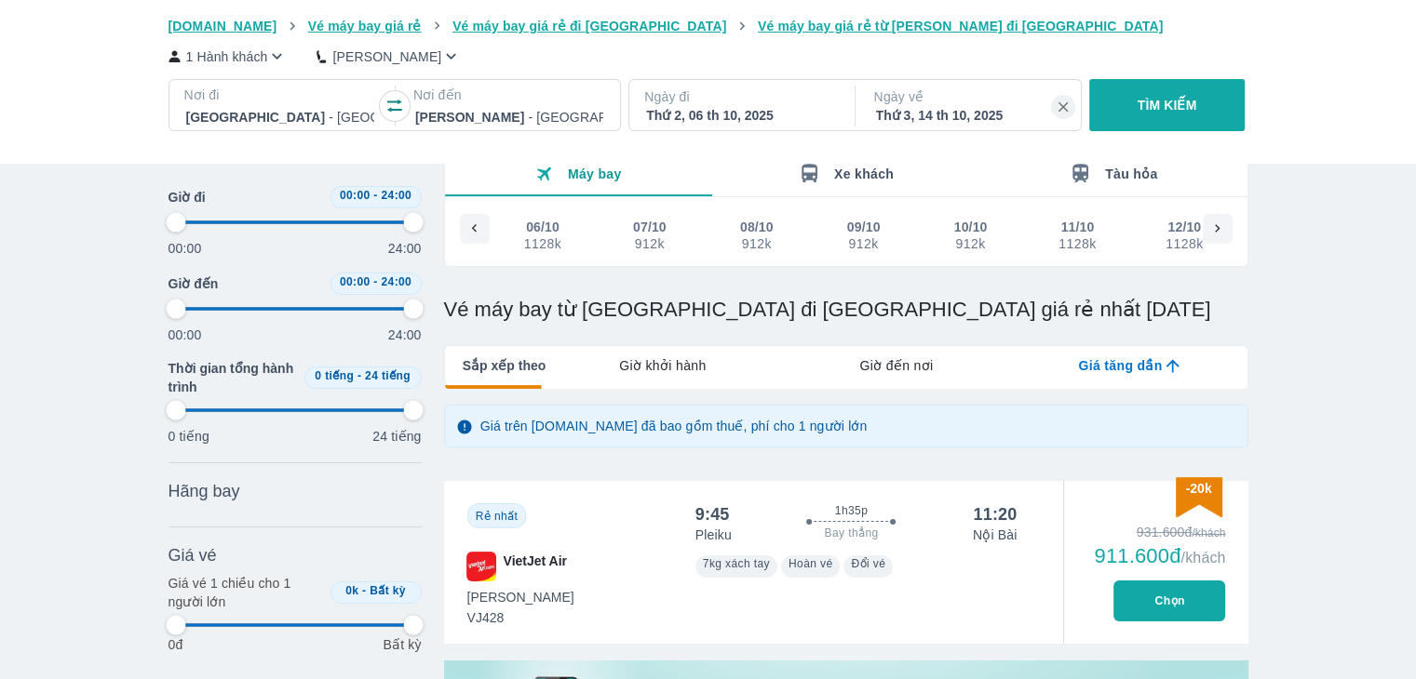
type input "97.9166666666667"
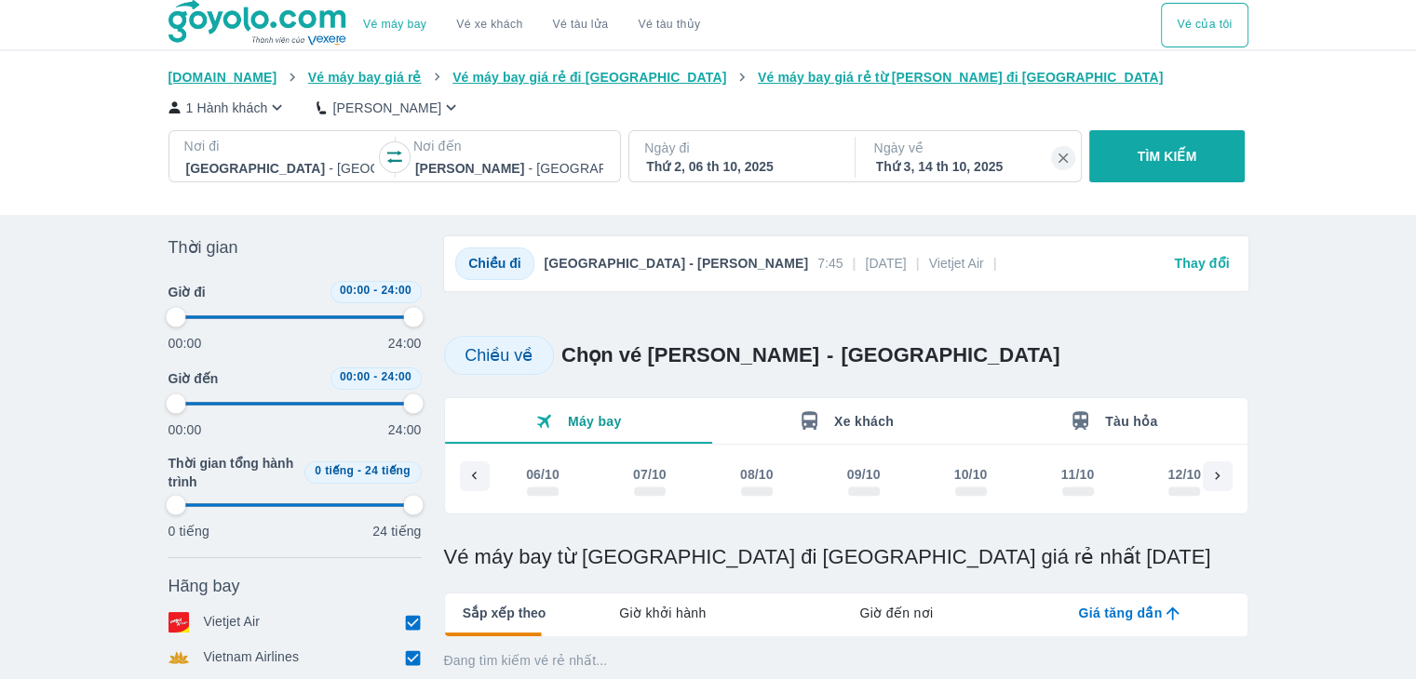
type input "97.9166666666667"
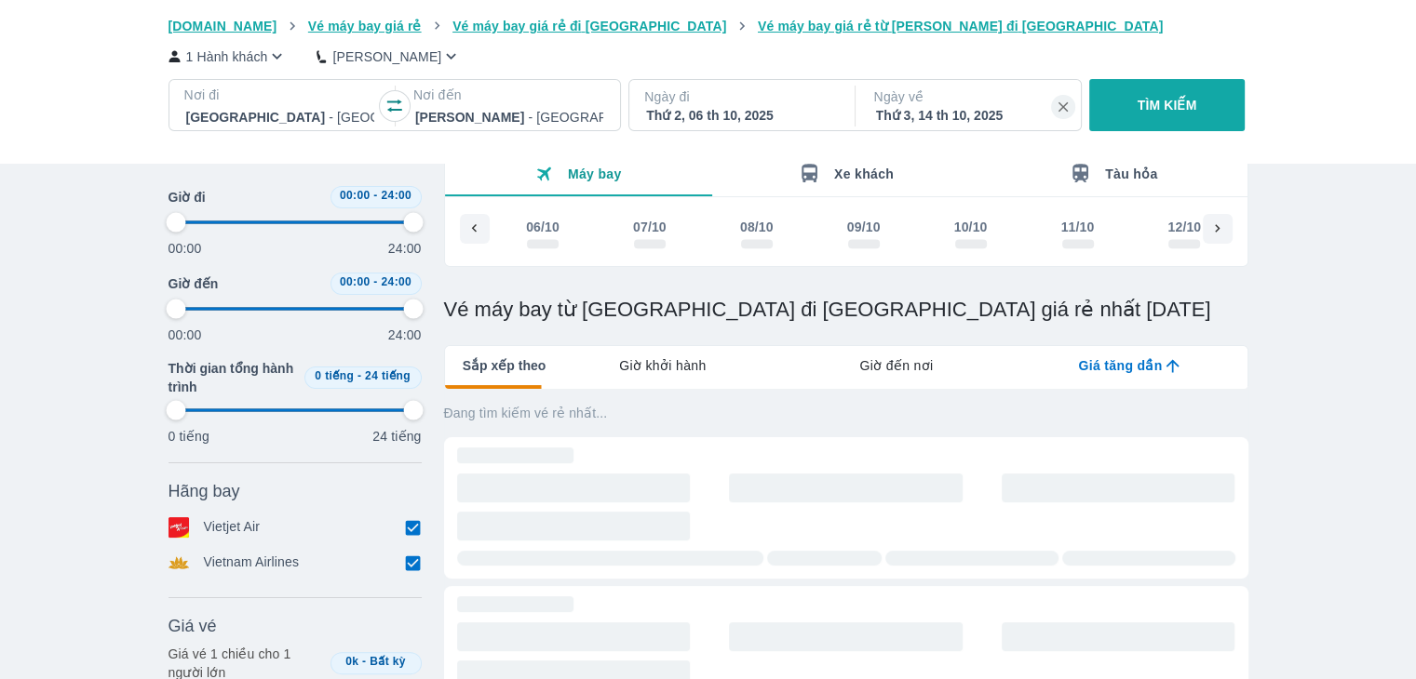
scroll to position [0, 270]
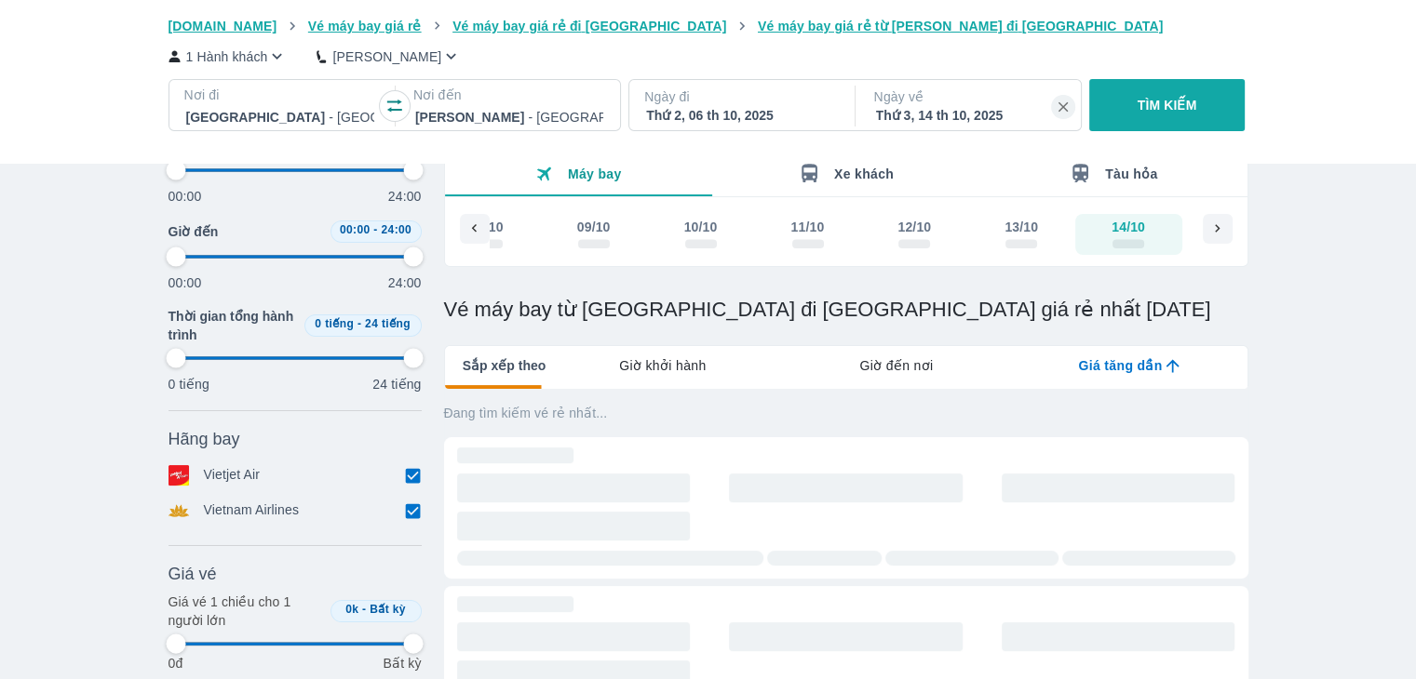
type input "97.9166666666667"
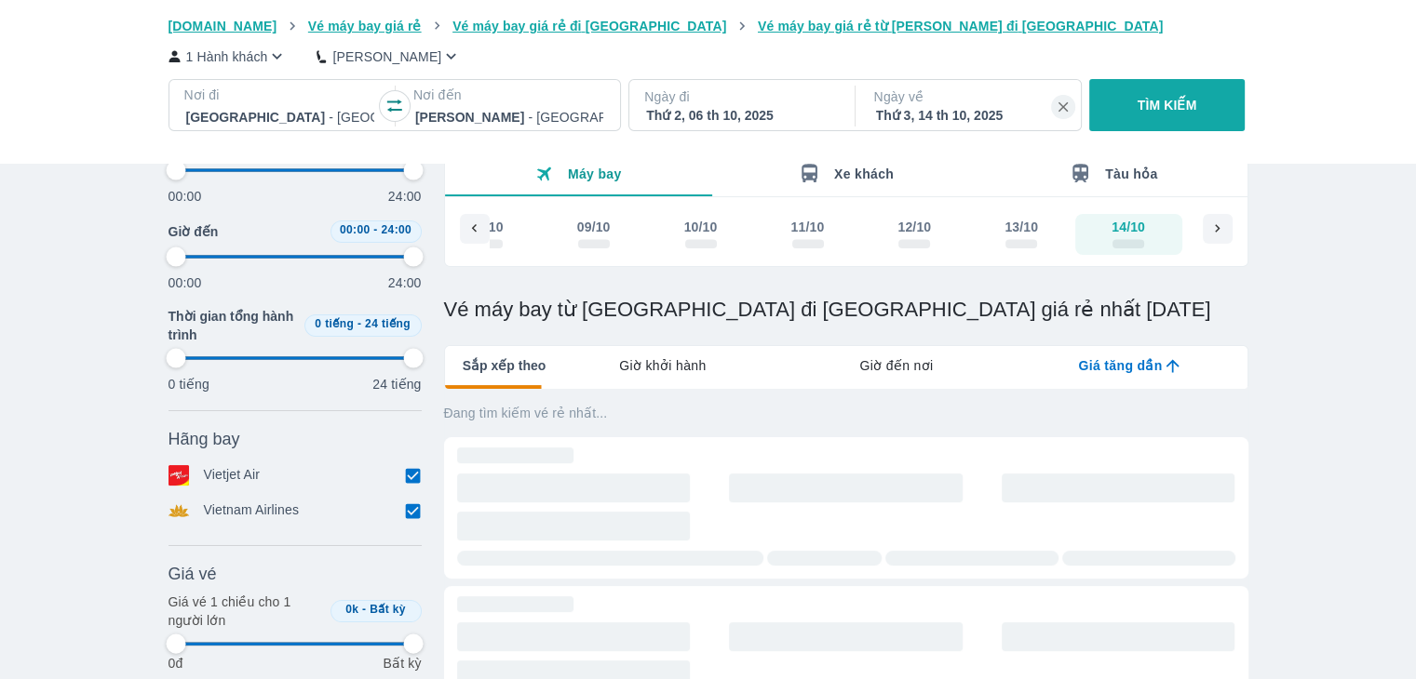
type input "97.9166666666667"
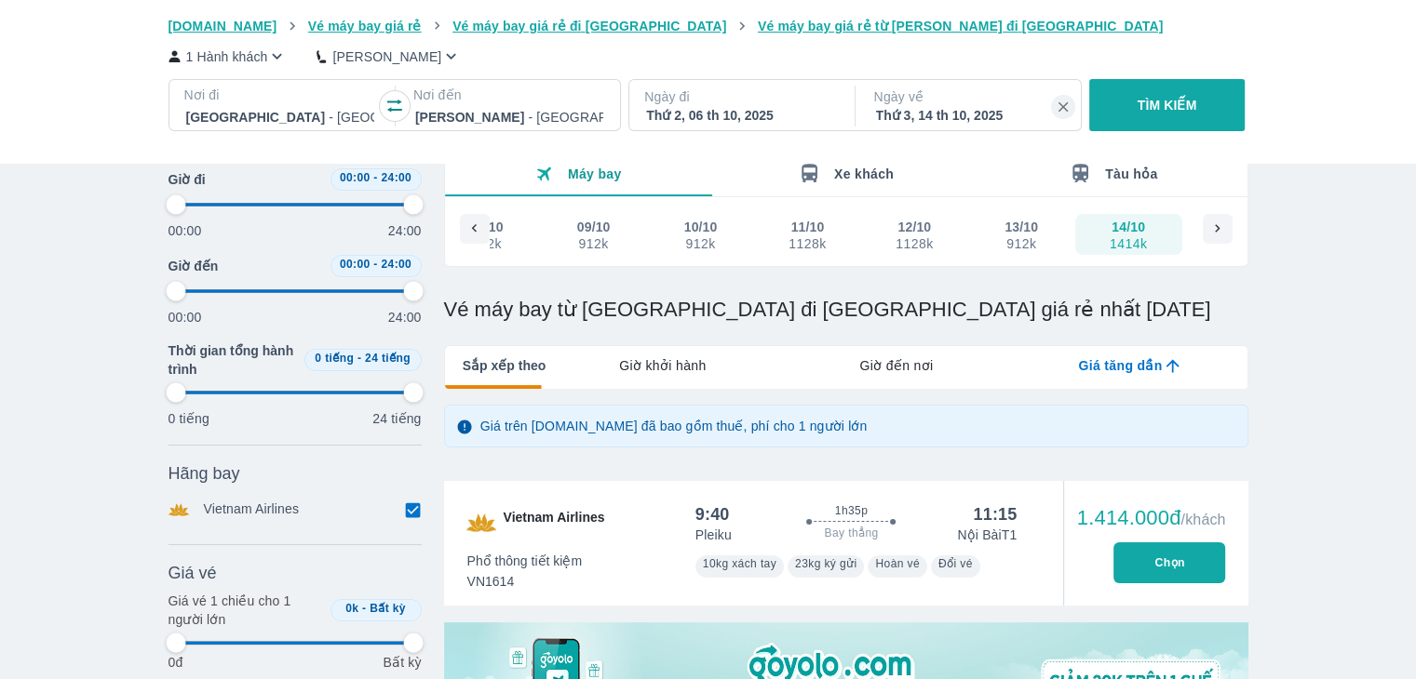
click at [1007, 238] on div "912k" at bounding box center [1021, 243] width 32 height 15
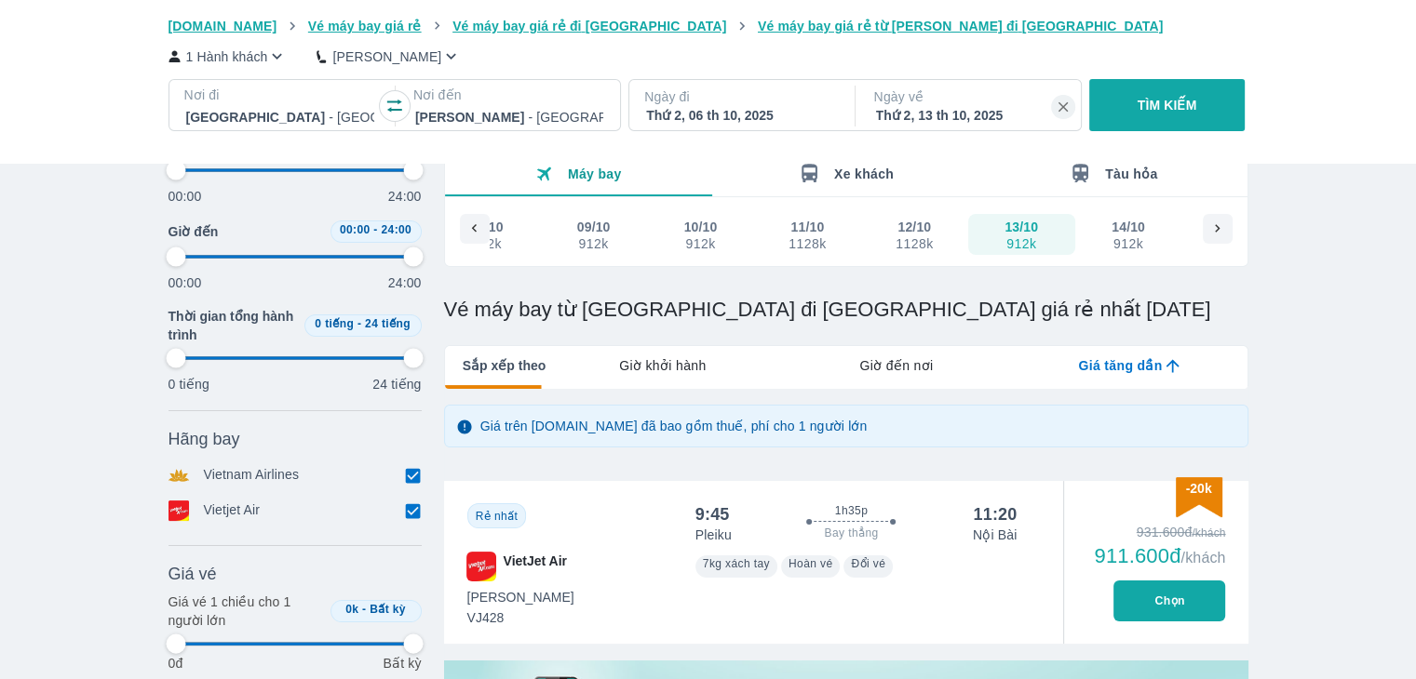
scroll to position [314, 0]
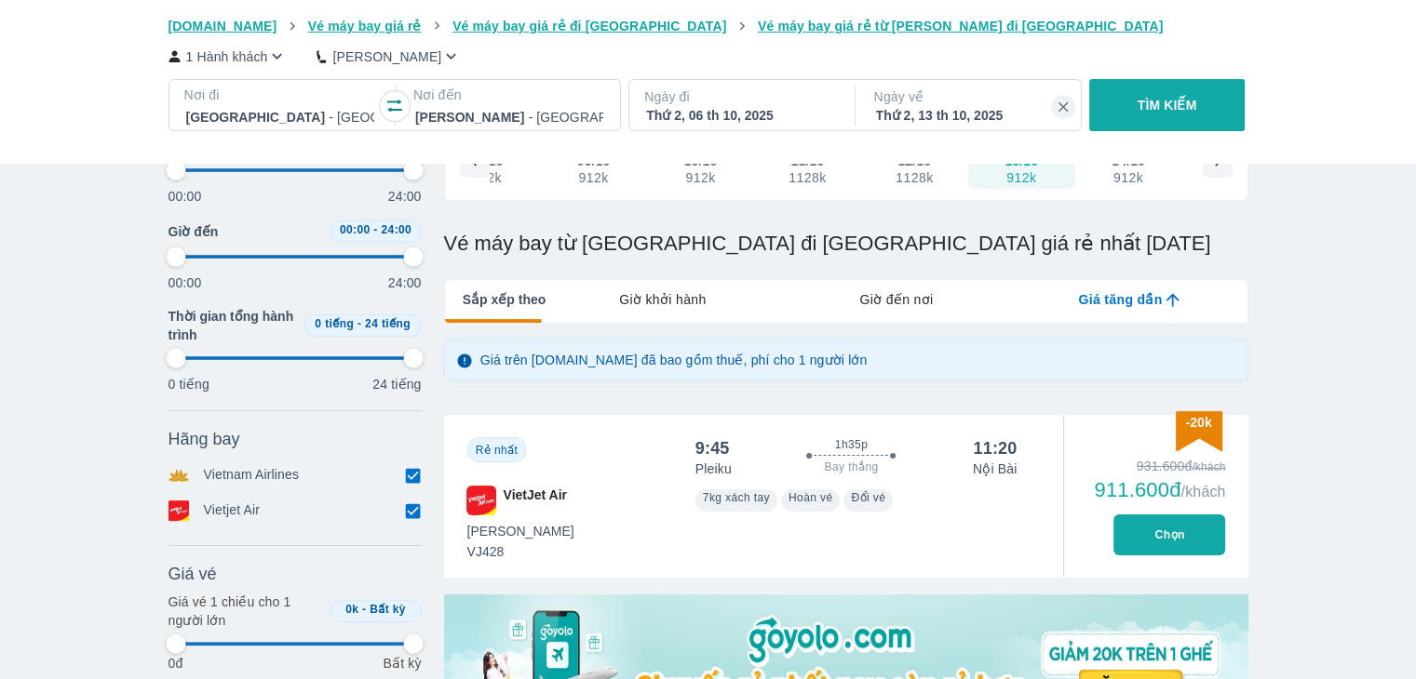
click at [1176, 515] on button "Chọn" at bounding box center [1169, 535] width 112 height 41
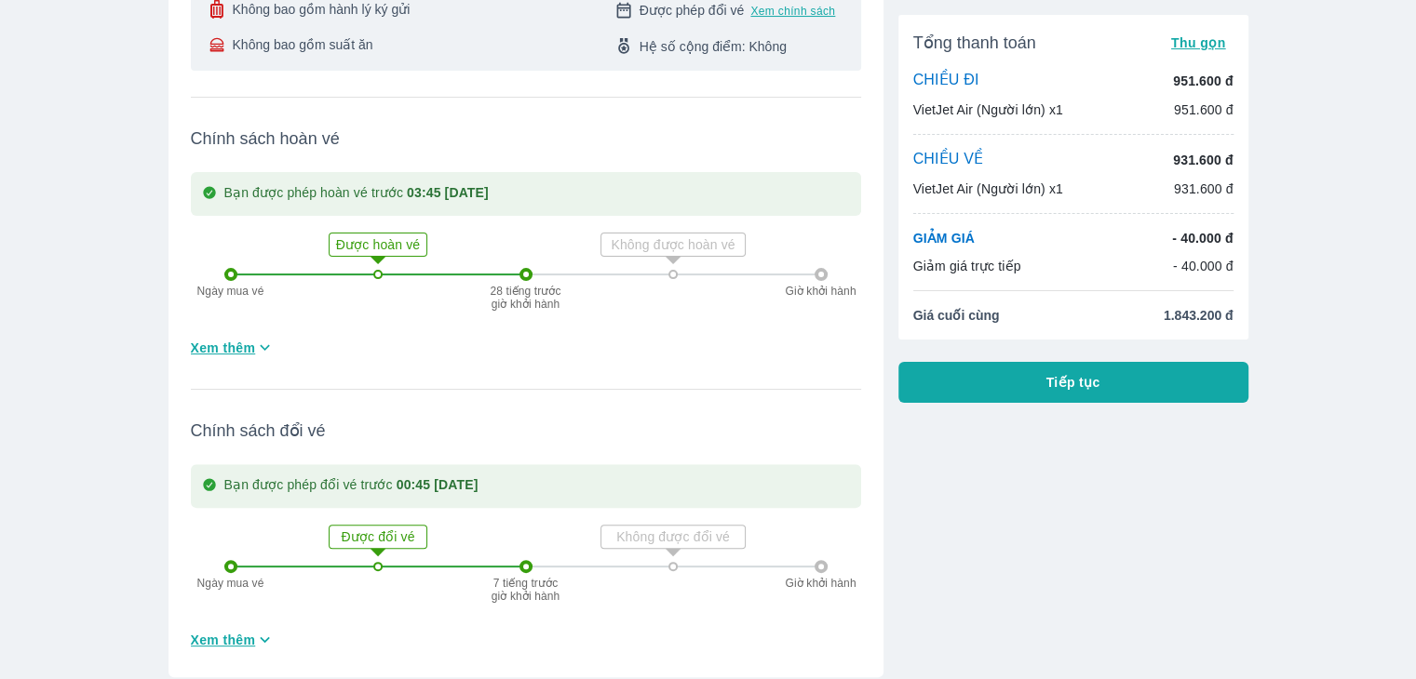
scroll to position [434, 0]
